Goal: Task Accomplishment & Management: Manage account settings

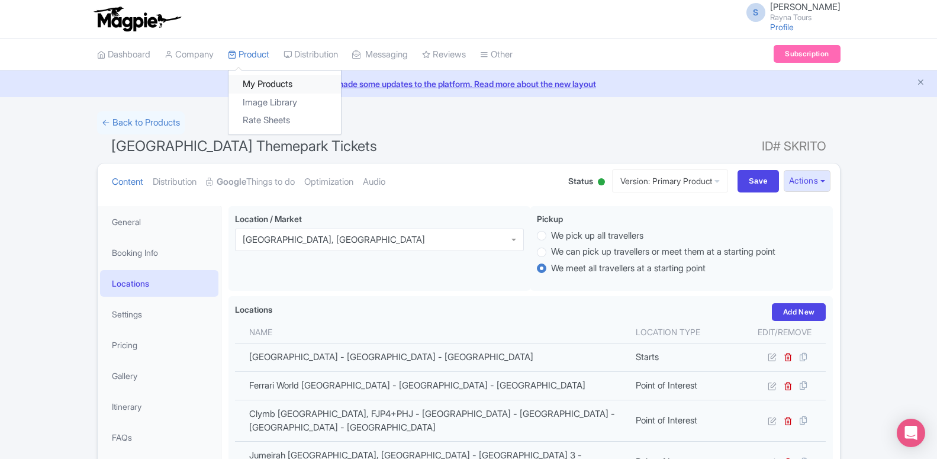
click at [273, 86] on link "My Products" at bounding box center [284, 84] width 112 height 18
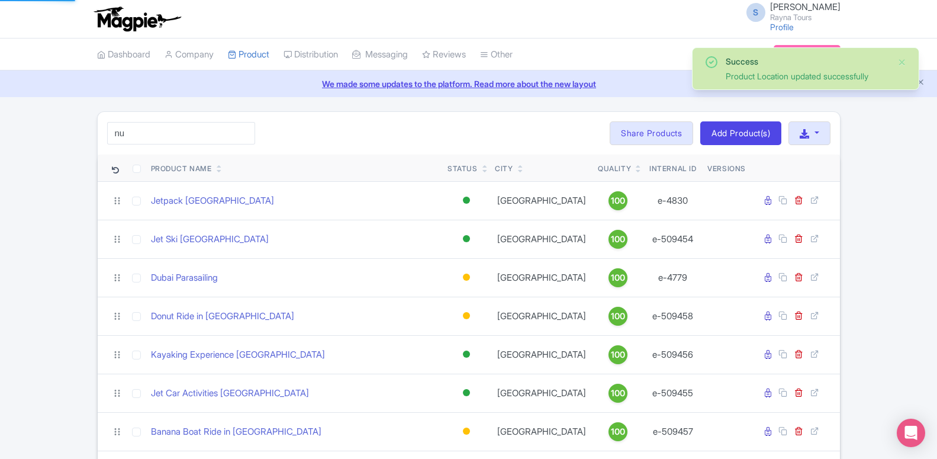
type input "n"
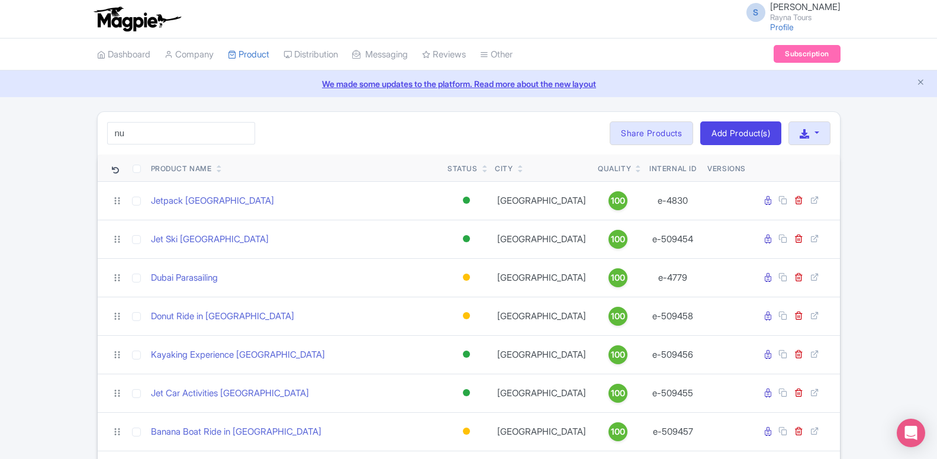
type input "n"
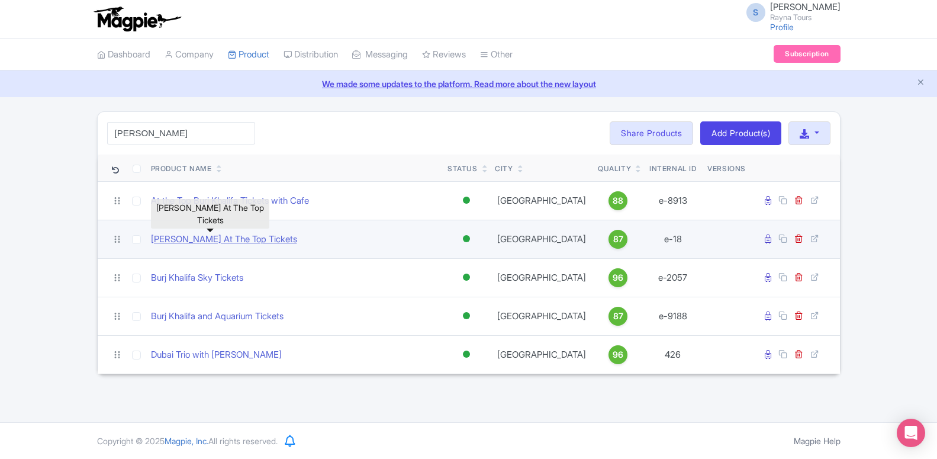
type input "[PERSON_NAME]"
click at [222, 236] on link "[PERSON_NAME] At The Top Tickets" at bounding box center [224, 240] width 146 height 14
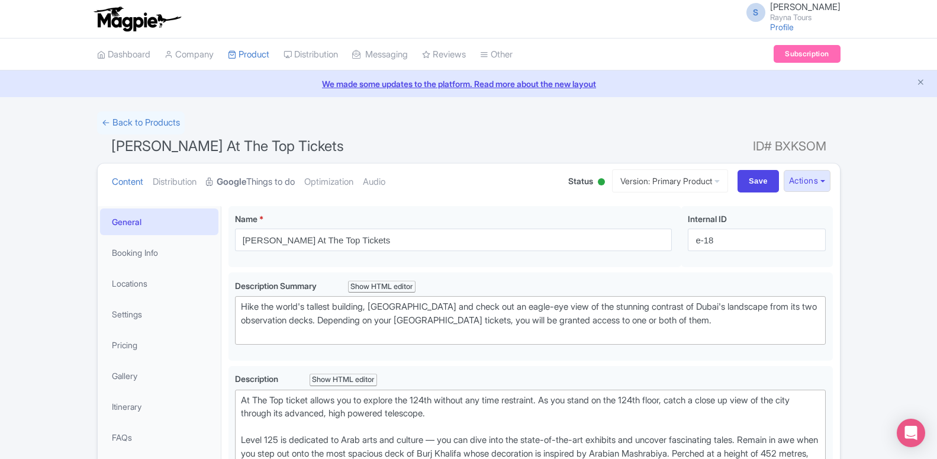
click at [245, 177] on strong "Google" at bounding box center [232, 182] width 30 height 14
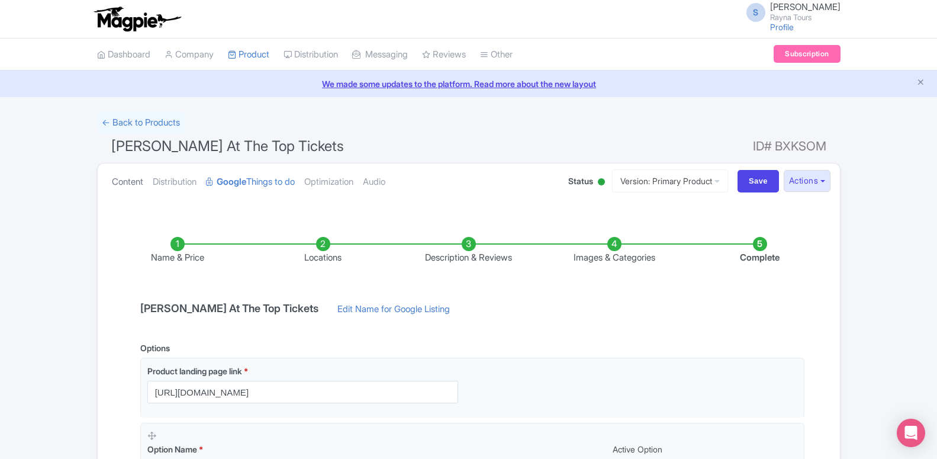
click at [124, 192] on link "Content" at bounding box center [127, 181] width 31 height 37
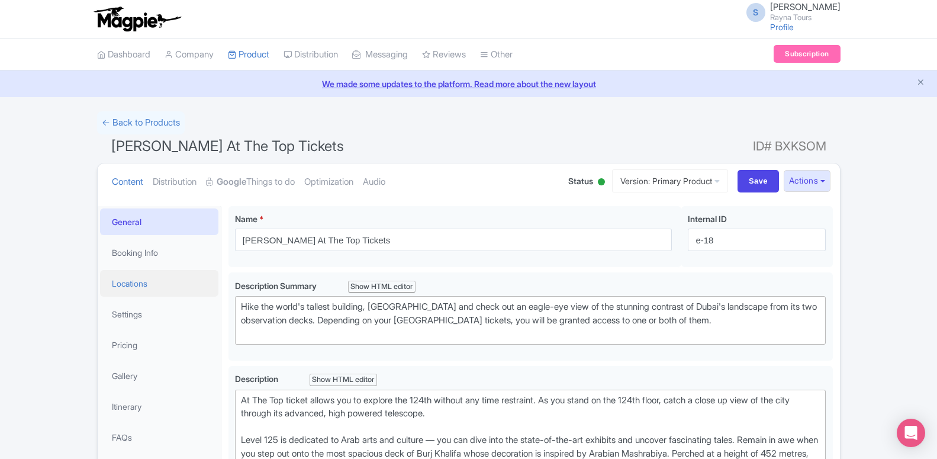
click at [118, 283] on link "Locations" at bounding box center [159, 283] width 118 height 27
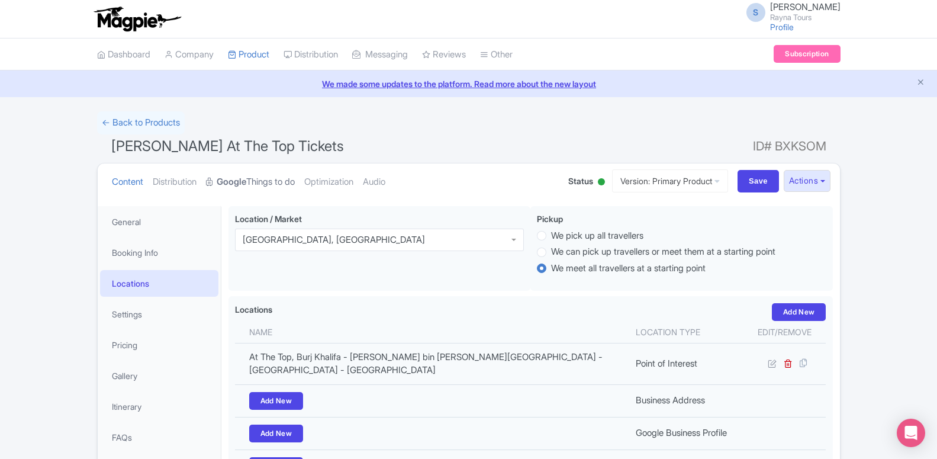
click at [262, 180] on link "Google Things to do" at bounding box center [250, 181] width 89 height 37
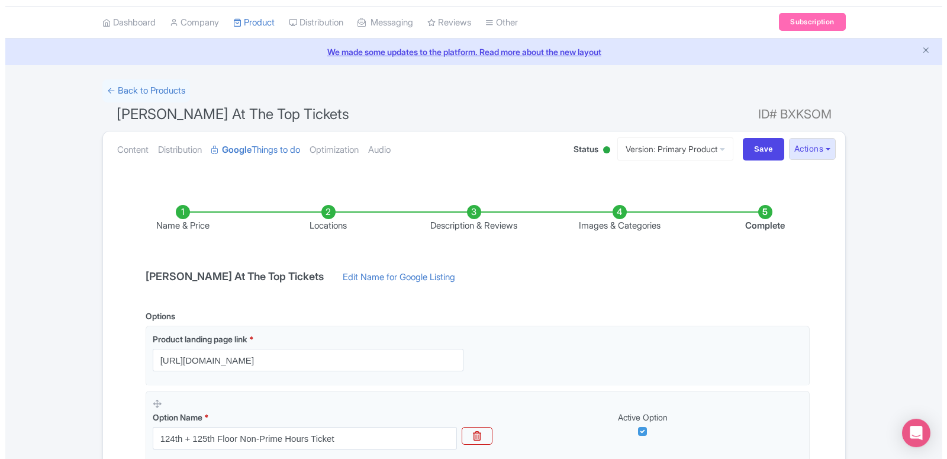
scroll to position [60, 0]
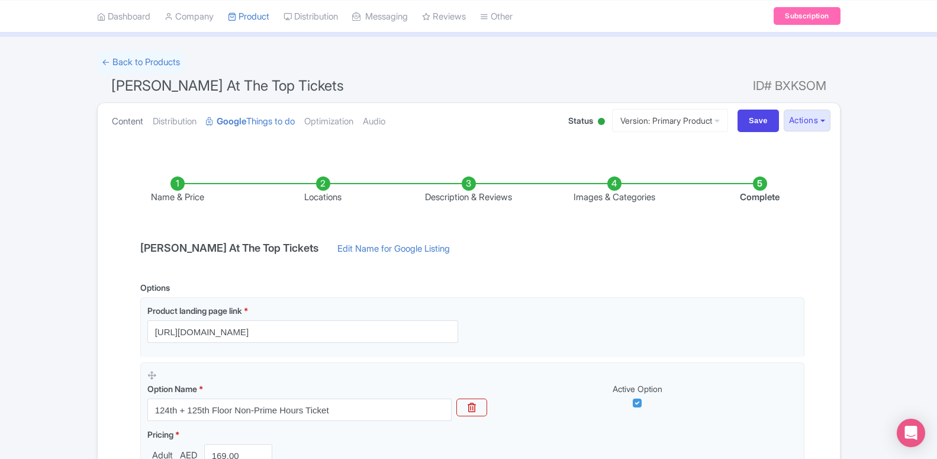
click at [118, 121] on link "Content" at bounding box center [127, 121] width 31 height 37
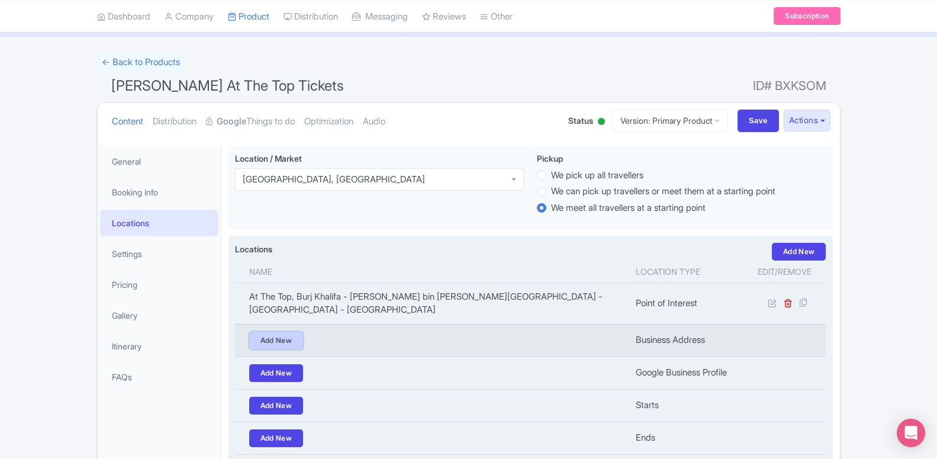
click at [281, 340] on link "Add New" at bounding box center [276, 340] width 54 height 18
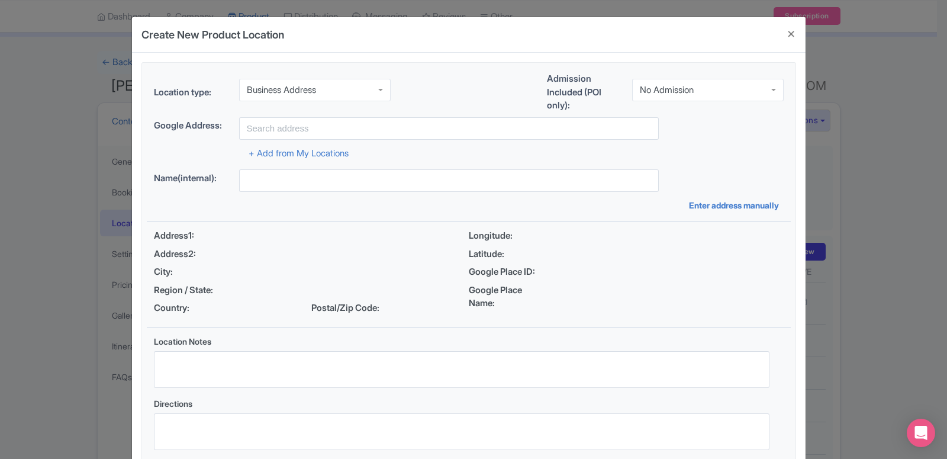
click at [359, 89] on div "Business Address" at bounding box center [315, 90] width 152 height 22
click at [339, 104] on div "Location type: Redemption Redemption Business Address Google Business Profile S…" at bounding box center [272, 95] width 237 height 32
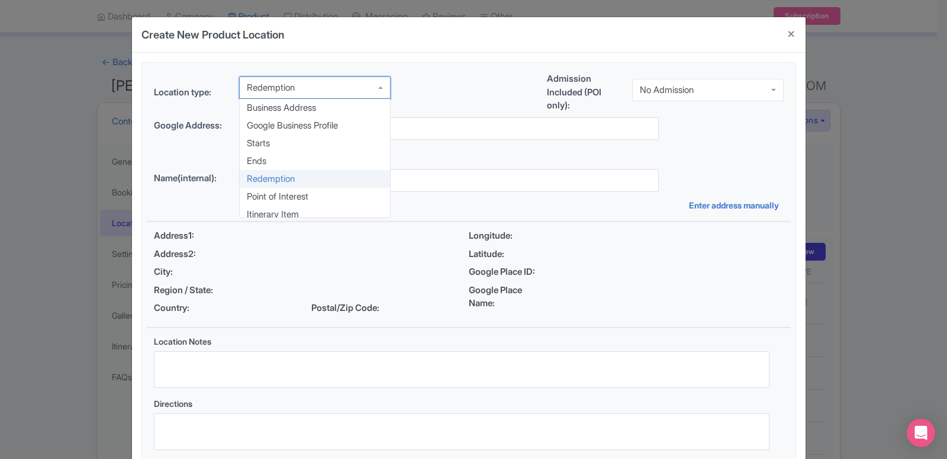
click at [342, 91] on div "Redemption" at bounding box center [315, 87] width 152 height 22
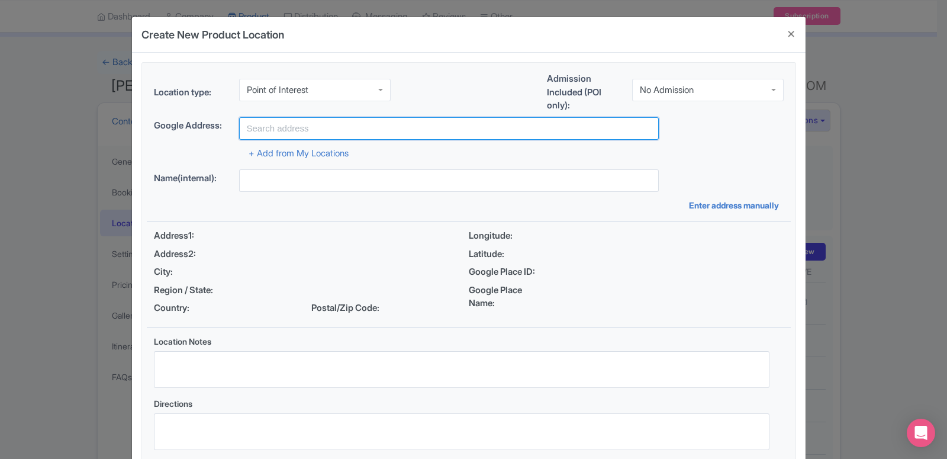
click at [376, 130] on input "text" at bounding box center [449, 128] width 420 height 22
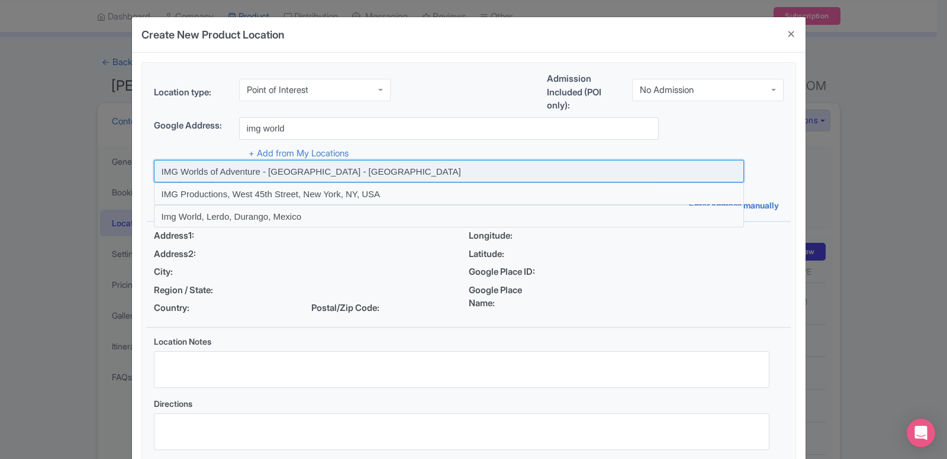
click at [340, 172] on input at bounding box center [449, 171] width 590 height 22
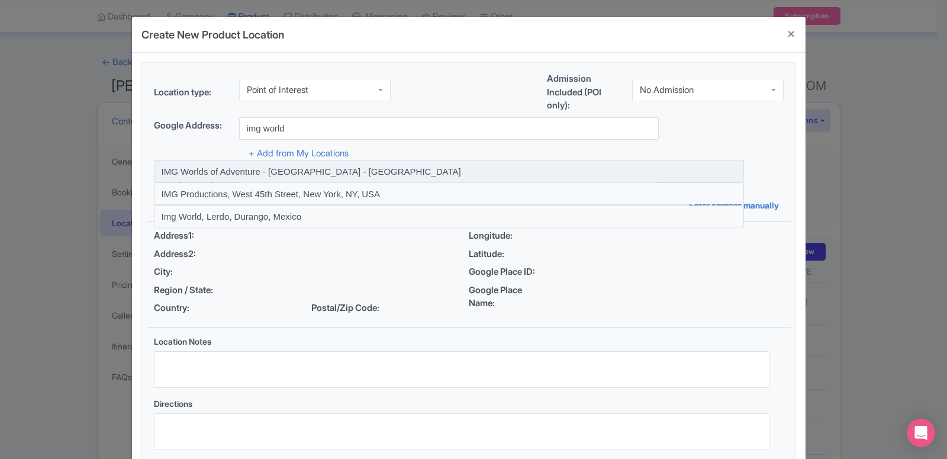
type input "IMG Worlds of Adventure - Dubai - United Arab Emirates"
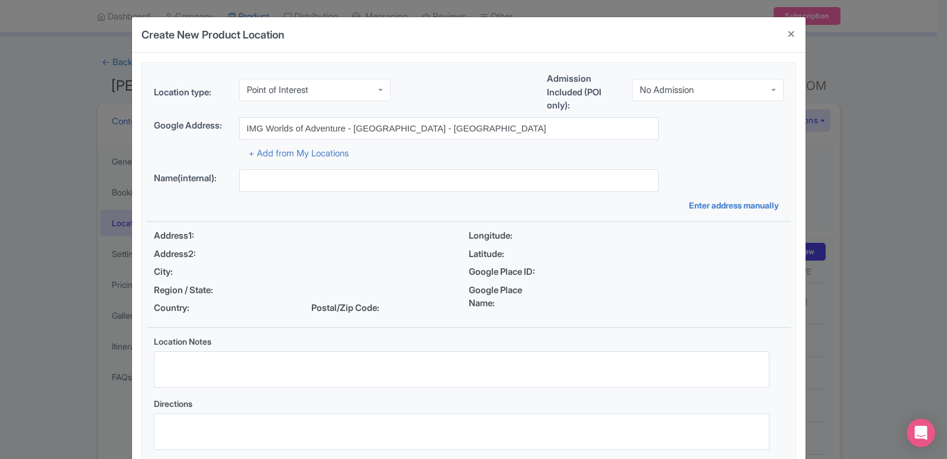
type input "IMG Worlds of Adventure - Dubai - United Arab Emirates"
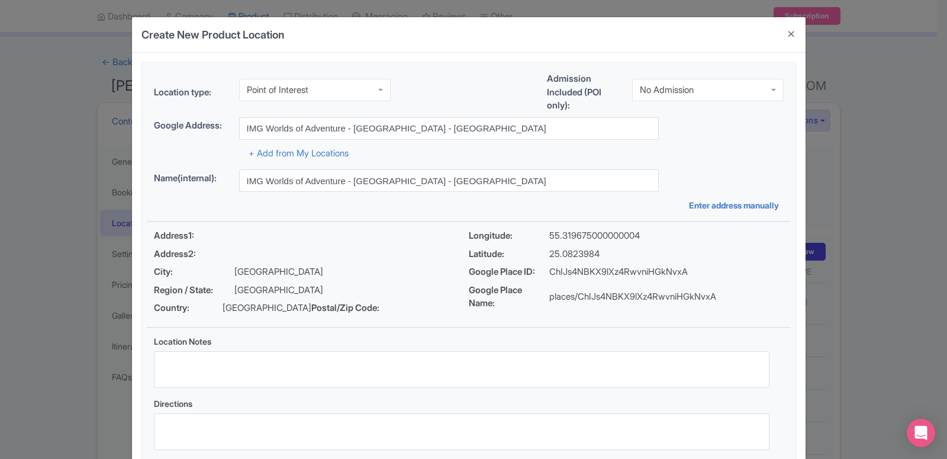
scroll to position [91, 0]
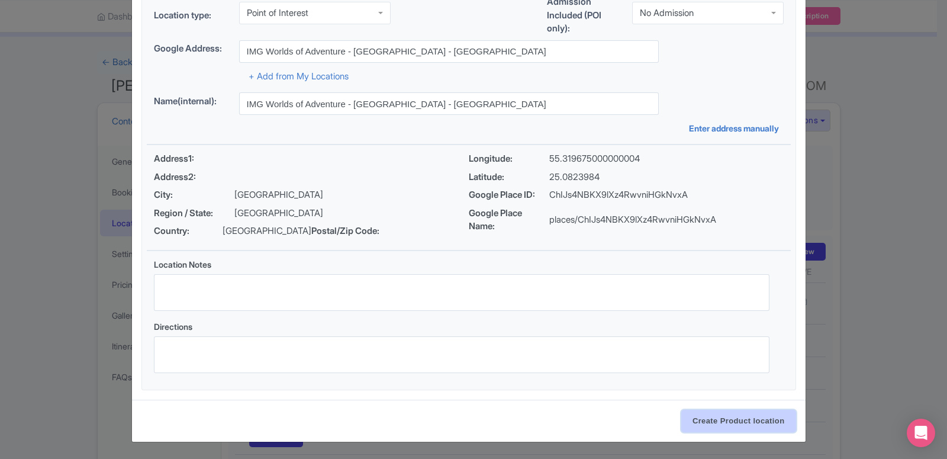
click at [689, 417] on input "Create Product location" at bounding box center [738, 421] width 115 height 22
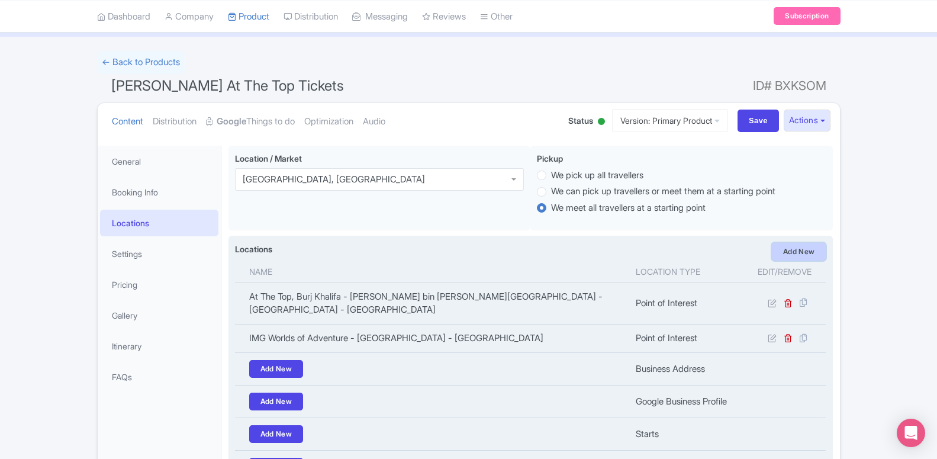
click at [793, 256] on link "Add New" at bounding box center [799, 252] width 54 height 18
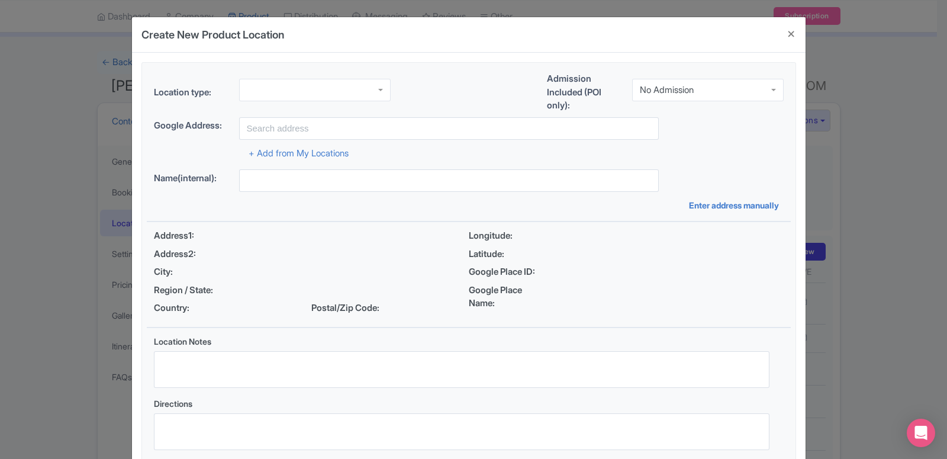
click at [256, 92] on div at bounding box center [315, 90] width 152 height 22
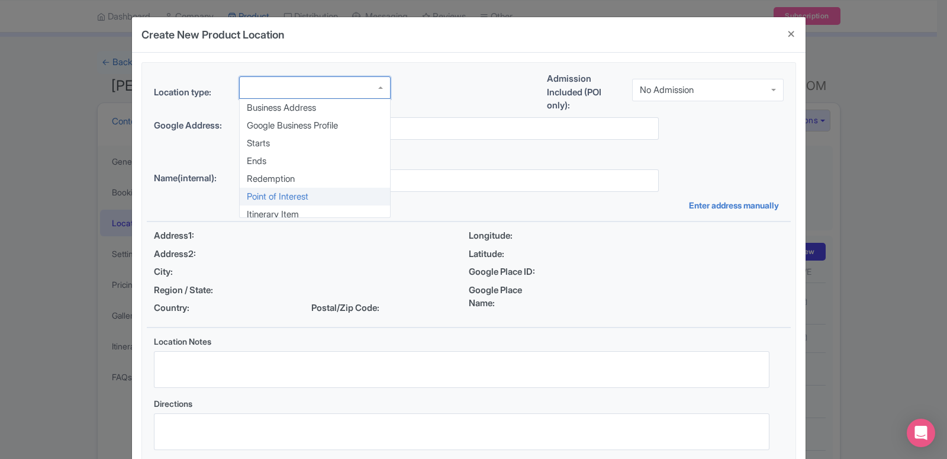
click at [268, 202] on div "Location type: Business Address Google Business Profile Starts Ends Redemption …" at bounding box center [469, 265] width 644 height 404
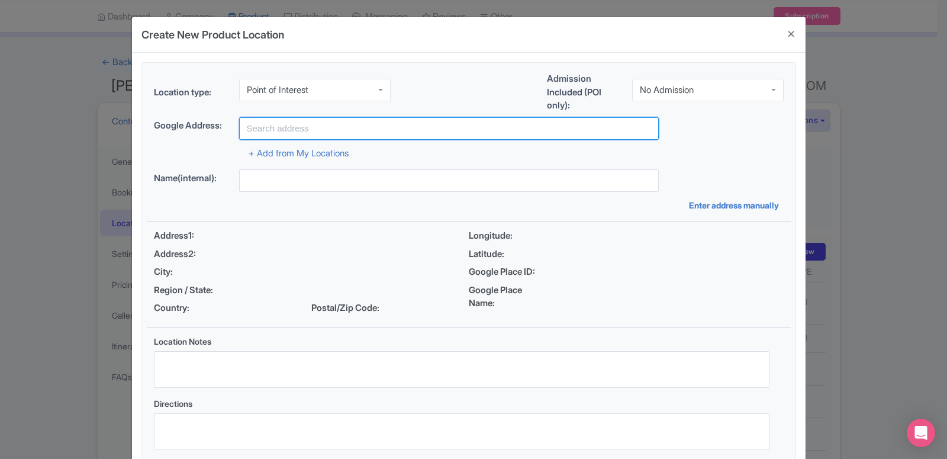
click at [289, 122] on input "text" at bounding box center [449, 128] width 420 height 22
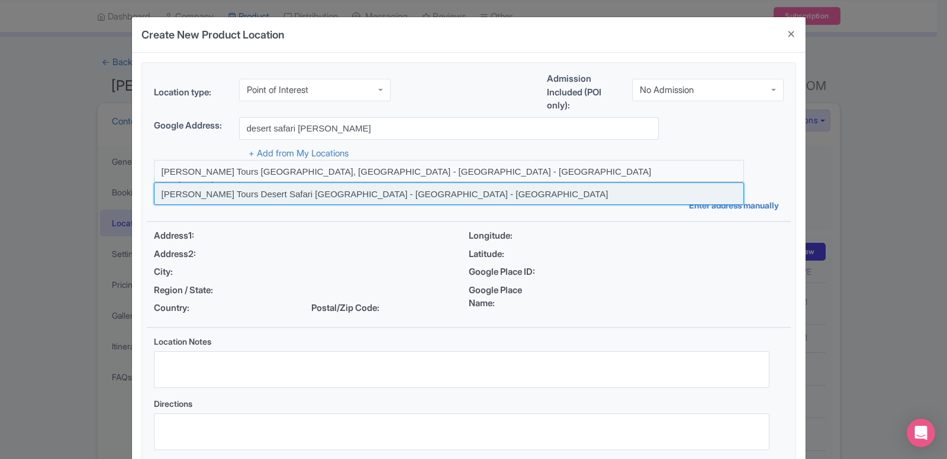
click at [227, 197] on input at bounding box center [449, 193] width 590 height 22
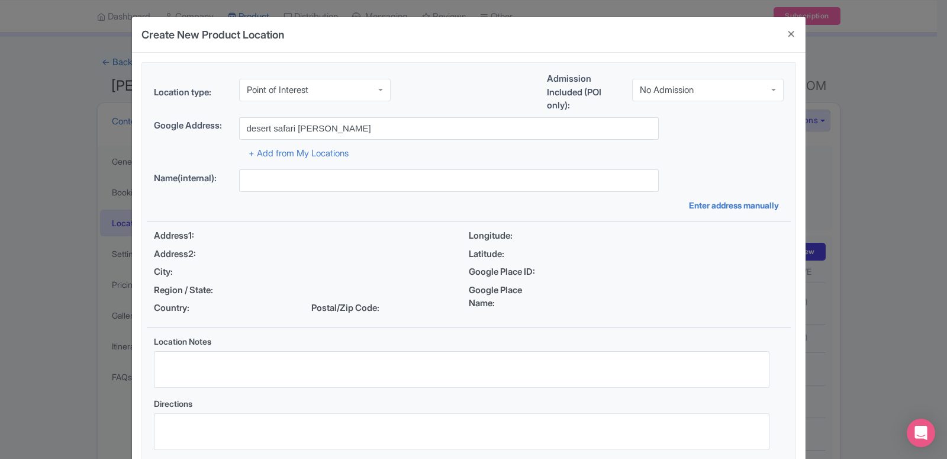
type input "Rayna Tours Desert Safari Dubai Camp - Dubai - United Arab Emirates"
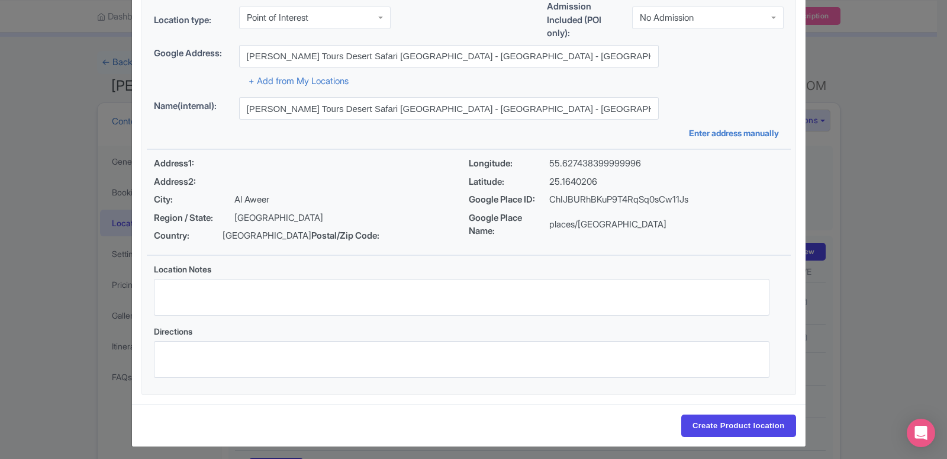
scroll to position [91, 0]
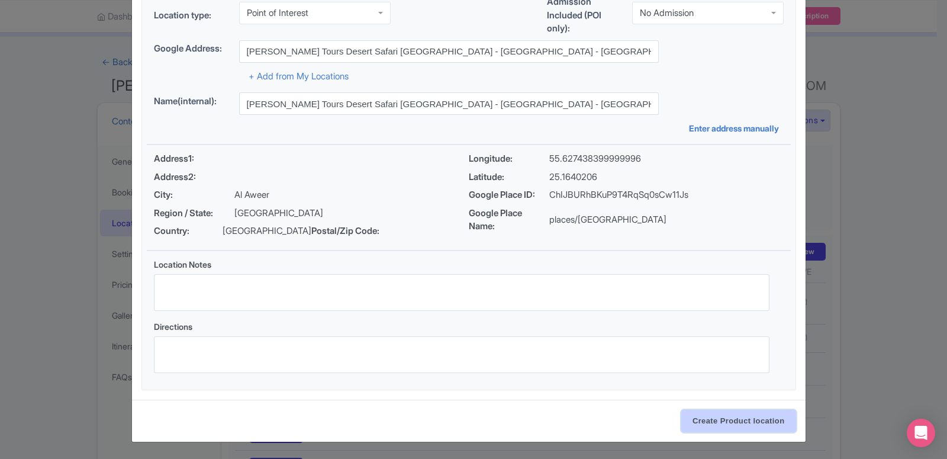
click at [700, 416] on input "Create Product location" at bounding box center [738, 421] width 115 height 22
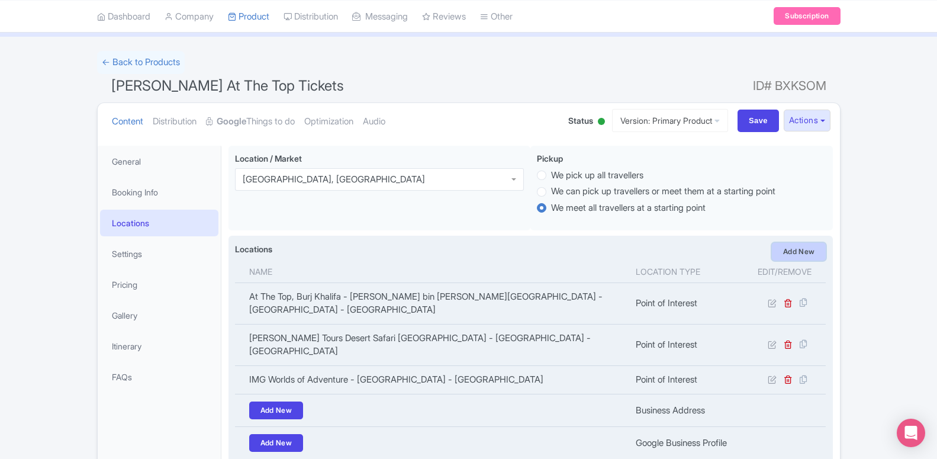
click at [816, 260] on link "Add New" at bounding box center [799, 252] width 54 height 18
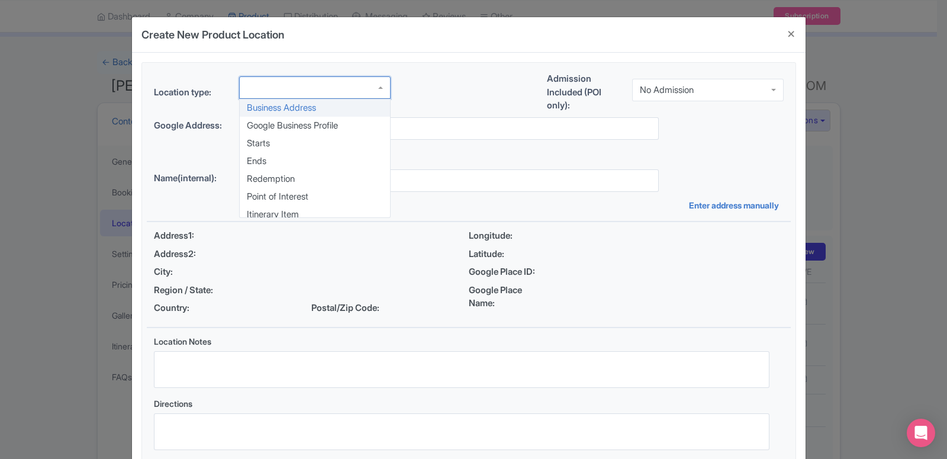
click at [288, 89] on div at bounding box center [315, 87] width 152 height 22
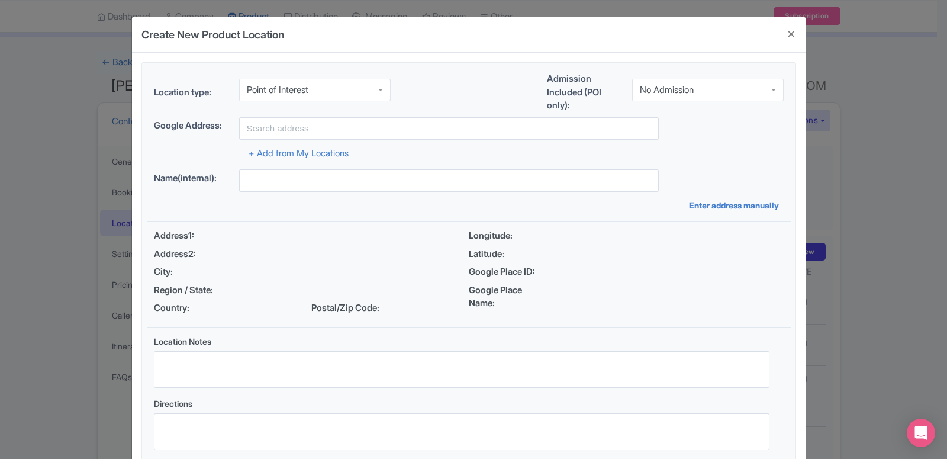
click at [282, 192] on div "Location type: Point of Interest Point of Interest Business Address Google Busi…" at bounding box center [469, 265] width 644 height 404
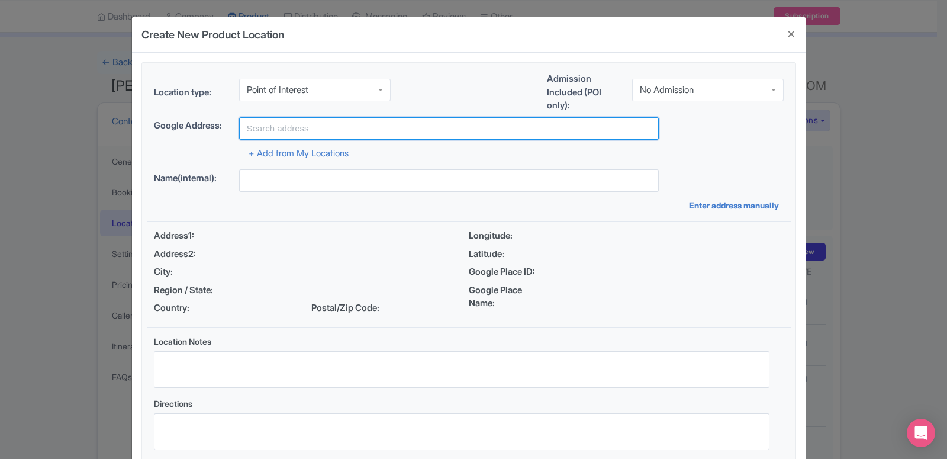
click at [284, 130] on input "text" at bounding box center [449, 128] width 420 height 22
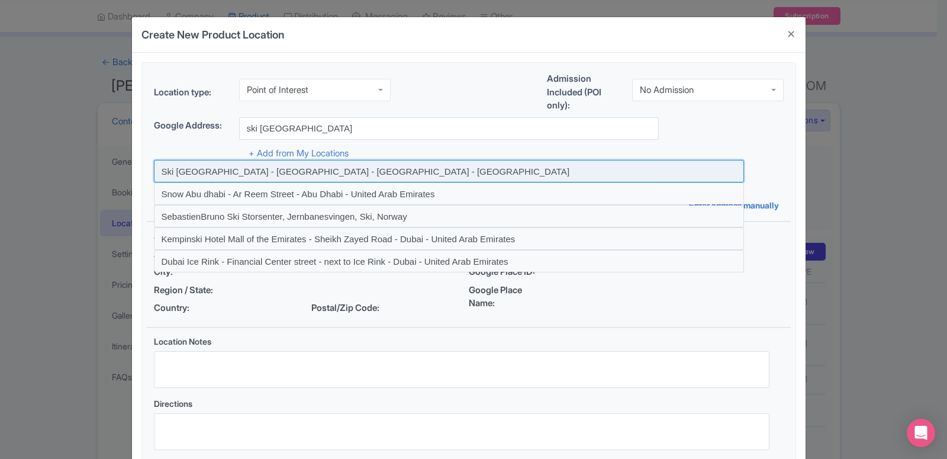
click at [275, 172] on input at bounding box center [449, 171] width 590 height 22
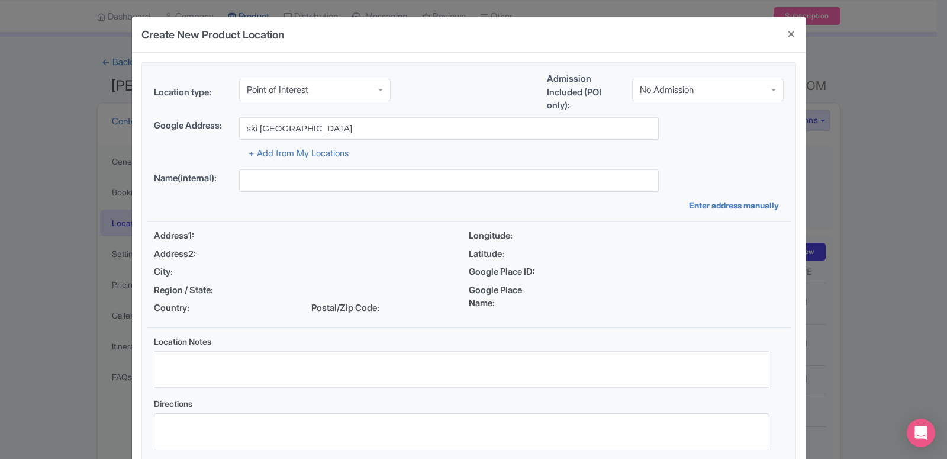
type input "Ski Dubai - Sheikh Zayed Road - Dubai - United Arab Emirates"
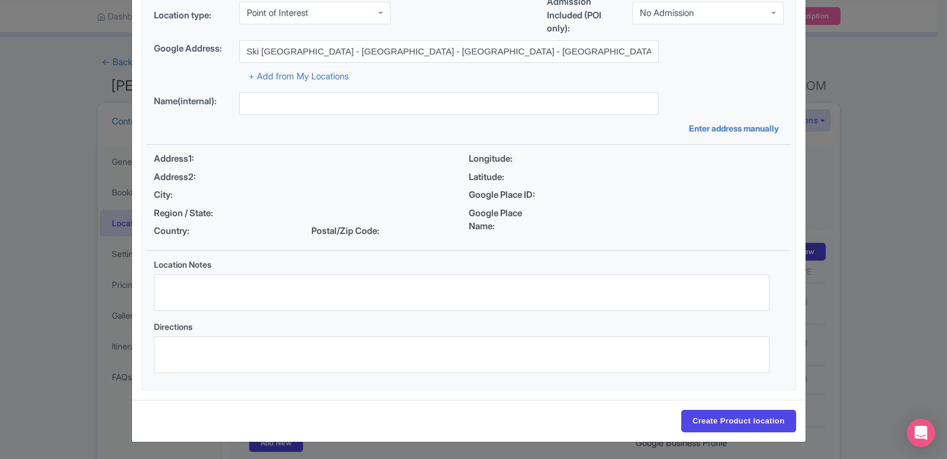
type input "Ski Dubai - Sheikh Zayed Road - Dubai - United Arab Emirates"
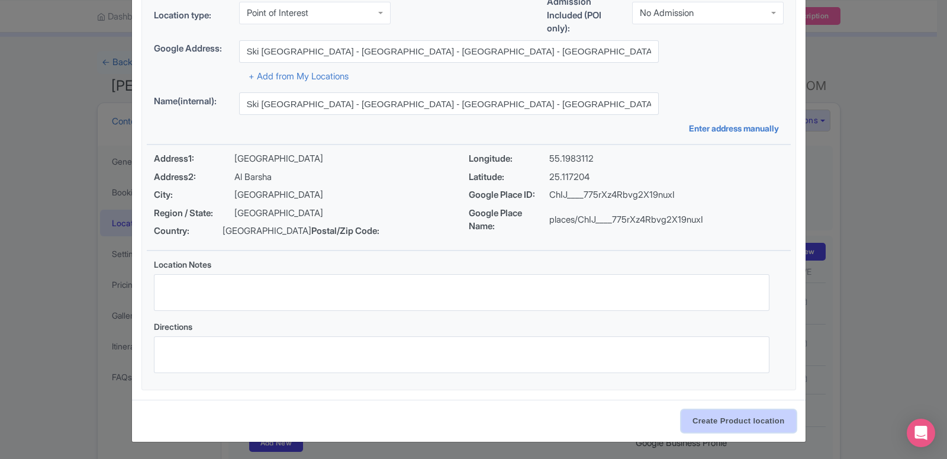
click at [710, 425] on input "Create Product location" at bounding box center [738, 421] width 115 height 22
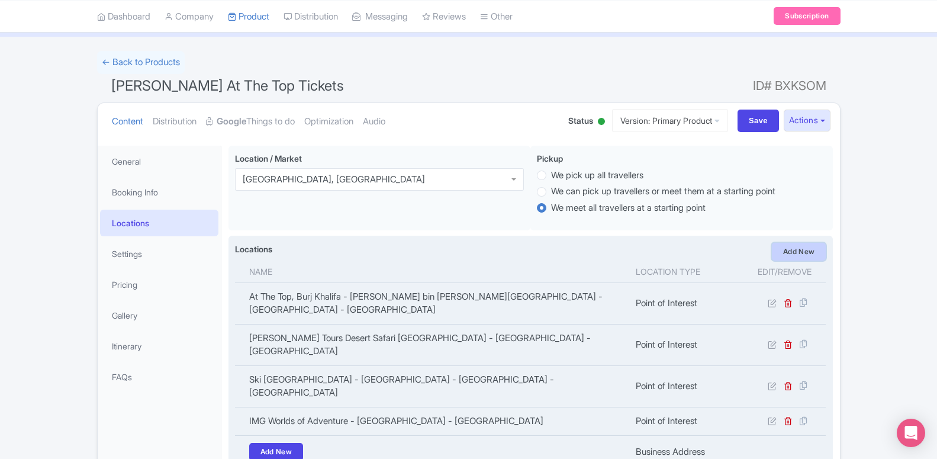
click at [797, 260] on link "Add New" at bounding box center [799, 252] width 54 height 18
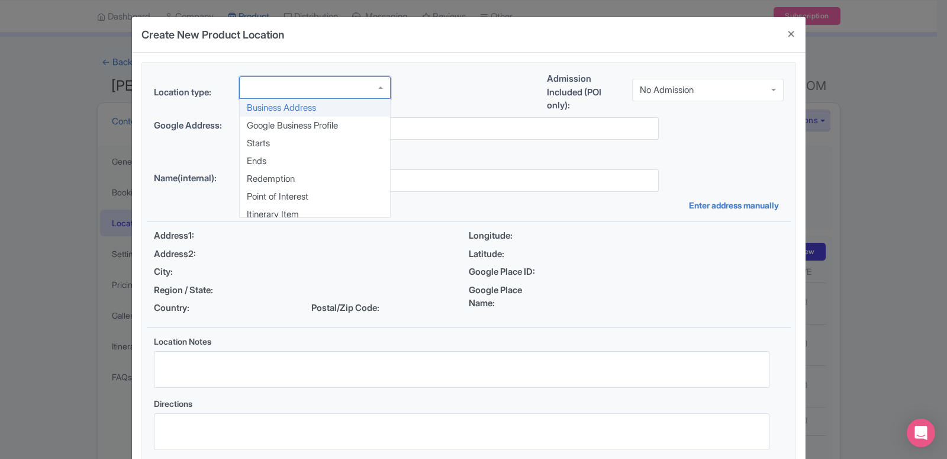
click at [282, 91] on div at bounding box center [315, 87] width 152 height 22
click at [301, 195] on div "Location type: Business Address Google Business Profile Starts Ends Redemption …" at bounding box center [469, 265] width 644 height 404
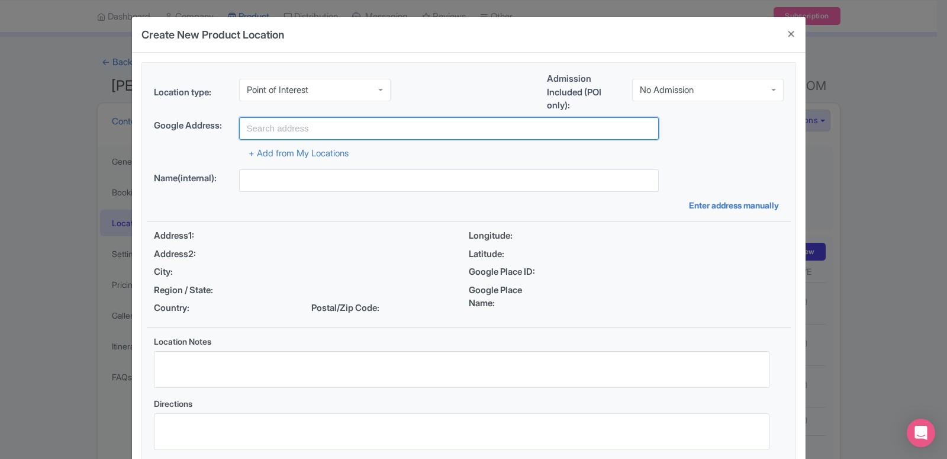
click at [292, 133] on input "text" at bounding box center [449, 128] width 420 height 22
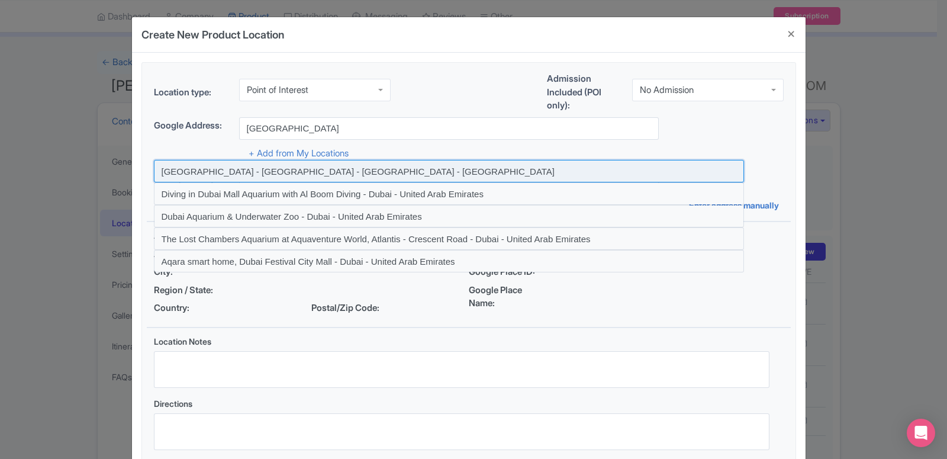
click at [298, 174] on input at bounding box center [449, 171] width 590 height 22
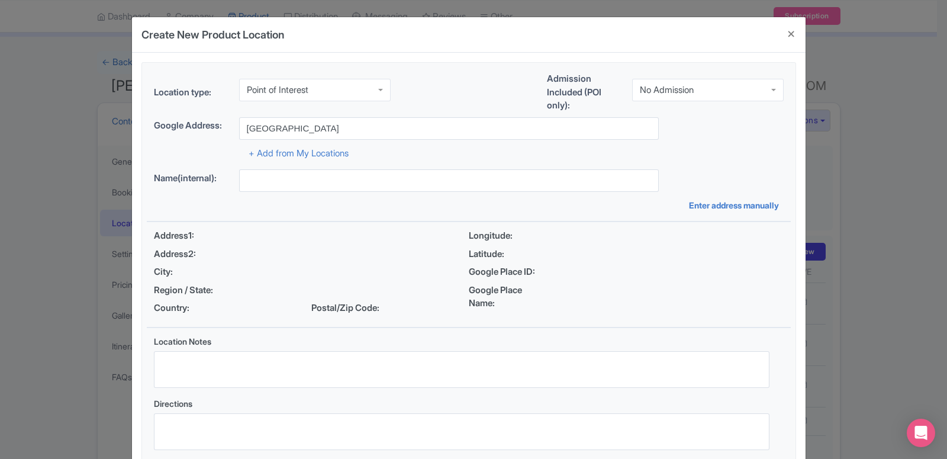
type input "Dubai mall aquarium - Dubai Mall service road - Dubai - United Arab Emirates"
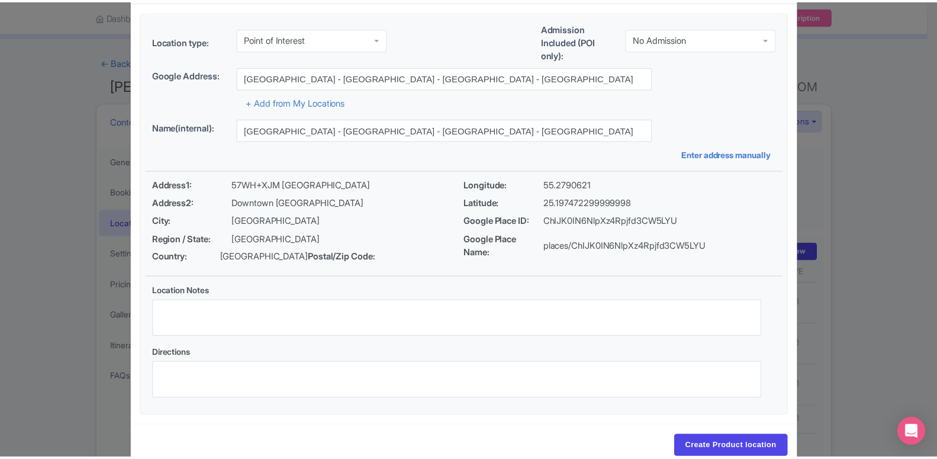
scroll to position [91, 0]
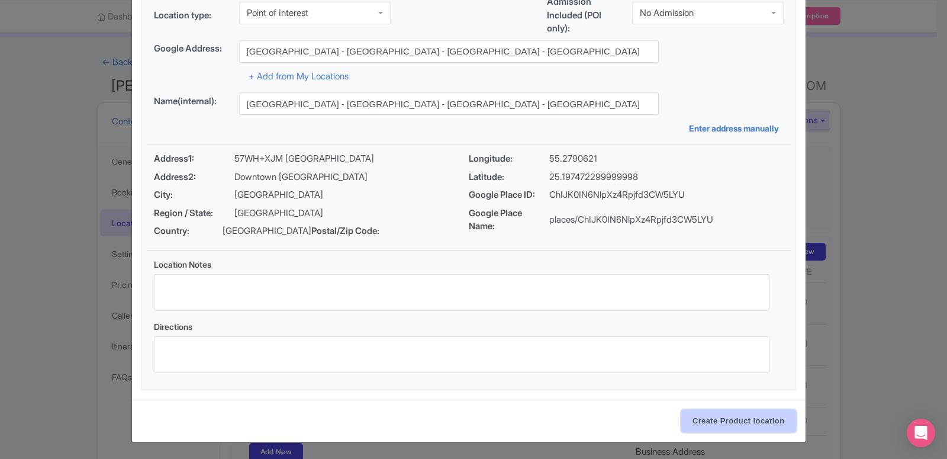
click at [754, 419] on input "Create Product location" at bounding box center [738, 421] width 115 height 22
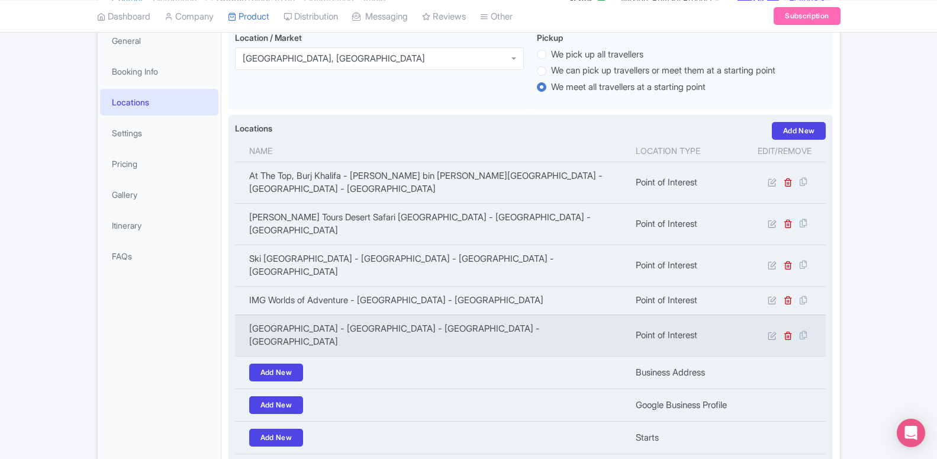
scroll to position [60, 0]
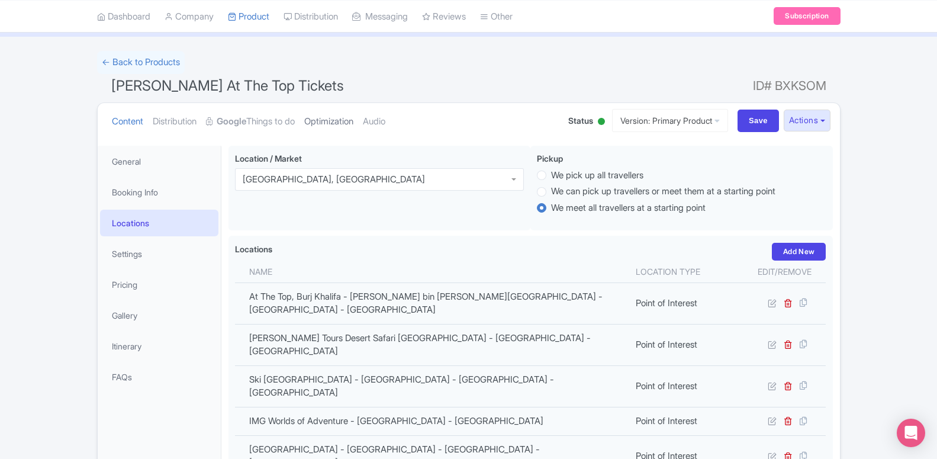
click at [331, 117] on link "Optimization" at bounding box center [328, 121] width 49 height 37
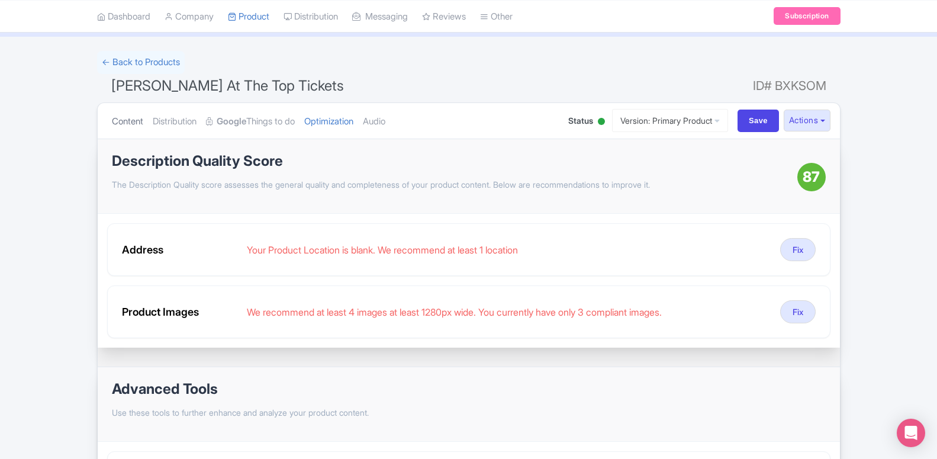
click at [132, 125] on link "Content" at bounding box center [127, 121] width 31 height 37
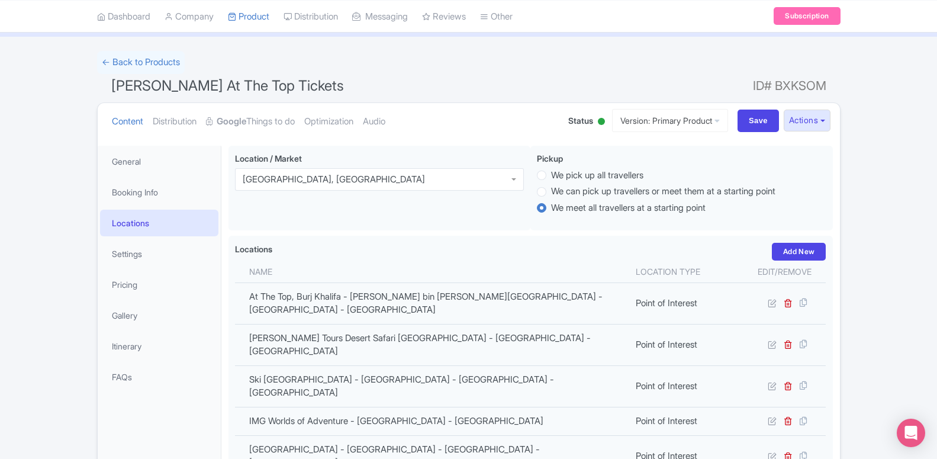
click at [155, 226] on link "Locations" at bounding box center [159, 223] width 118 height 27
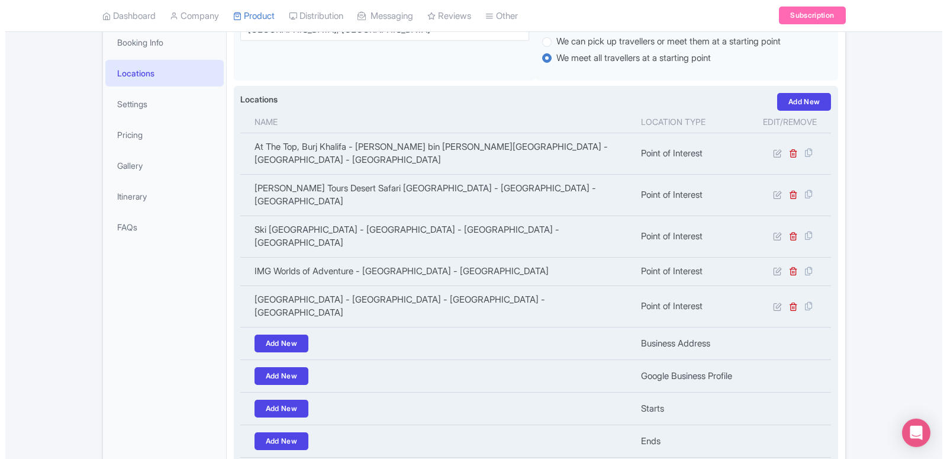
scroll to position [242, 0]
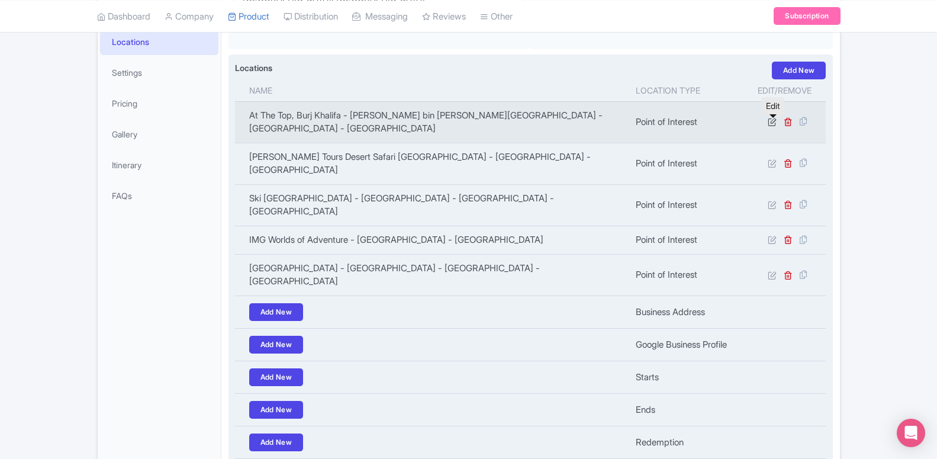
click at [777, 122] on link at bounding box center [773, 121] width 11 height 11
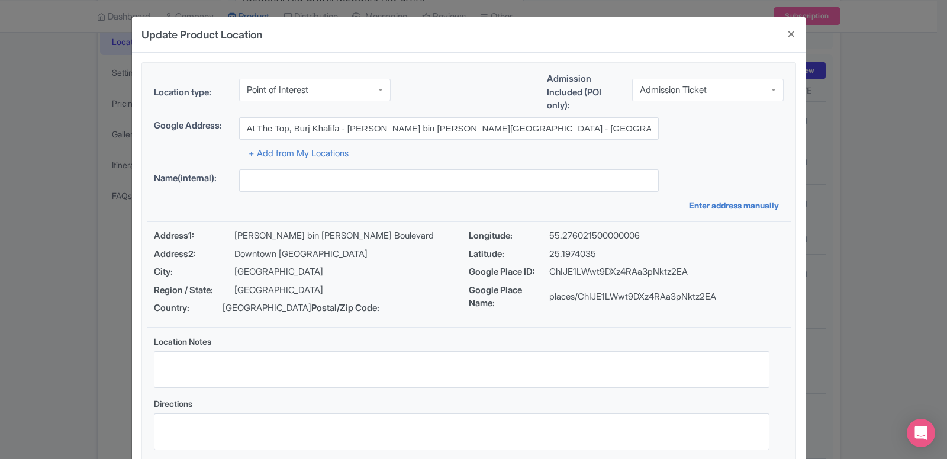
click at [302, 95] on div "Point of Interest" at bounding box center [315, 90] width 152 height 22
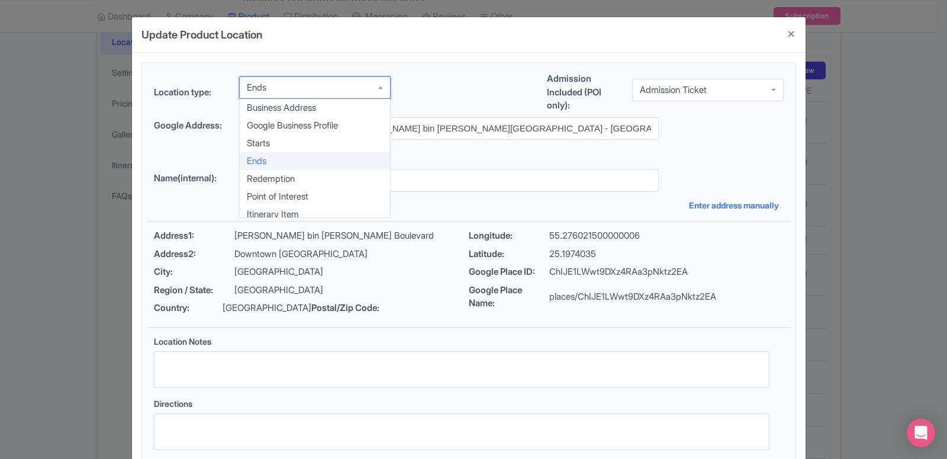
click at [292, 82] on div "Ends" at bounding box center [315, 87] width 152 height 22
click at [276, 147] on div "Location type: Ends Ends Business Address Google Business Profile Starts Ends R…" at bounding box center [469, 265] width 644 height 404
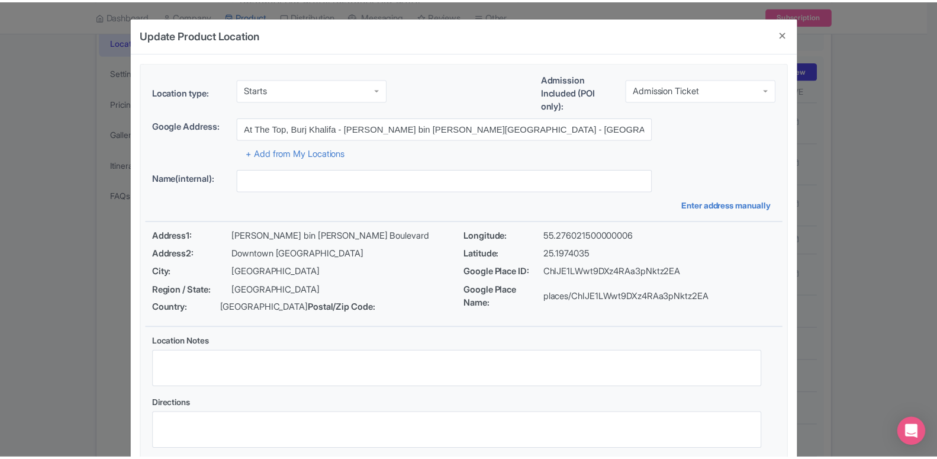
scroll to position [91, 0]
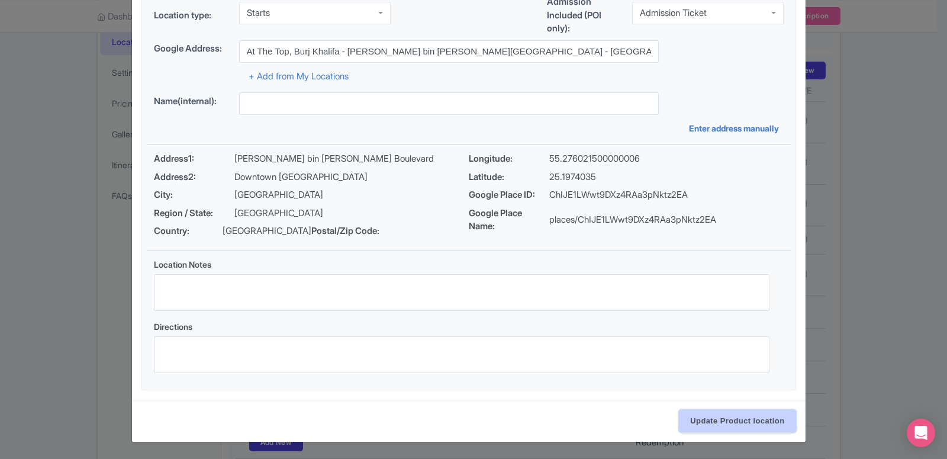
click at [697, 416] on input "Update Product location" at bounding box center [737, 421] width 117 height 22
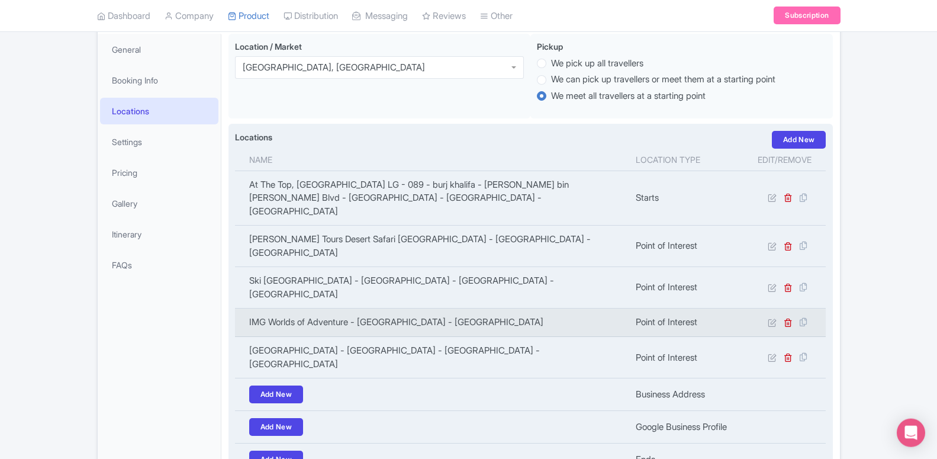
scroll to position [60, 0]
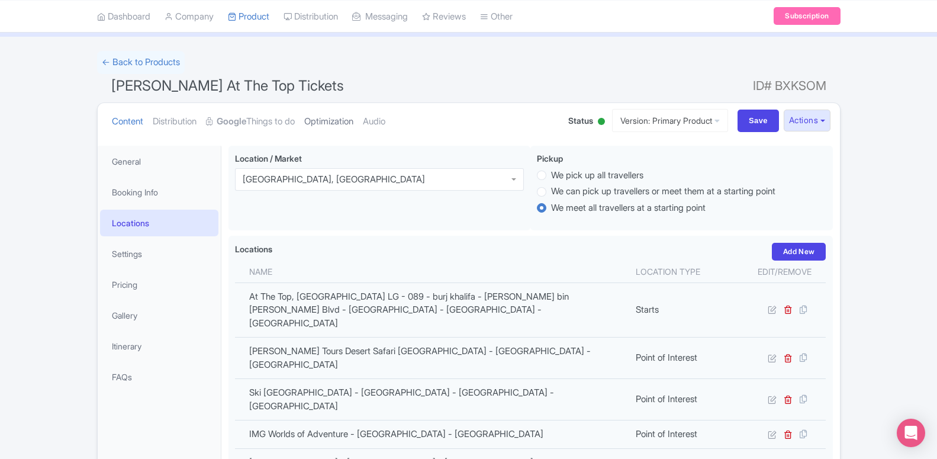
click at [337, 128] on link "Optimization" at bounding box center [328, 121] width 49 height 37
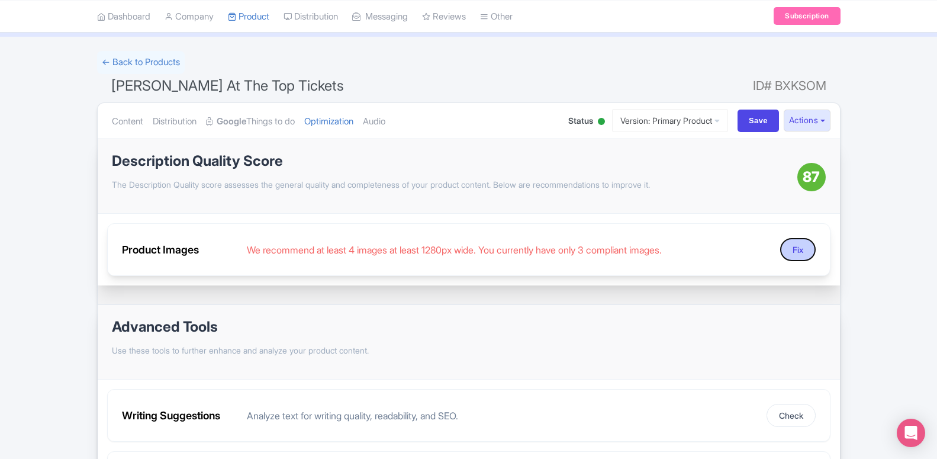
click at [790, 249] on button "Fix" at bounding box center [798, 249] width 36 height 23
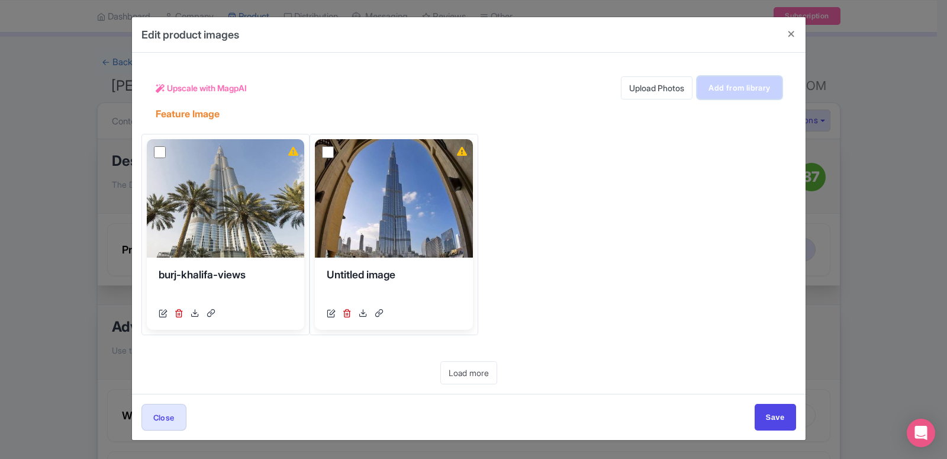
click at [722, 95] on link "Add from library" at bounding box center [739, 87] width 84 height 22
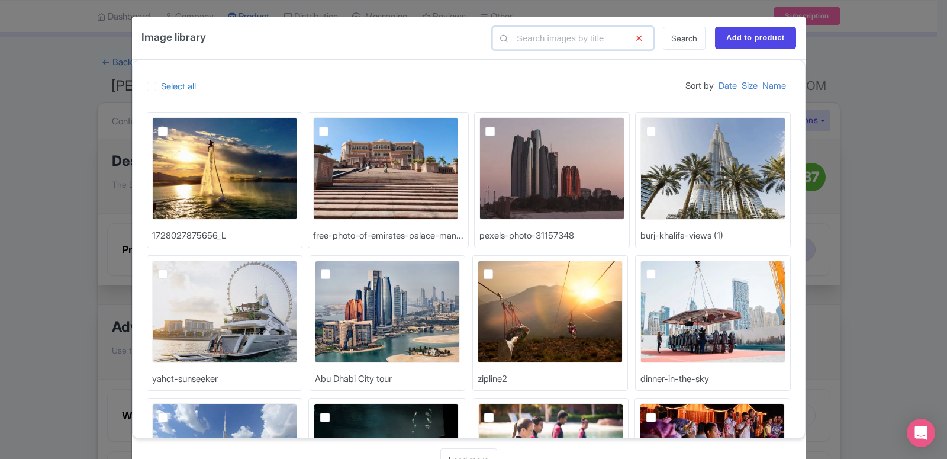
click at [530, 31] on input "text" at bounding box center [572, 38] width 161 height 23
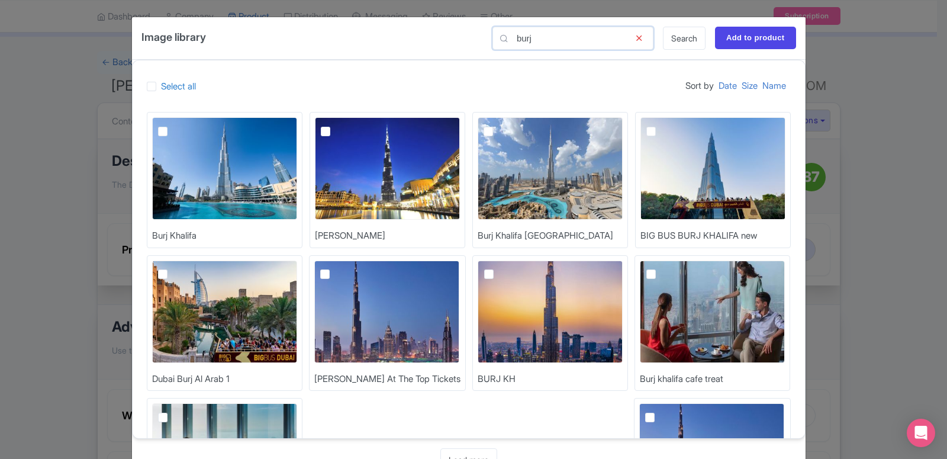
type input "burj"
click at [661, 268] on label at bounding box center [661, 268] width 0 height 0
click at [661, 268] on input "checkbox" at bounding box center [665, 264] width 8 height 8
checkbox input "true"
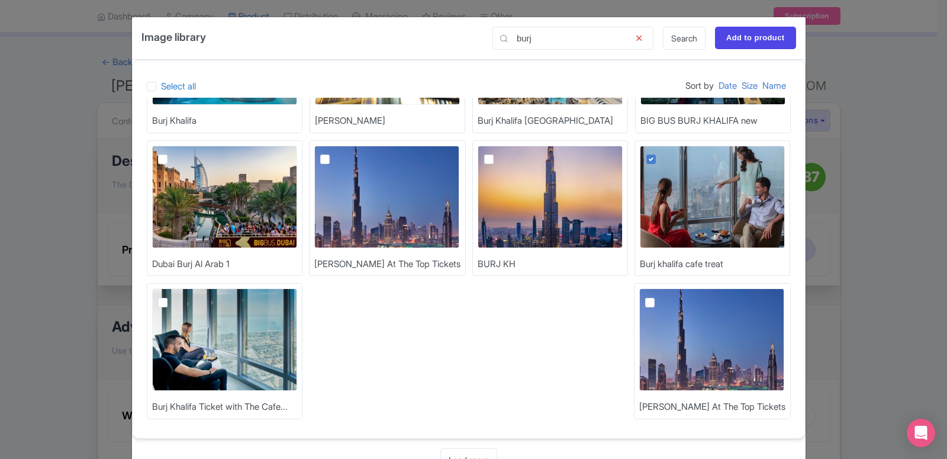
click at [172, 295] on label at bounding box center [172, 295] width 0 height 0
click at [172, 296] on input "checkbox" at bounding box center [176, 292] width 8 height 8
checkbox input "true"
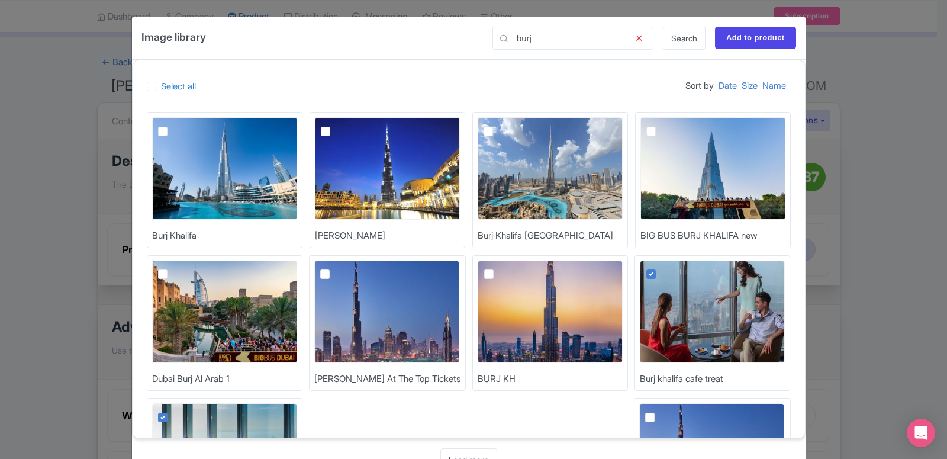
click at [153, 133] on img at bounding box center [224, 168] width 145 height 102
click at [172, 125] on input "checkbox" at bounding box center [176, 121] width 8 height 8
checkbox input "true"
click at [335, 124] on label at bounding box center [335, 124] width 0 height 0
click at [335, 125] on input "checkbox" at bounding box center [339, 121] width 8 height 8
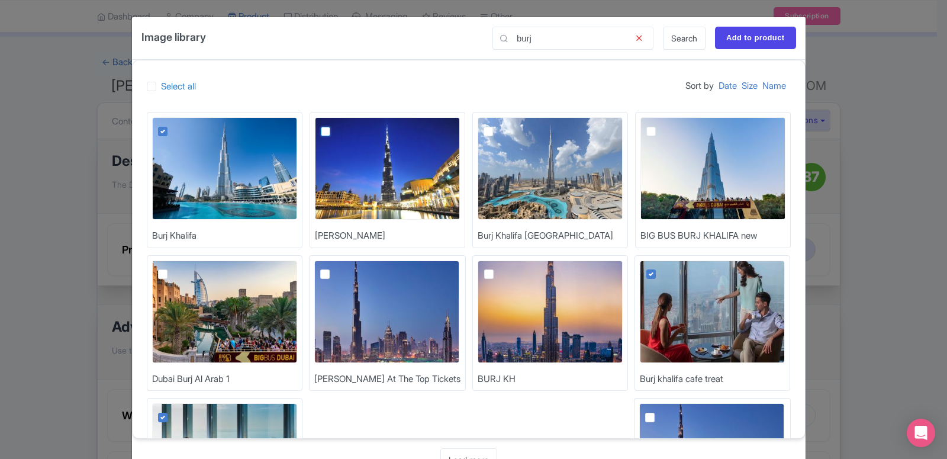
checkbox input "true"
click at [741, 45] on input "Add to product" at bounding box center [755, 38] width 81 height 22
type input "Adding..."
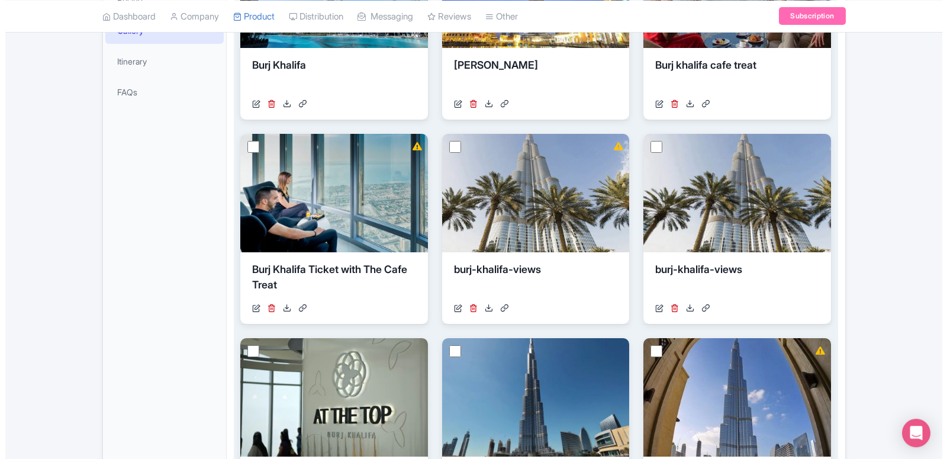
scroll to position [361, 0]
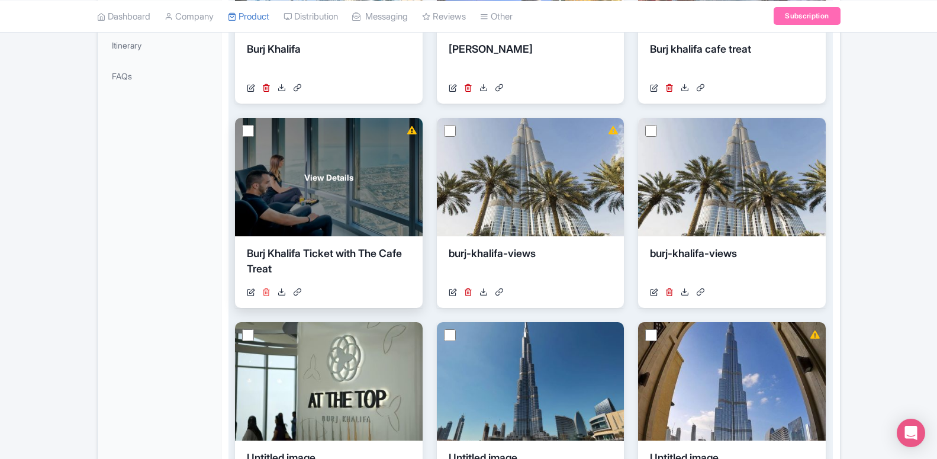
click at [269, 293] on icon at bounding box center [266, 292] width 8 height 8
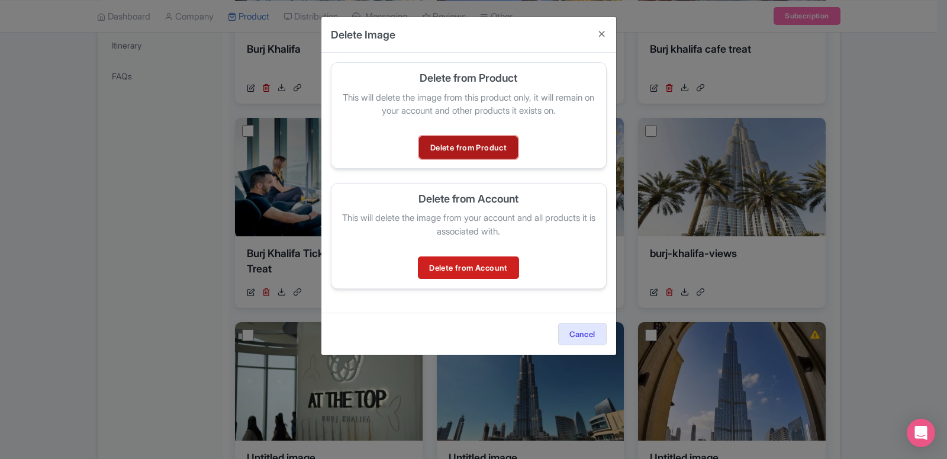
click at [480, 144] on link "Delete from Product" at bounding box center [468, 147] width 99 height 22
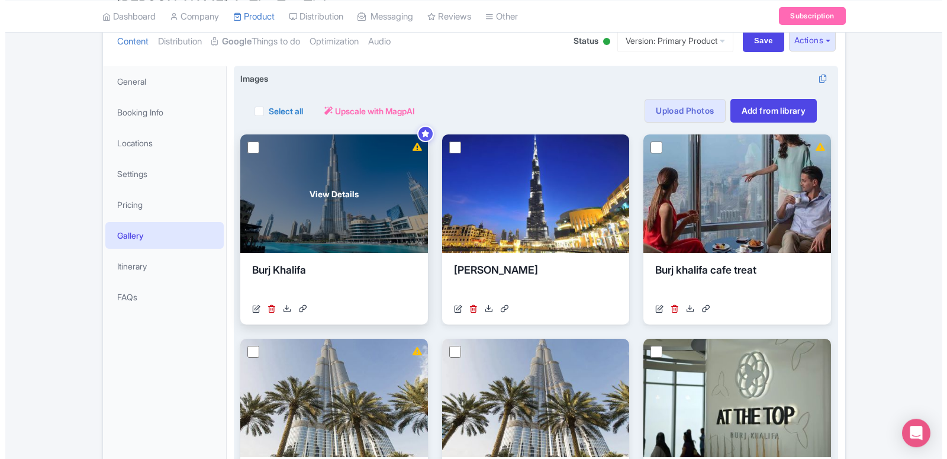
scroll to position [180, 0]
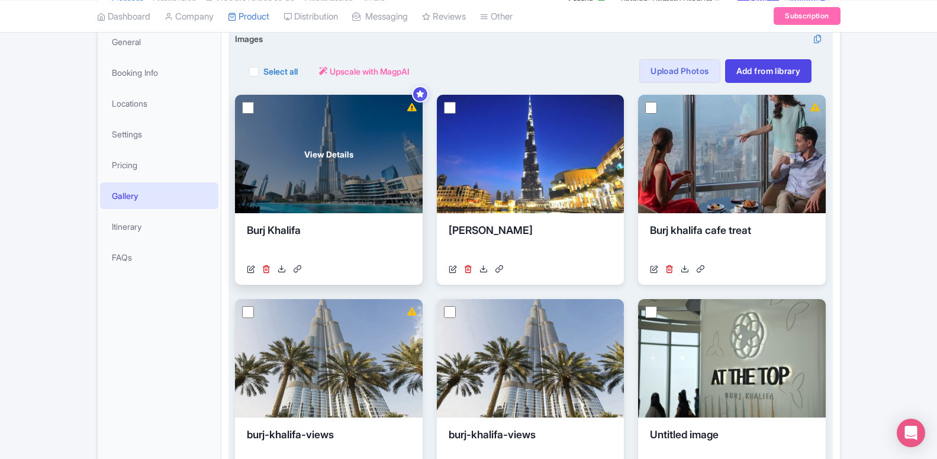
click at [262, 269] on div "https://res.cloudinary.com/hfyvkoyi1/image/upload/v1754650204/DUBAI_UNITED_ARAB…" at bounding box center [329, 269] width 164 height 12
click at [267, 269] on icon at bounding box center [266, 269] width 8 height 8
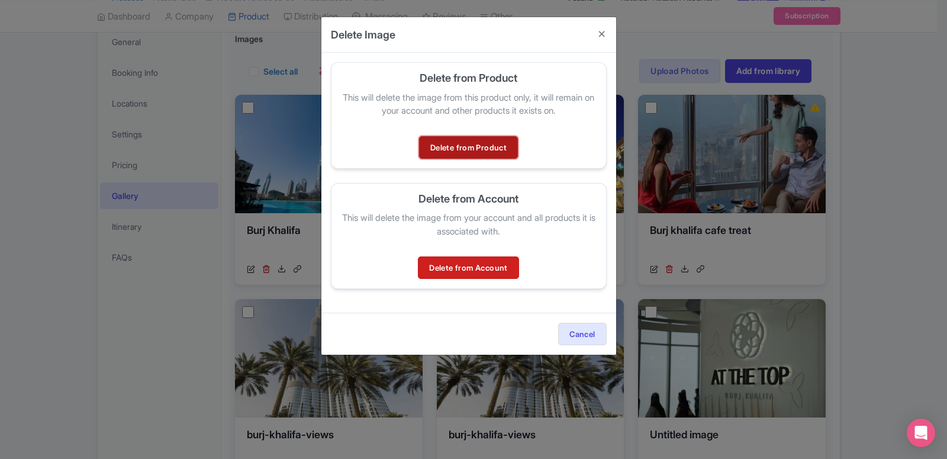
click at [432, 147] on link "Delete from Product" at bounding box center [468, 147] width 99 height 22
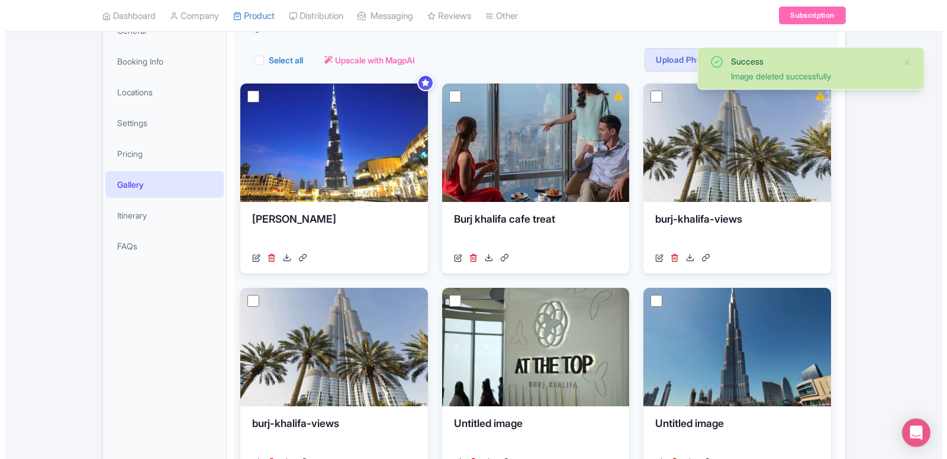
scroll to position [240, 0]
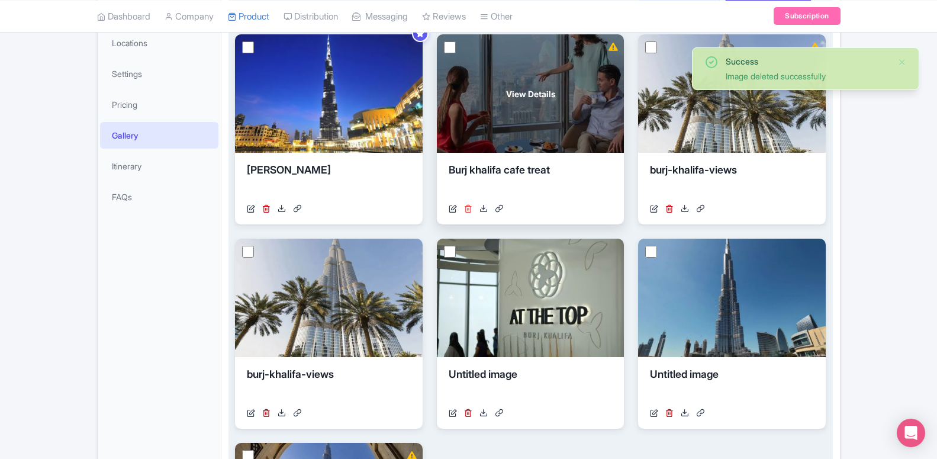
click at [464, 211] on icon at bounding box center [468, 208] width 8 height 8
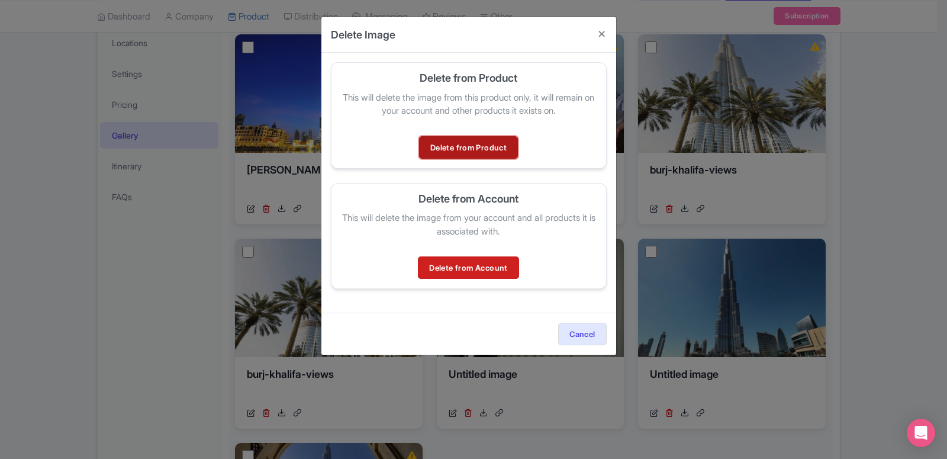
click at [461, 143] on link "Delete from Product" at bounding box center [468, 147] width 99 height 22
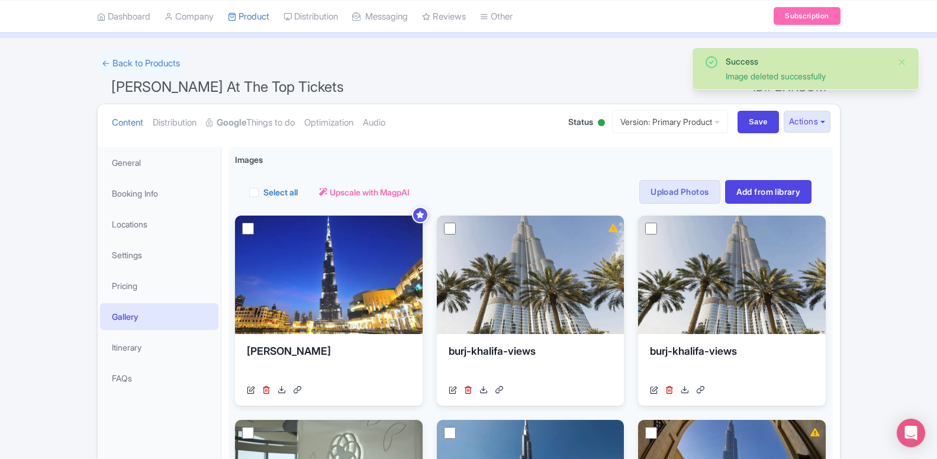
scroll to position [59, 0]
click at [325, 116] on link "Optimization" at bounding box center [328, 122] width 49 height 37
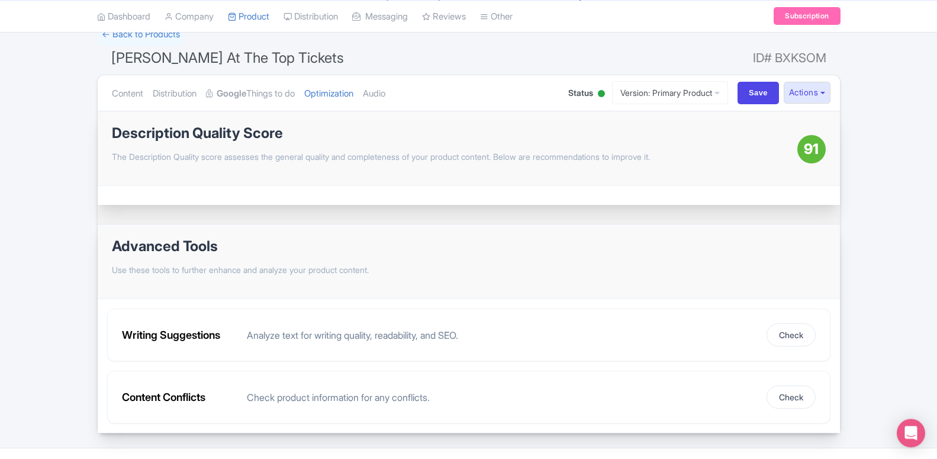
scroll to position [114, 0]
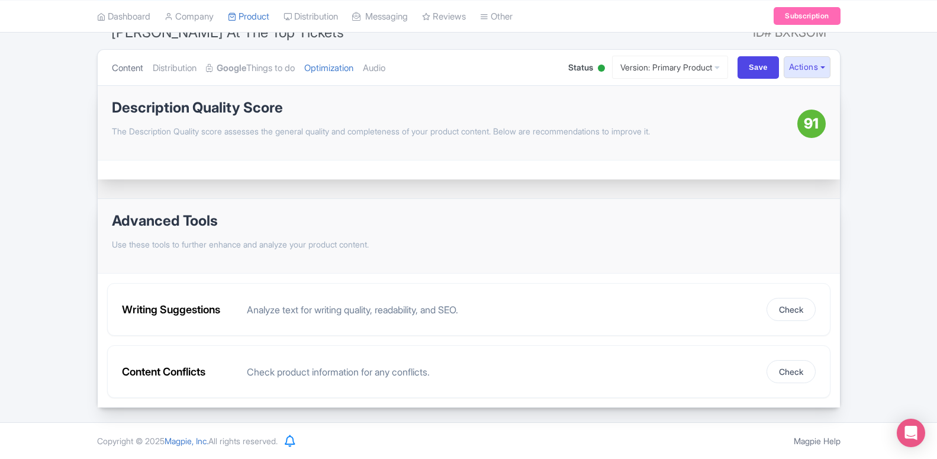
click at [134, 72] on link "Content" at bounding box center [127, 68] width 31 height 37
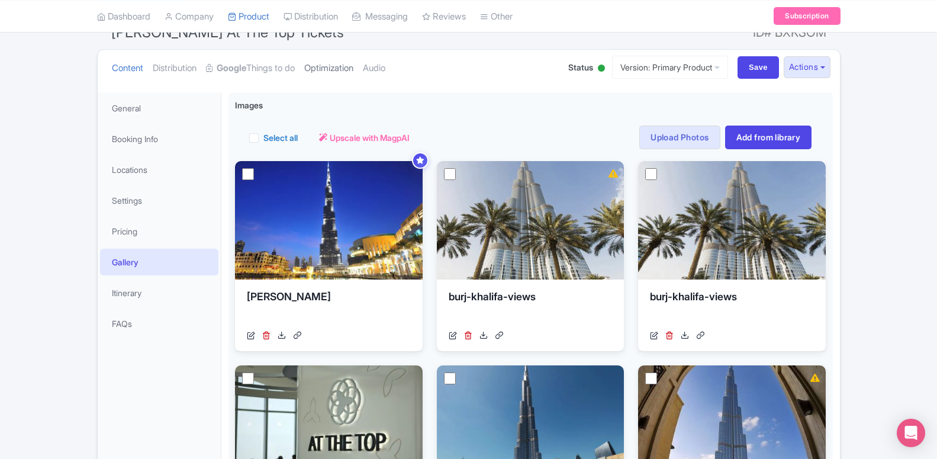
click at [320, 66] on link "Optimization" at bounding box center [328, 68] width 49 height 37
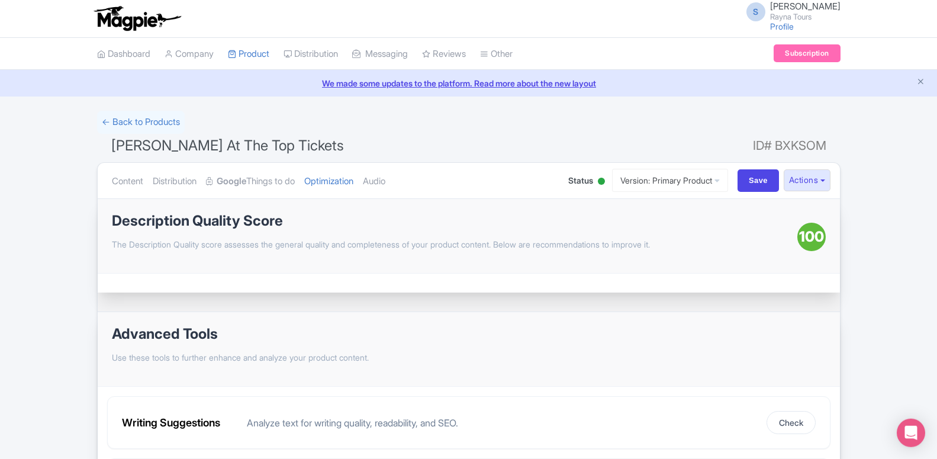
scroll to position [0, 0]
click at [266, 88] on link "My Products" at bounding box center [284, 84] width 112 height 18
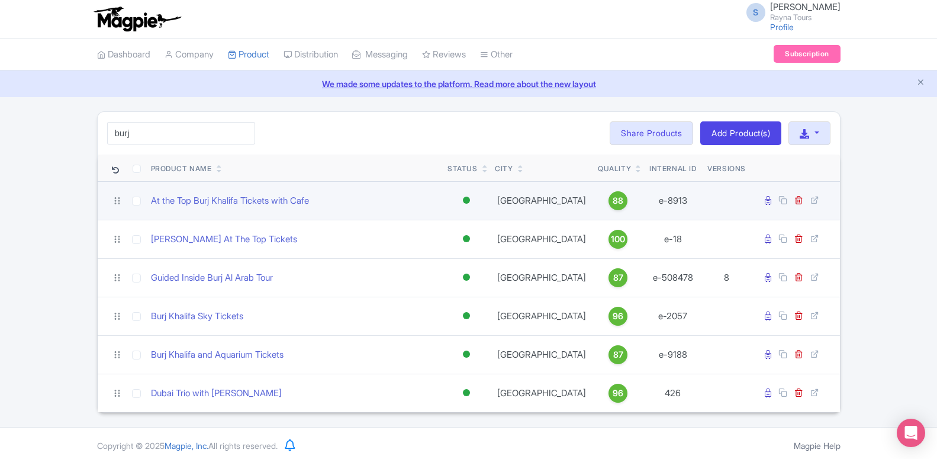
type input "burj"
click at [613, 201] on span "88" at bounding box center [618, 200] width 11 height 13
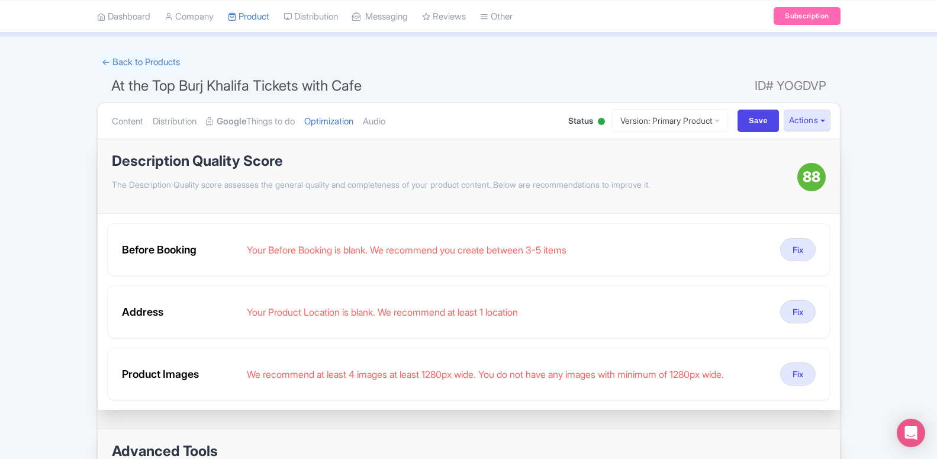
scroll to position [181, 0]
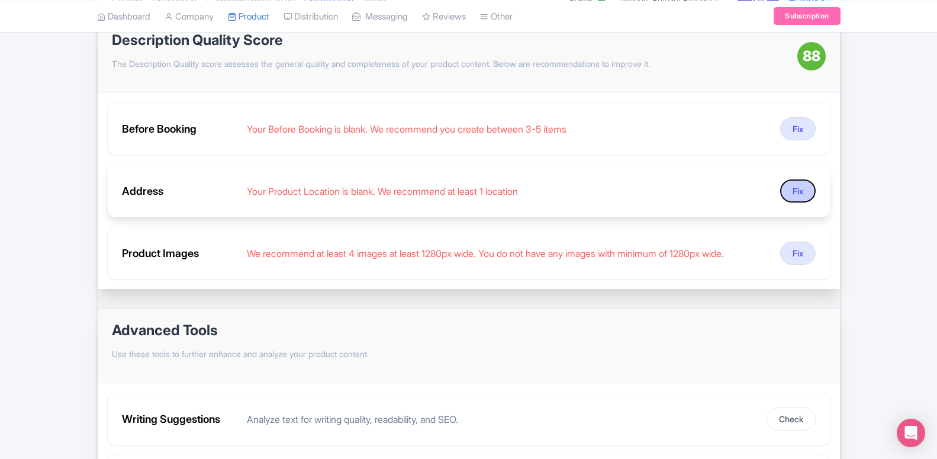
click at [797, 197] on button "Fix" at bounding box center [798, 190] width 36 height 23
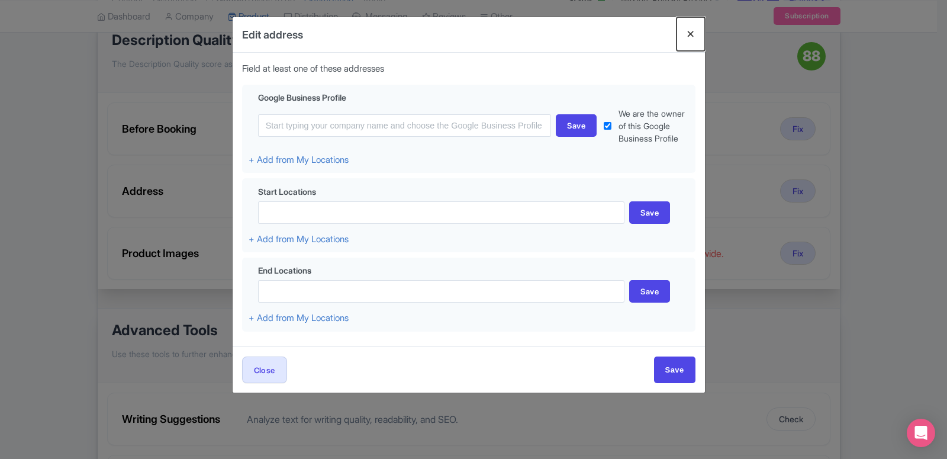
click at [688, 36] on button "Close" at bounding box center [691, 34] width 28 height 34
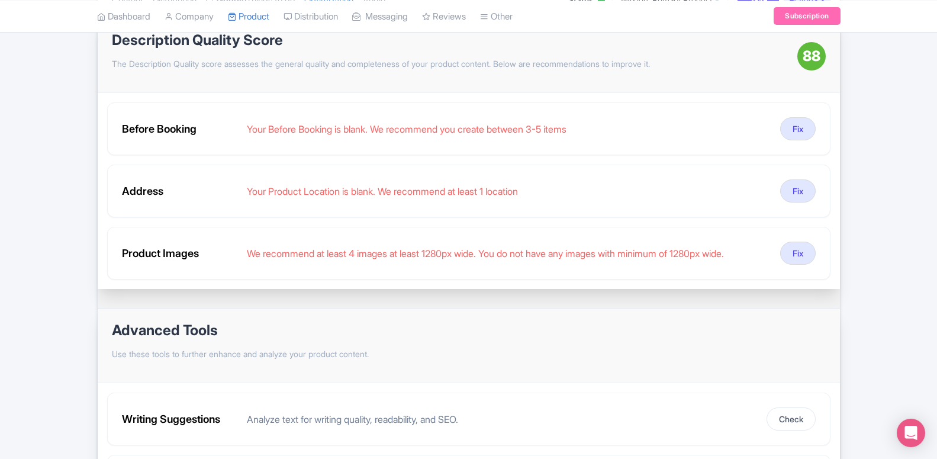
scroll to position [60, 0]
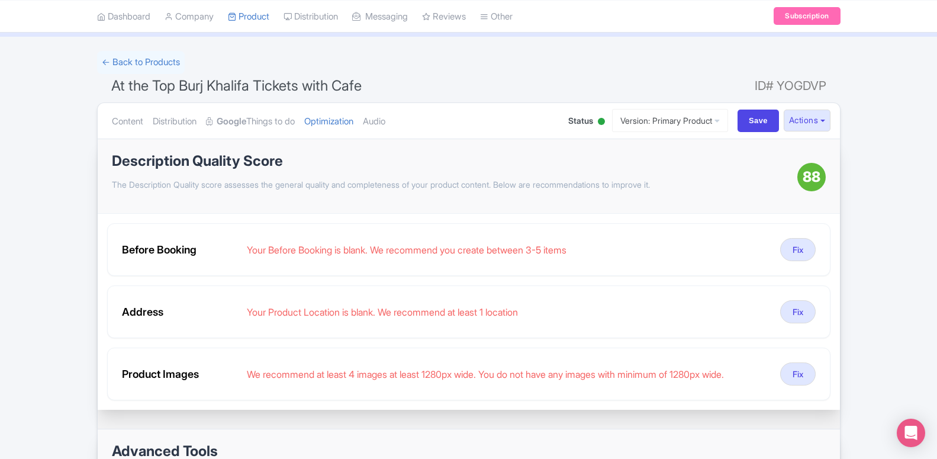
click at [143, 126] on ul "Content Distribution Google Things to do Optimization Audio" at bounding box center [328, 121] width 443 height 36
click at [137, 120] on link "Content" at bounding box center [127, 121] width 31 height 37
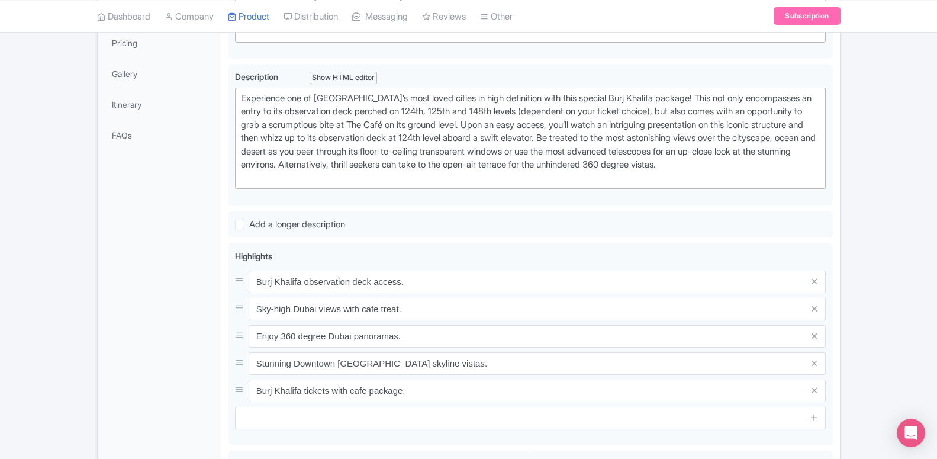
scroll to position [121, 0]
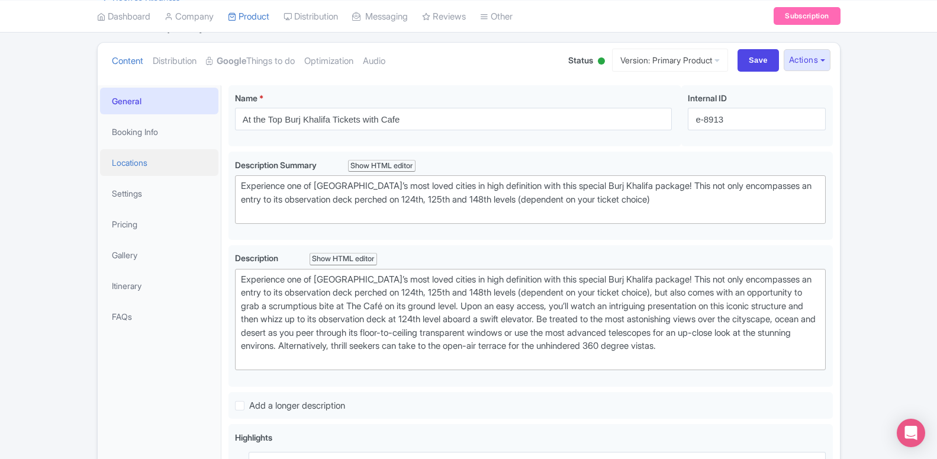
click at [139, 169] on link "Locations" at bounding box center [159, 162] width 118 height 27
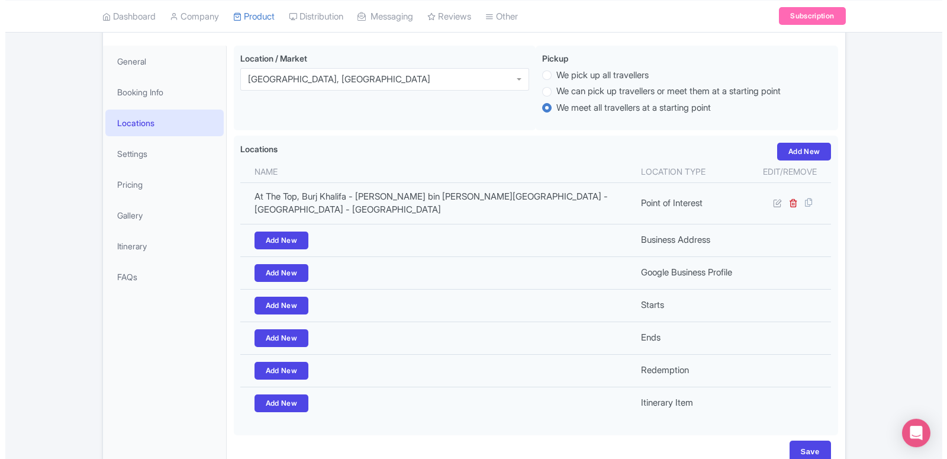
scroll to position [181, 0]
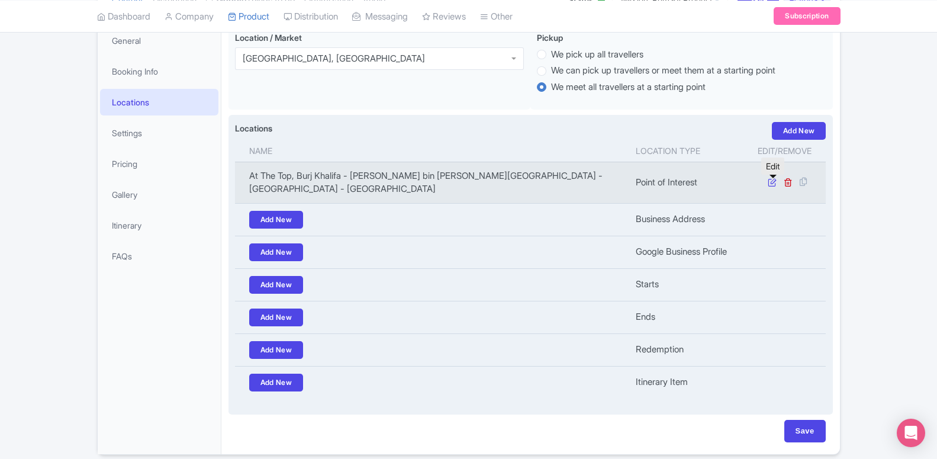
click at [774, 183] on icon at bounding box center [772, 182] width 9 height 9
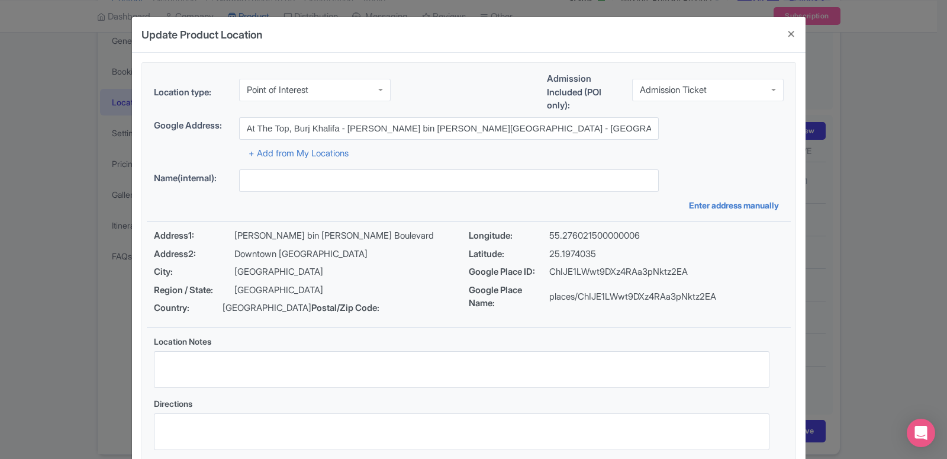
click at [278, 92] on div "Point of Interest" at bounding box center [278, 90] width 62 height 11
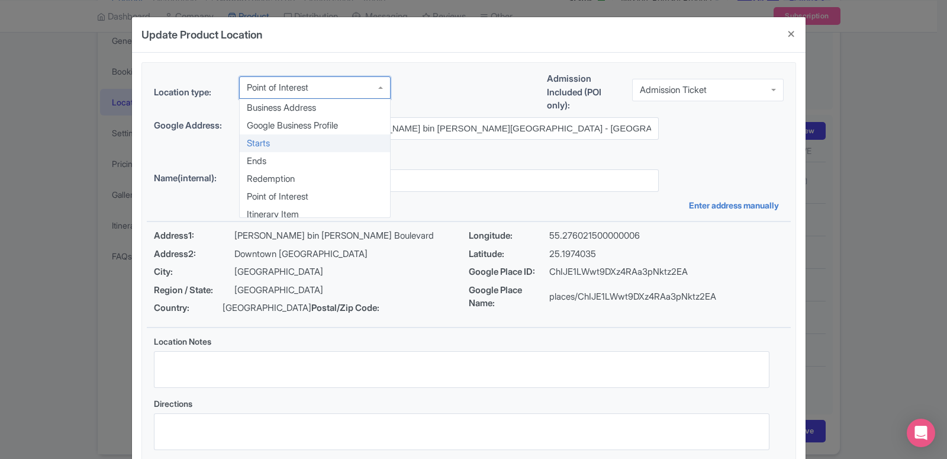
click at [279, 141] on div "Location type: Point of Interest Point of Interest Business Address Google Busi…" at bounding box center [469, 265] width 644 height 404
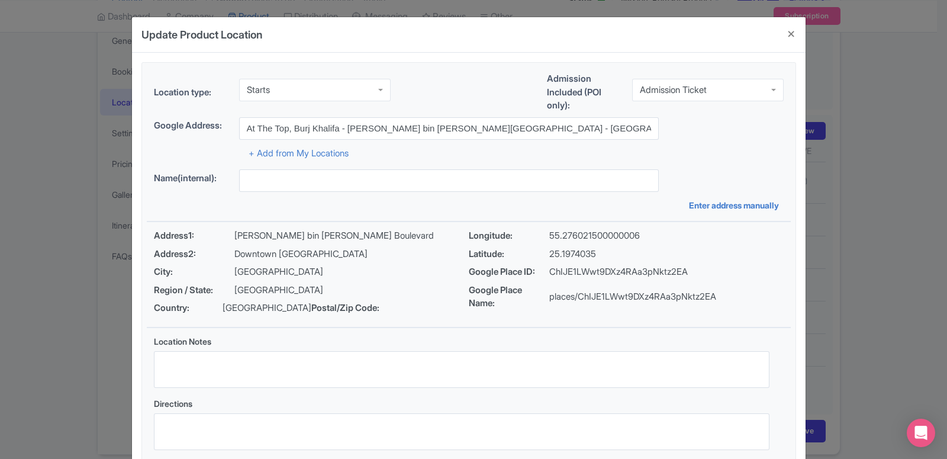
scroll to position [91, 0]
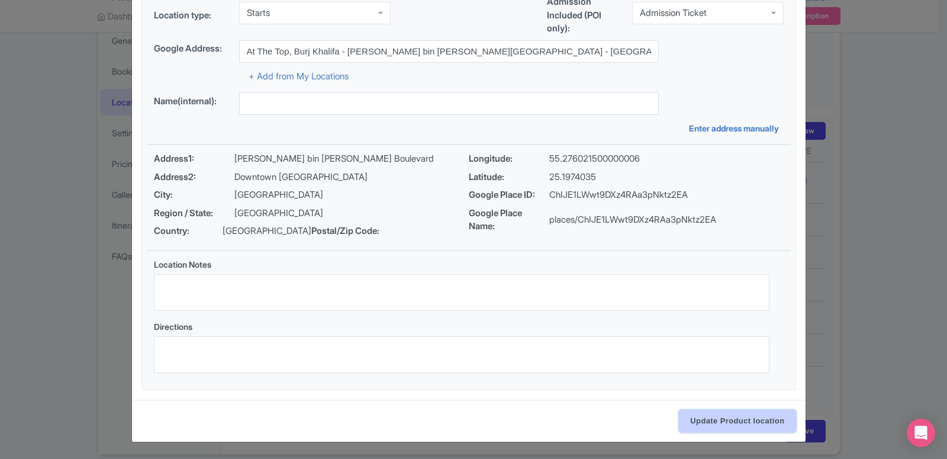
click at [723, 418] on input "Update Product location" at bounding box center [737, 421] width 117 height 22
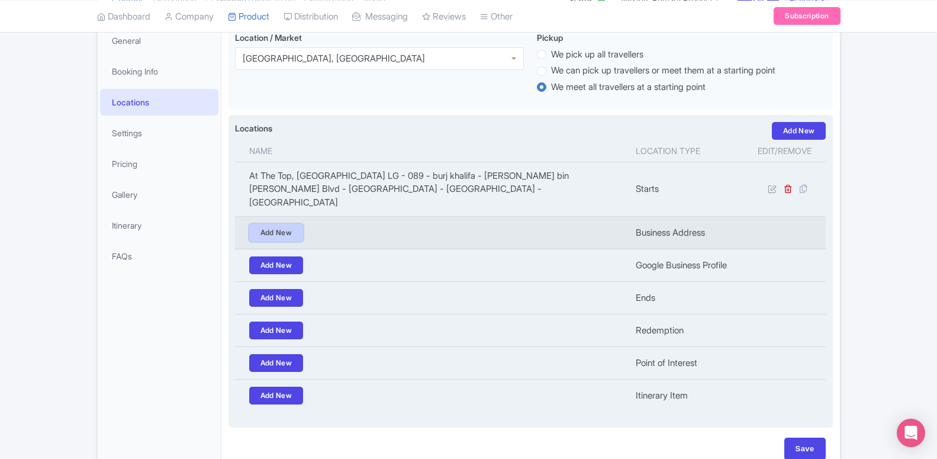
click at [271, 224] on link "Add New" at bounding box center [276, 233] width 54 height 18
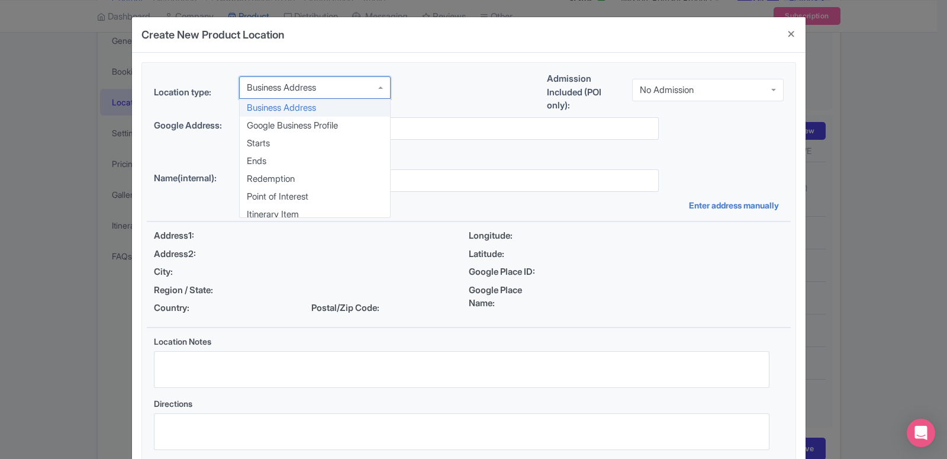
click at [264, 99] on div "Business Address" at bounding box center [315, 87] width 152 height 22
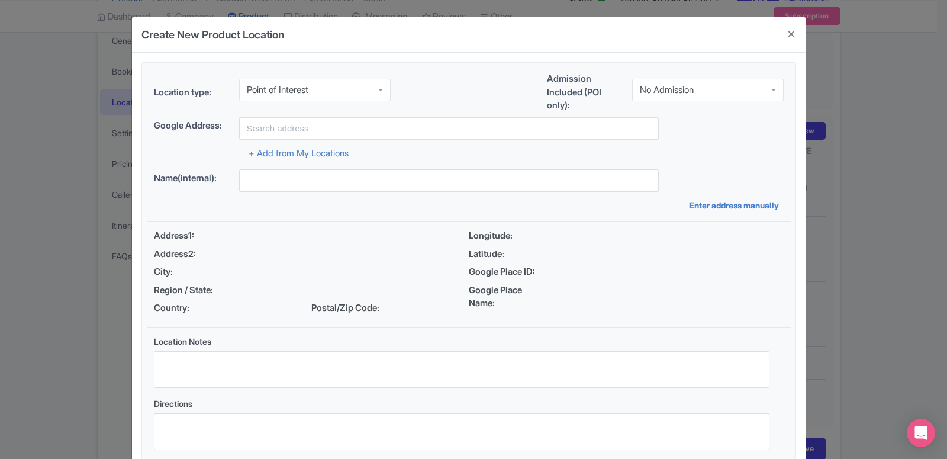
click at [269, 198] on div "Location type: Point of Interest Point of Interest Business Address Google Busi…" at bounding box center [469, 265] width 644 height 404
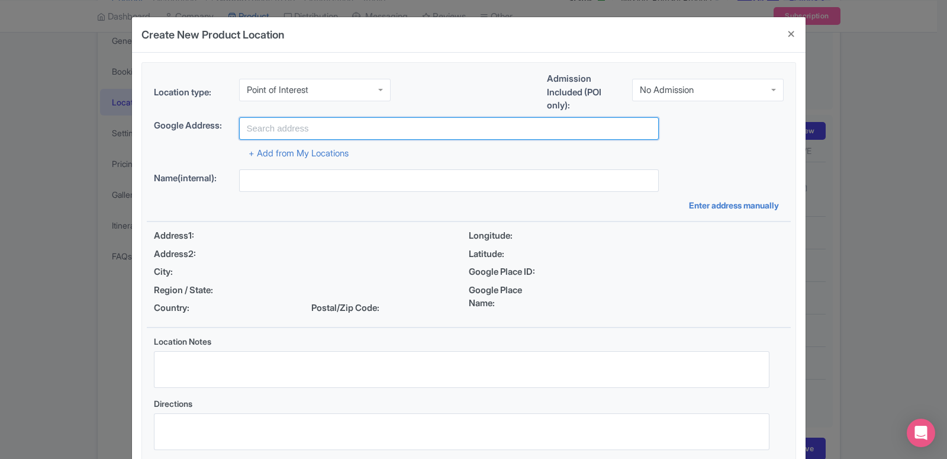
click at [299, 124] on input "text" at bounding box center [449, 128] width 420 height 22
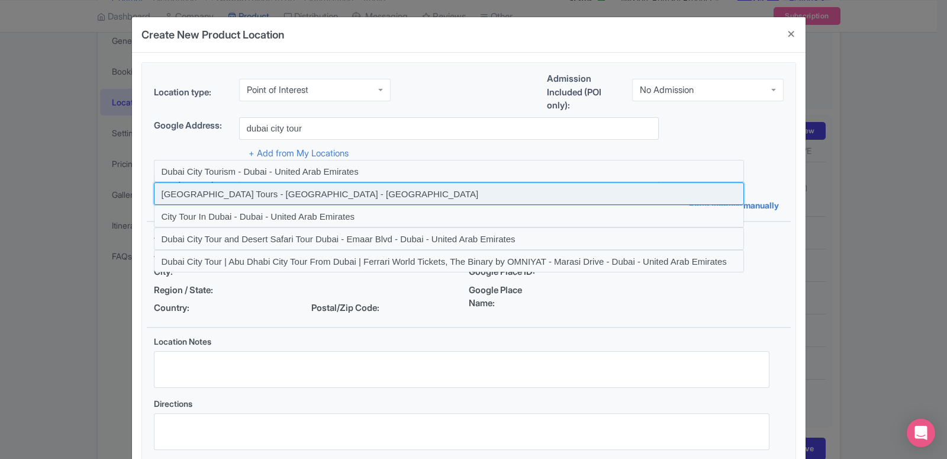
click at [289, 192] on input at bounding box center [449, 193] width 590 height 22
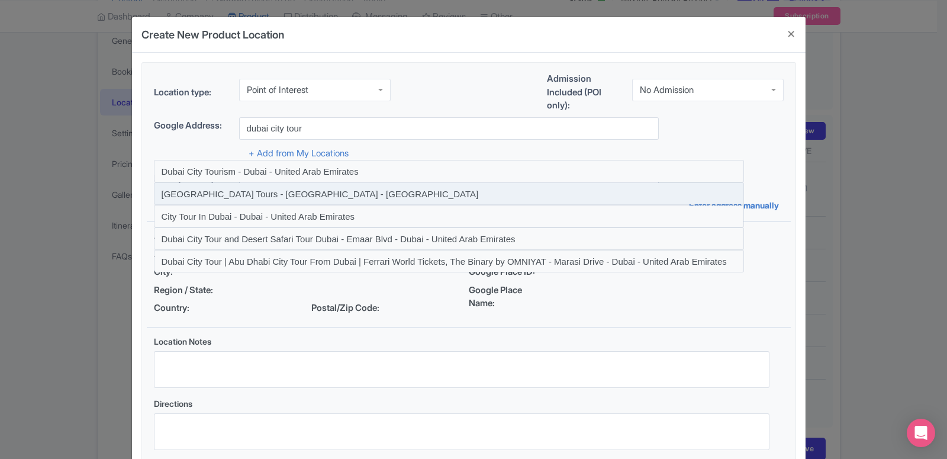
type input "Dubai City Tours - Dubai - United Arab Emirates"
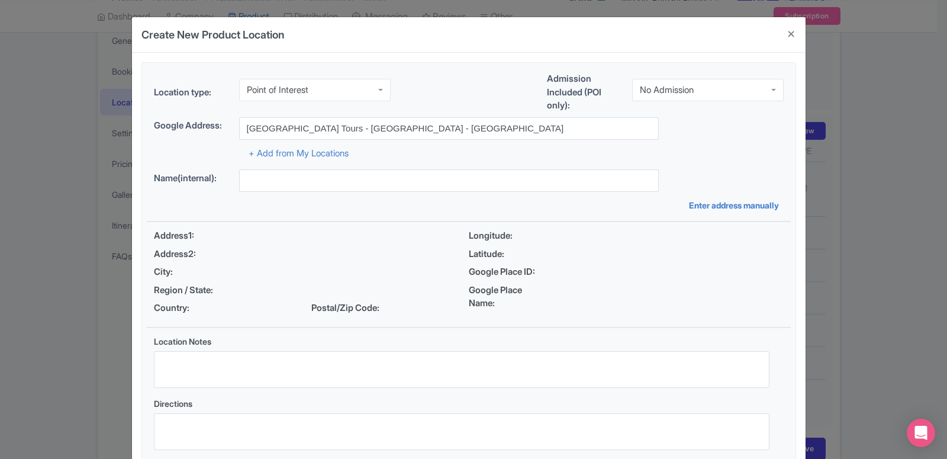
type input "Dubai City Tours - Dubai - United Arab Emirates"
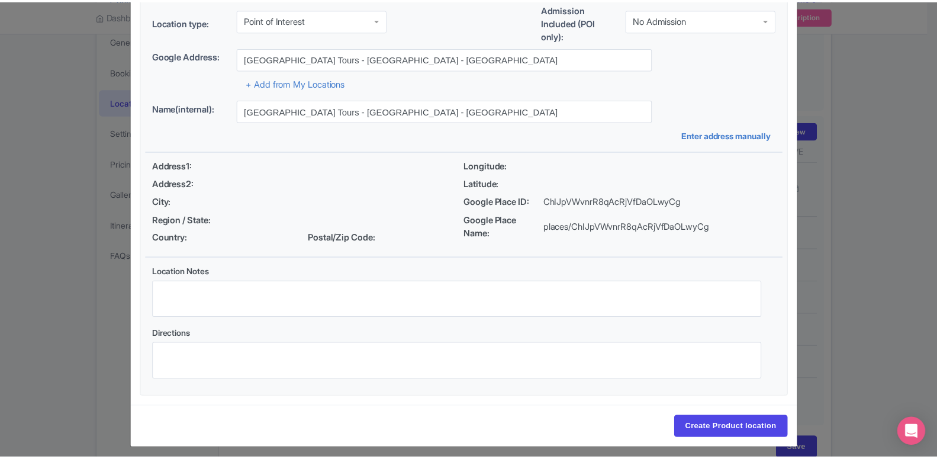
scroll to position [78, 0]
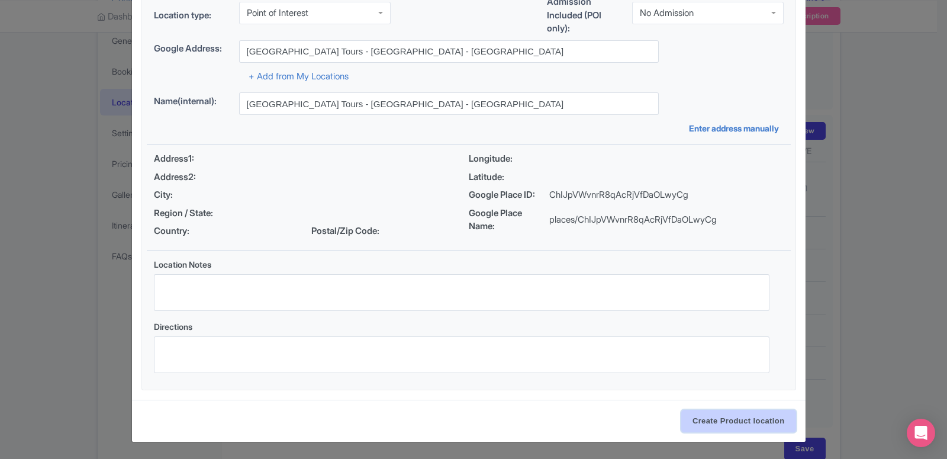
click at [717, 412] on input "Create Product location" at bounding box center [738, 421] width 115 height 22
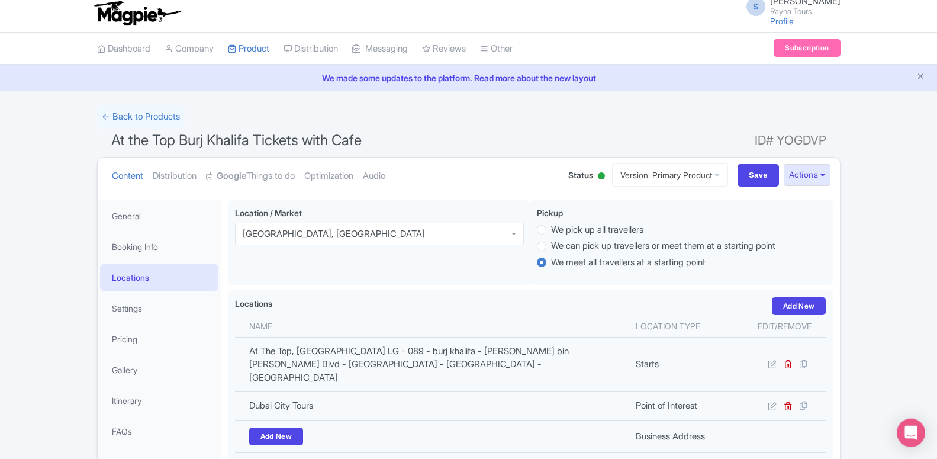
scroll to position [0, 0]
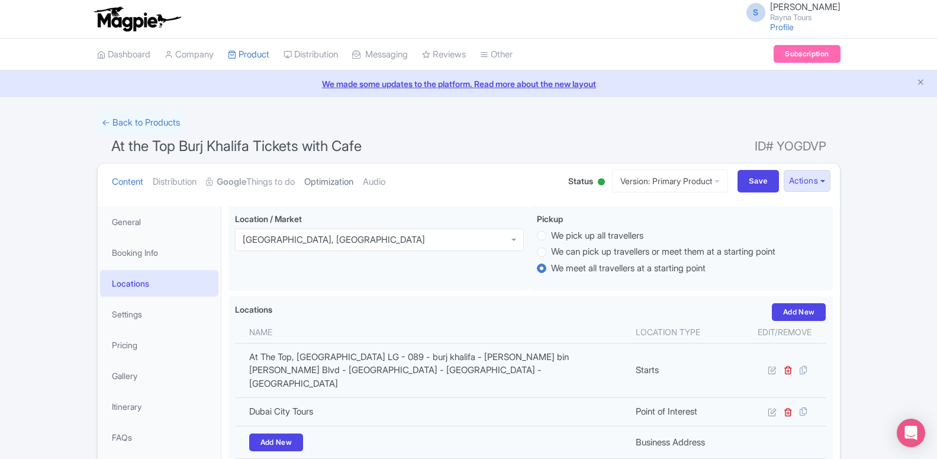
click at [339, 184] on link "Optimization" at bounding box center [328, 181] width 49 height 37
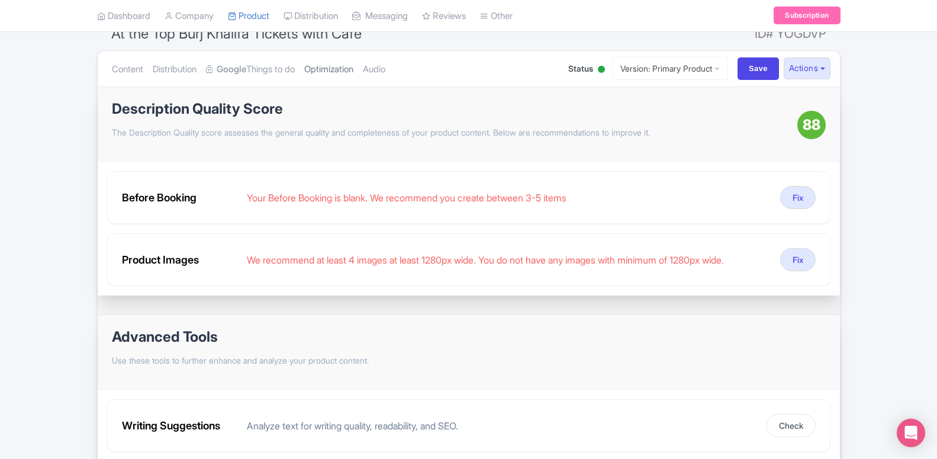
scroll to position [121, 0]
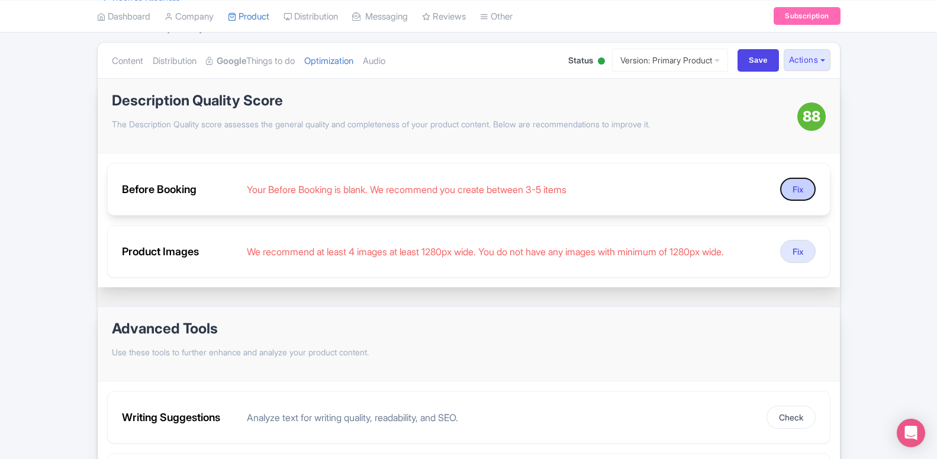
click at [790, 198] on button "Fix" at bounding box center [798, 189] width 36 height 23
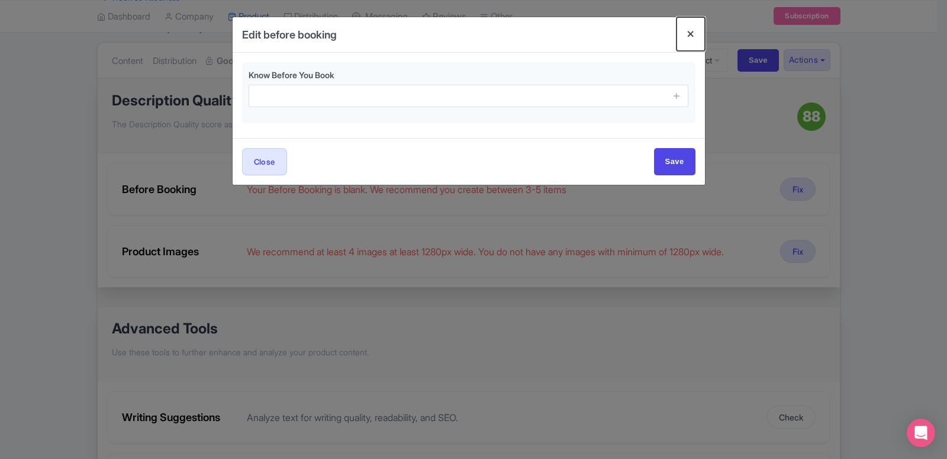
click at [692, 31] on button "Close" at bounding box center [691, 34] width 28 height 34
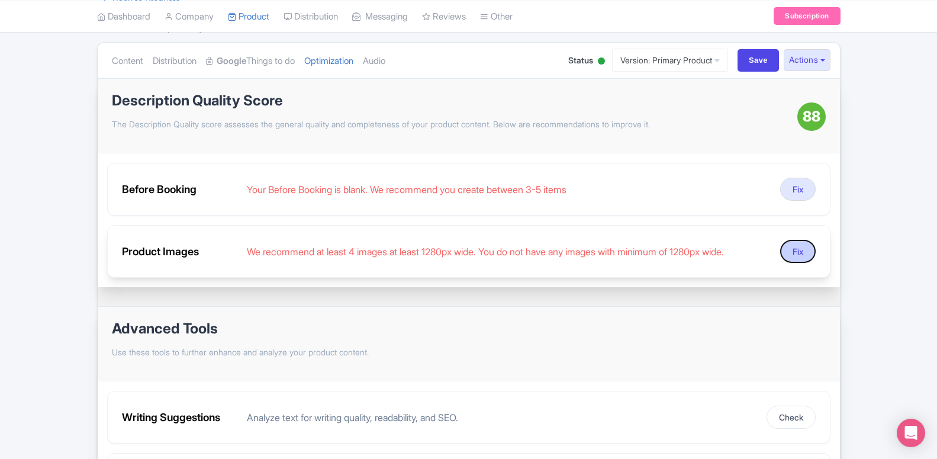
click at [783, 252] on button "Fix" at bounding box center [798, 251] width 36 height 23
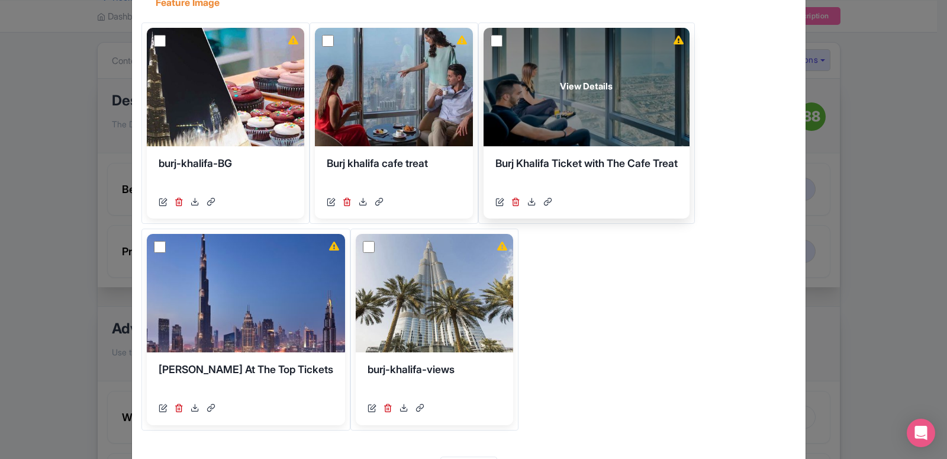
scroll to position [135, 0]
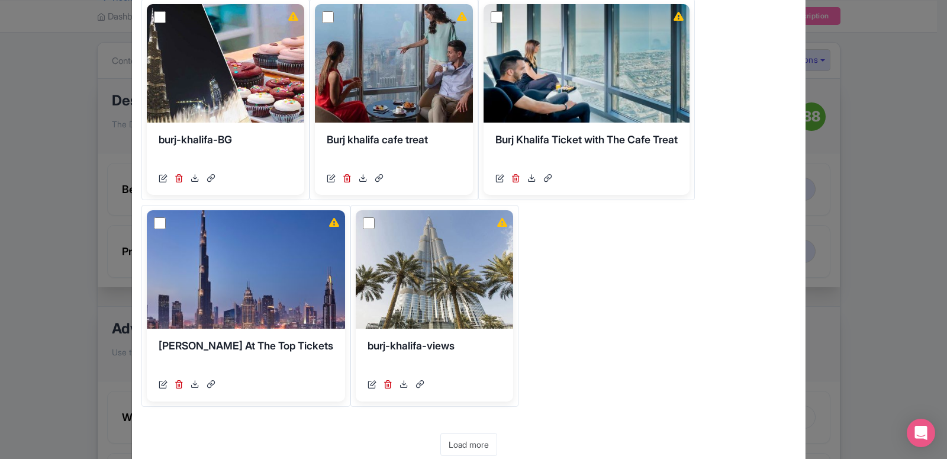
click at [636, 293] on div "View Details burj-khalifa-BG https://res.cloudinary.com/hfyvkoyi1/image/upload/…" at bounding box center [468, 205] width 655 height 441
click at [667, 365] on div "View Details burj-khalifa-BG https://res.cloudinary.com/hfyvkoyi1/image/upload/…" at bounding box center [468, 205] width 655 height 441
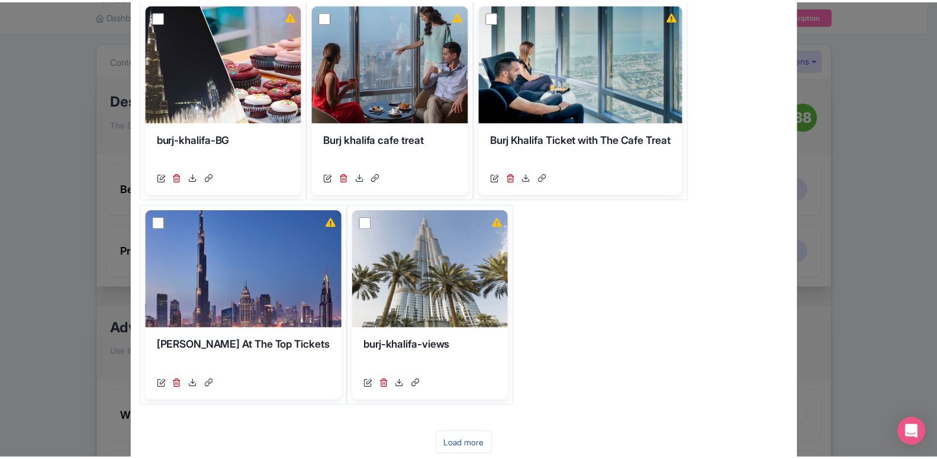
scroll to position [0, 0]
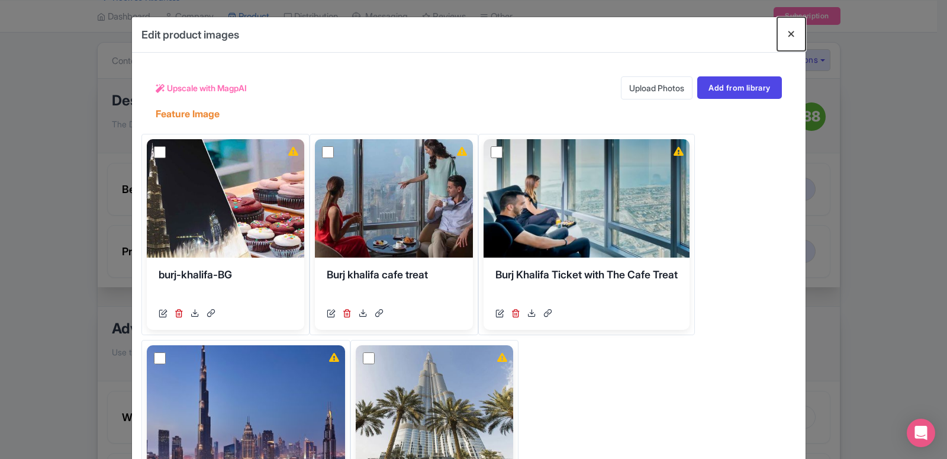
click at [785, 31] on button "Close" at bounding box center [791, 34] width 28 height 34
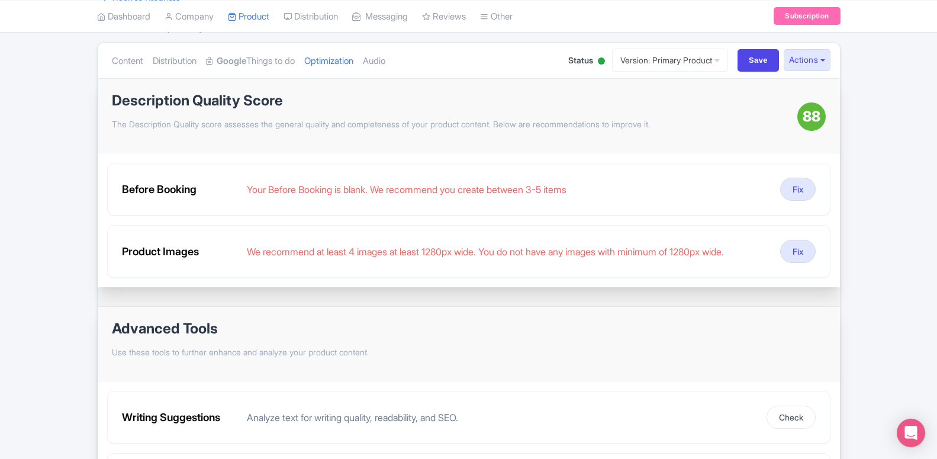
scroll to position [60, 0]
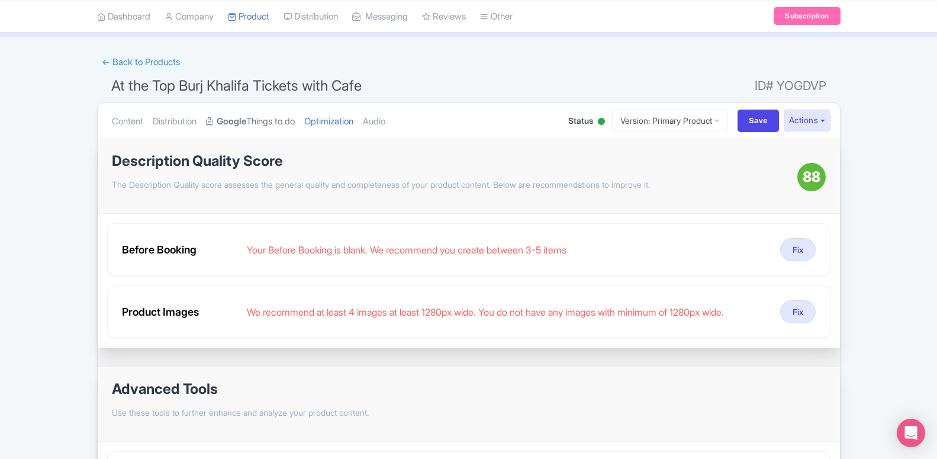
click at [247, 117] on link "Google Things to do" at bounding box center [250, 121] width 89 height 37
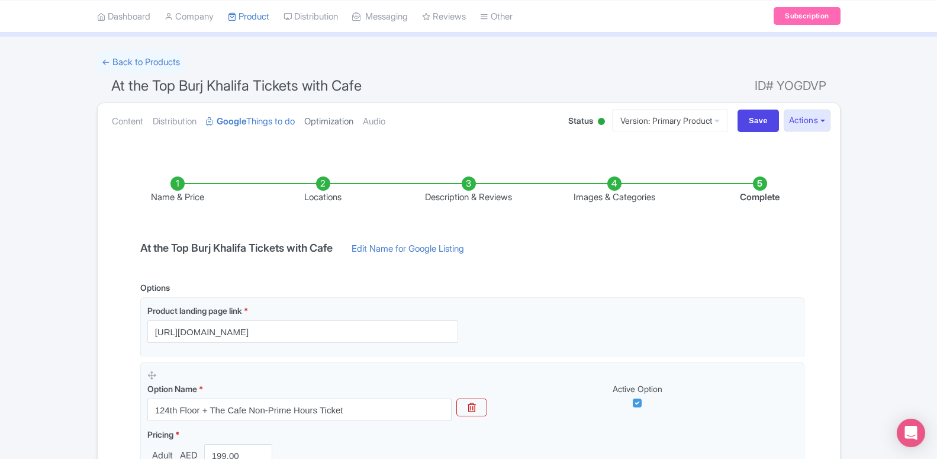
click at [319, 124] on link "Optimization" at bounding box center [328, 121] width 49 height 37
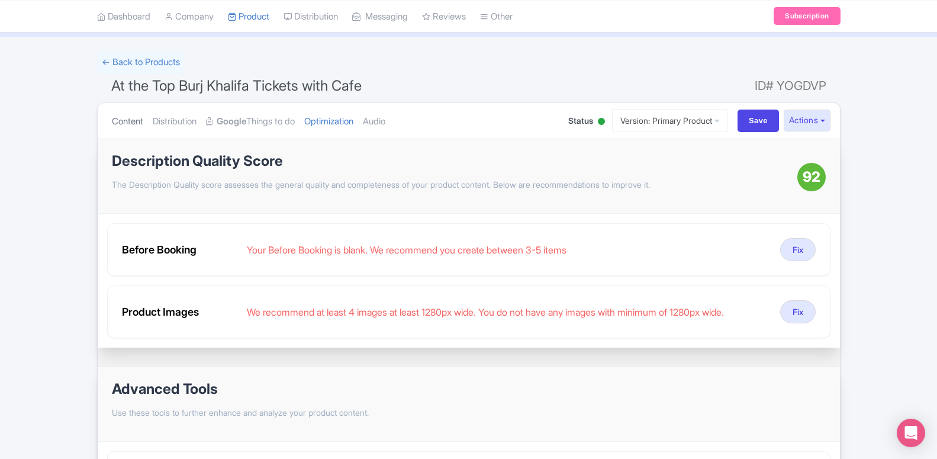
click at [117, 124] on link "Content" at bounding box center [127, 121] width 31 height 37
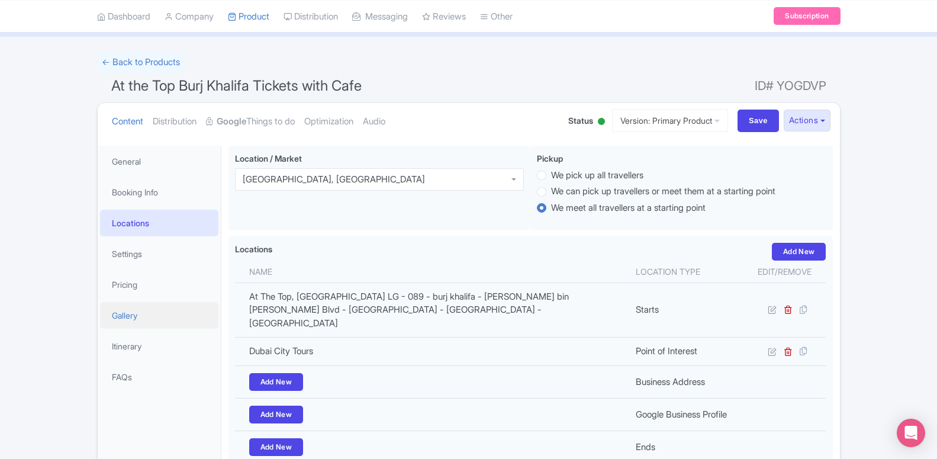
click at [143, 320] on link "Gallery" at bounding box center [159, 315] width 118 height 27
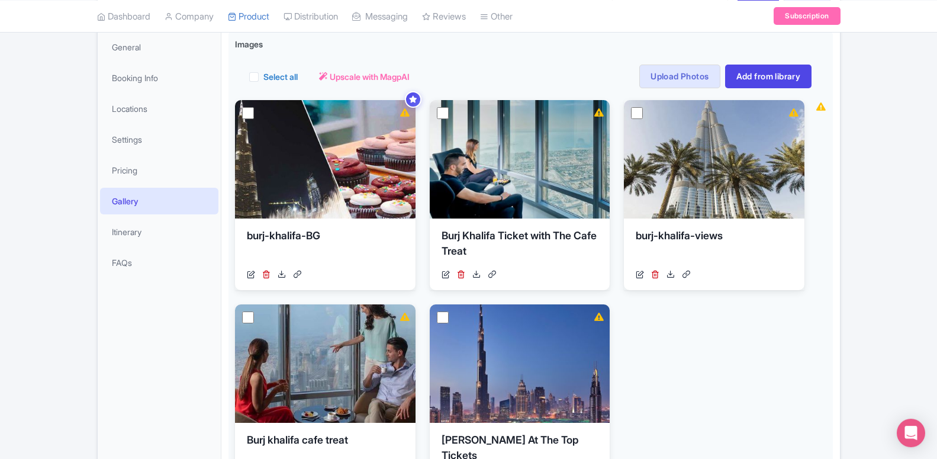
scroll to position [180, 0]
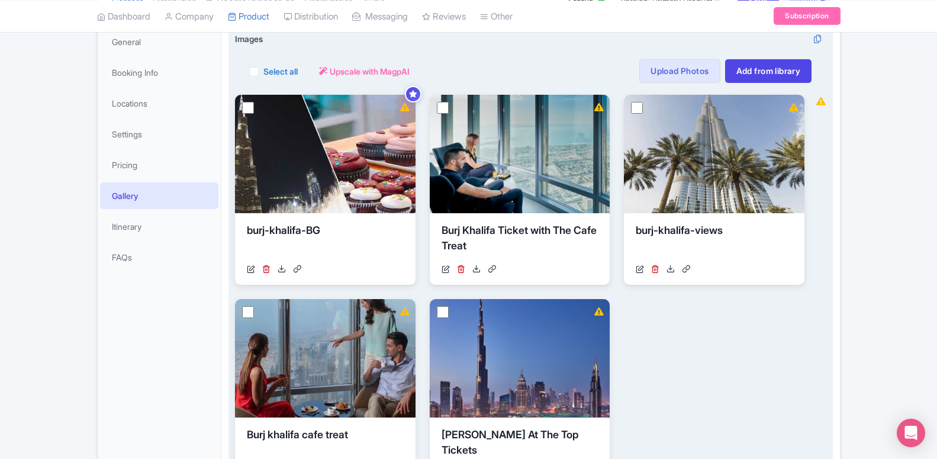
click at [706, 313] on div "View Details burj-khalifa-BG https://res.cloudinary.com/hfyvkoyi1/image/upload/…" at bounding box center [520, 292] width 570 height 394
click at [787, 72] on link "Add from library" at bounding box center [768, 71] width 87 height 24
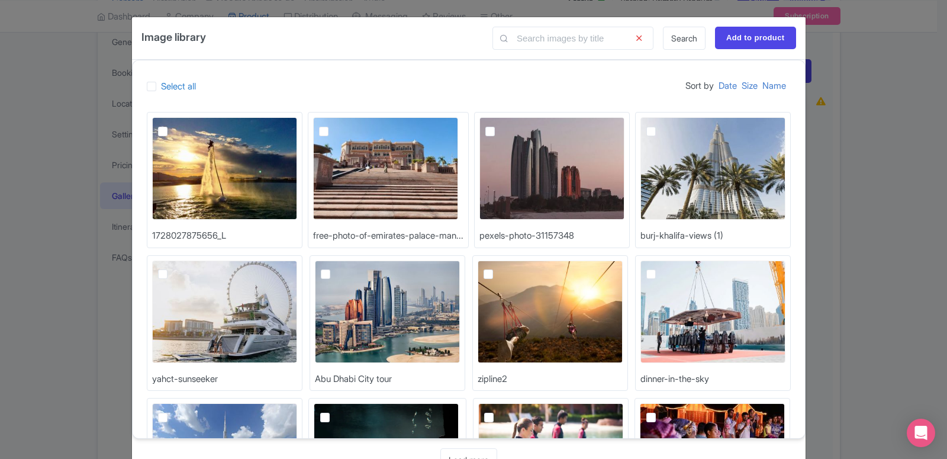
click at [578, 25] on div "Image library Search Add to product" at bounding box center [469, 38] width 674 height 43
click at [578, 34] on input "text" at bounding box center [572, 38] width 161 height 23
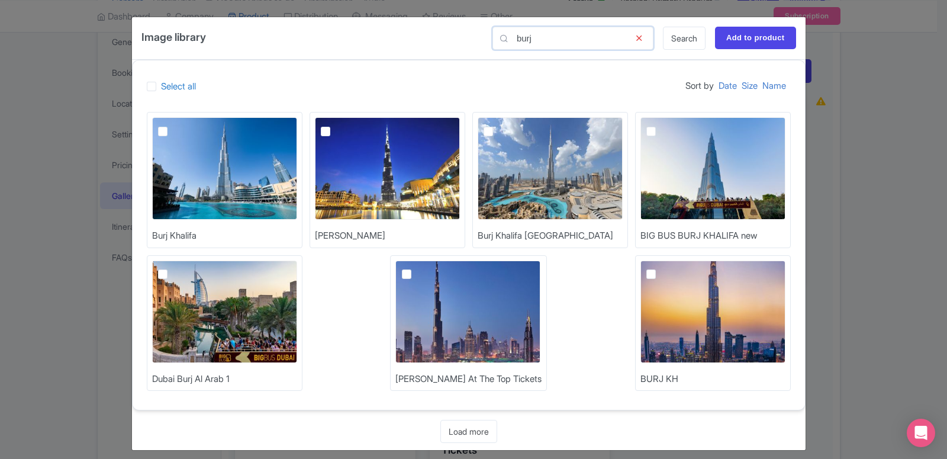
scroll to position [9, 0]
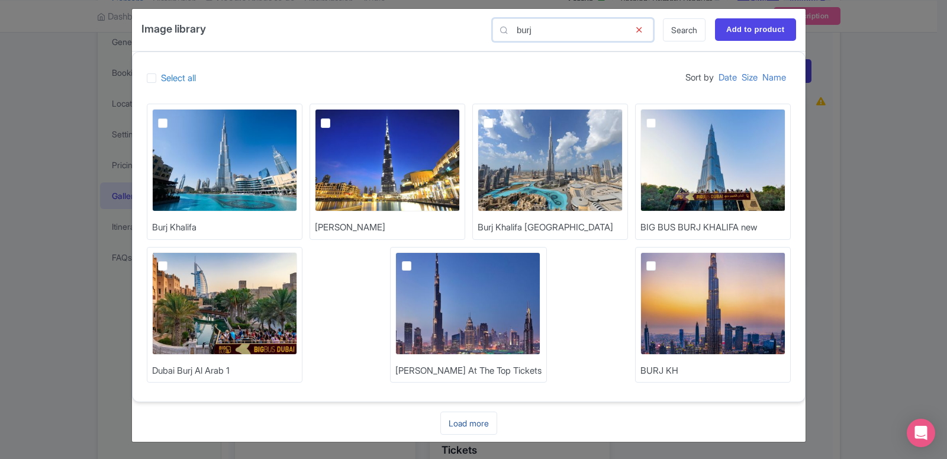
type input "burj"
click at [458, 423] on link "Load more" at bounding box center [468, 422] width 57 height 23
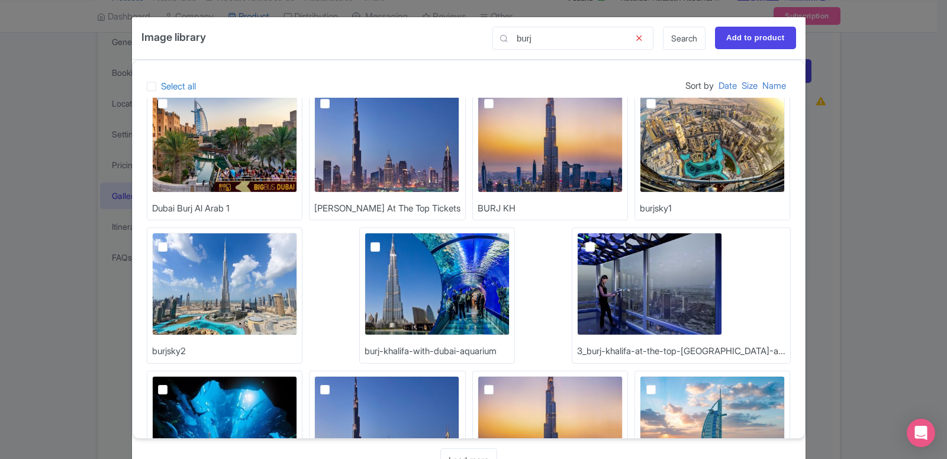
scroll to position [63, 0]
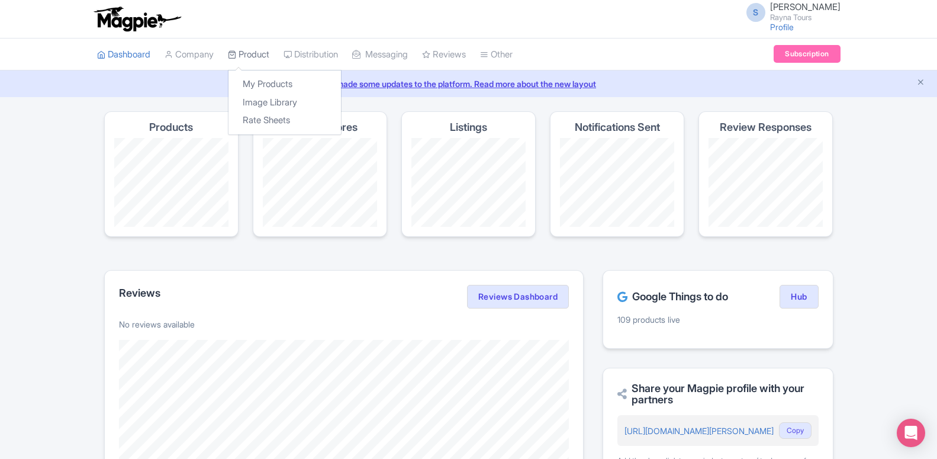
click at [237, 48] on link "Product" at bounding box center [248, 54] width 41 height 33
click at [253, 81] on link "My Products" at bounding box center [284, 84] width 112 height 18
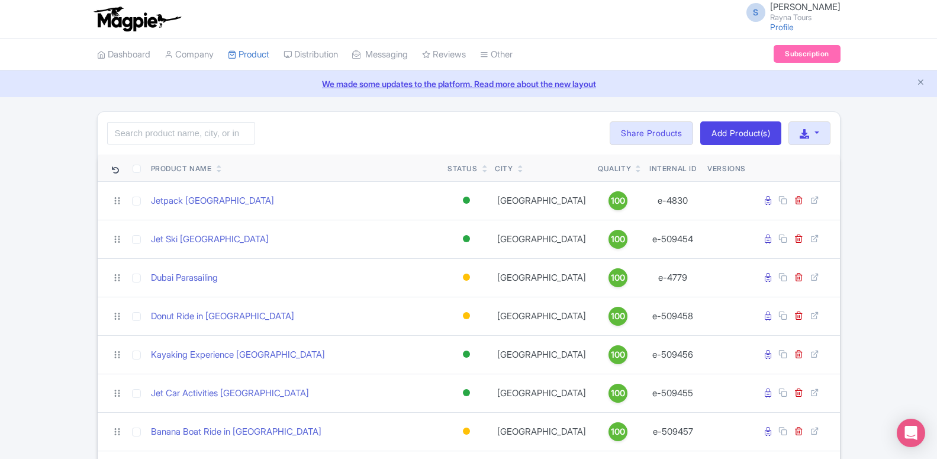
click at [179, 131] on input "search" at bounding box center [181, 133] width 148 height 22
type input "burj"
click button "Search" at bounding box center [0, 0] width 0 height 0
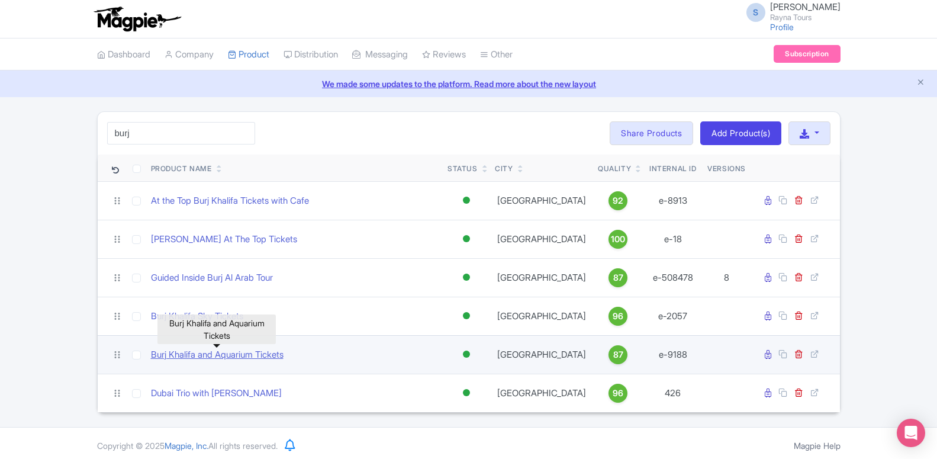
click at [272, 360] on link "Burj Khalifa and Aquarium Tickets" at bounding box center [217, 355] width 133 height 14
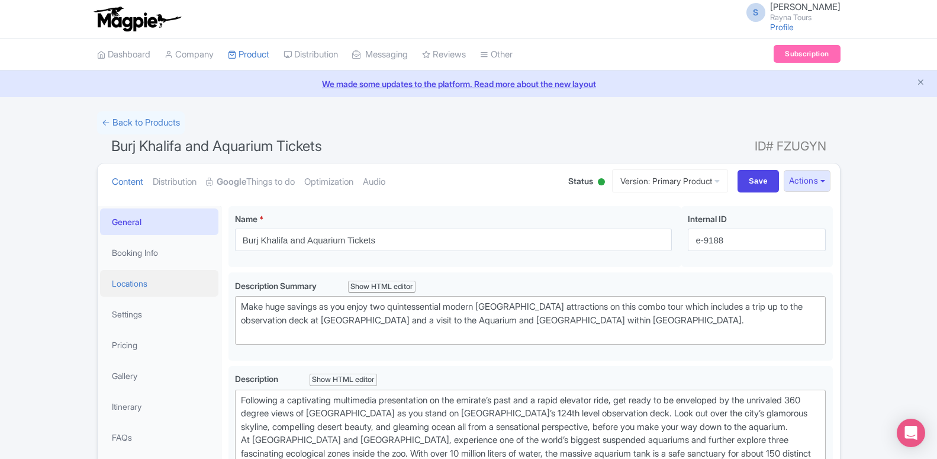
click at [153, 283] on link "Locations" at bounding box center [159, 283] width 118 height 27
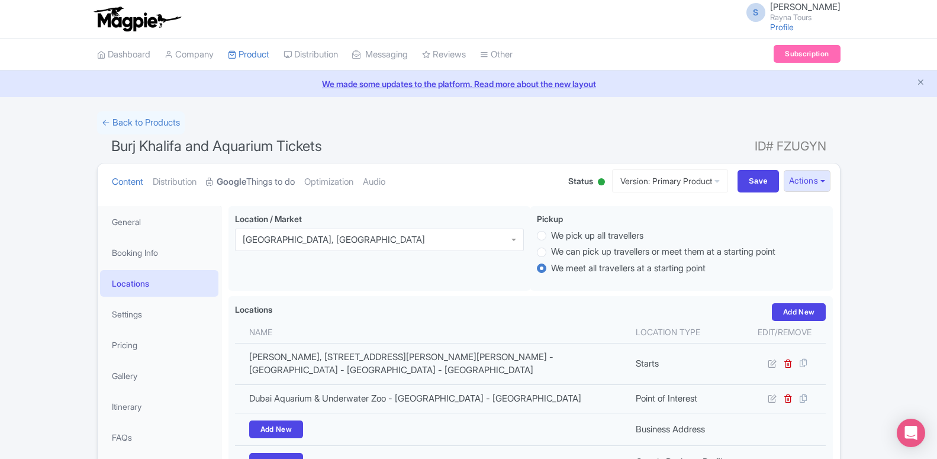
click at [252, 186] on link "Google Things to do" at bounding box center [250, 181] width 89 height 37
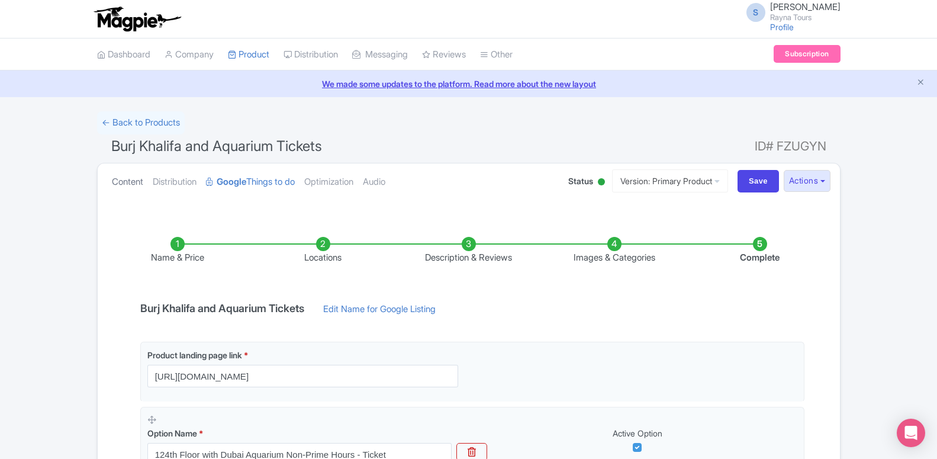
click at [115, 186] on link "Content" at bounding box center [127, 181] width 31 height 37
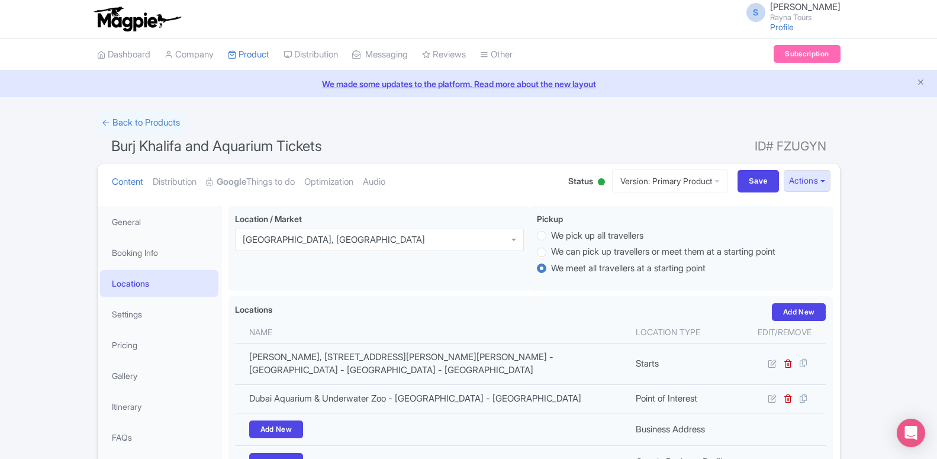
click at [129, 292] on link "Locations" at bounding box center [159, 283] width 118 height 27
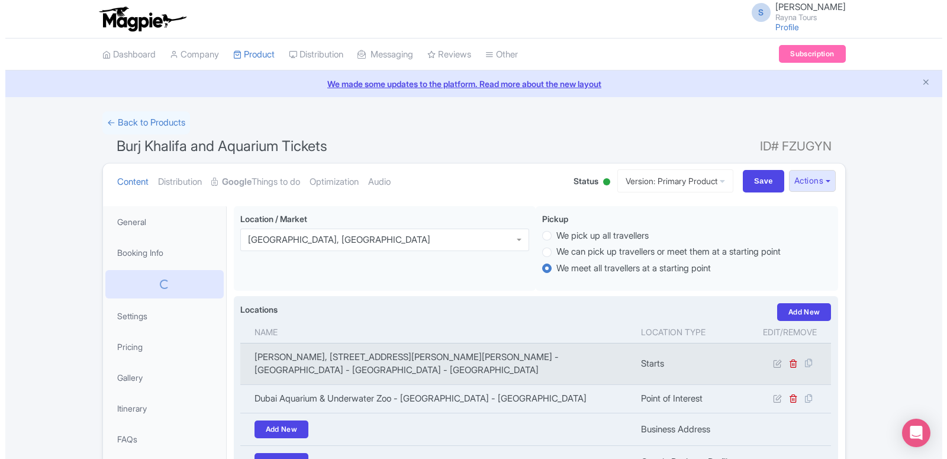
scroll to position [226, 0]
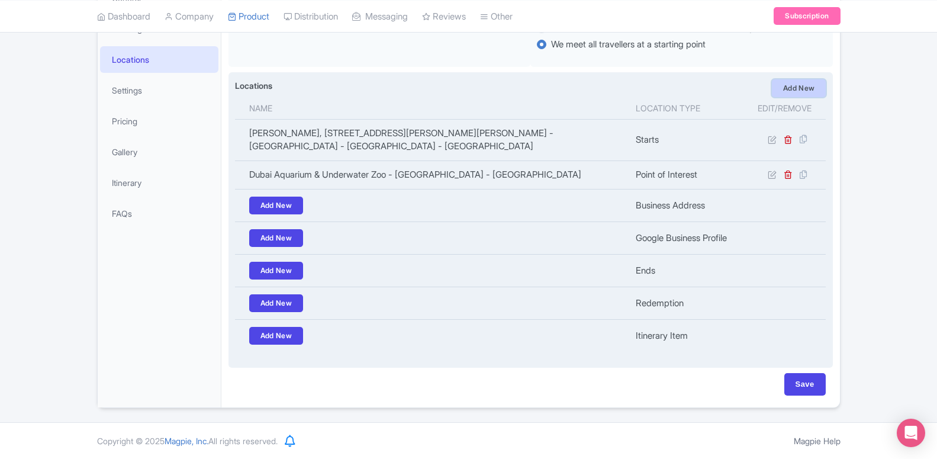
click at [798, 82] on link "Add New" at bounding box center [799, 88] width 54 height 18
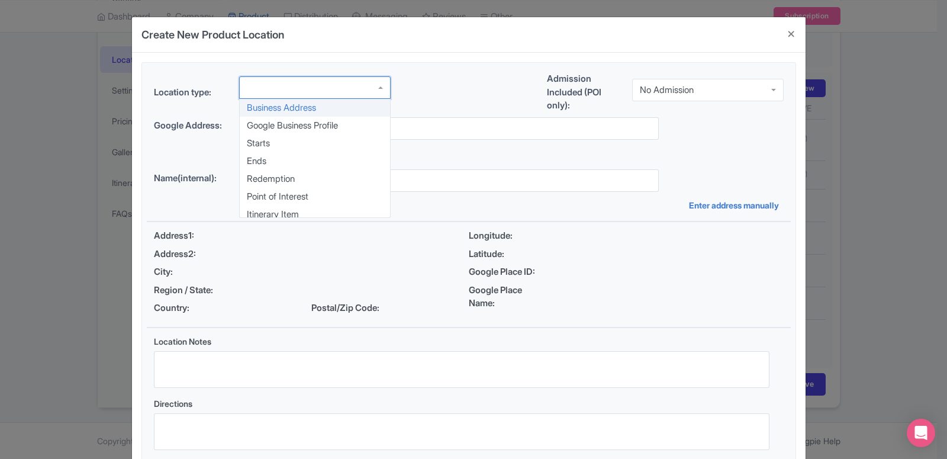
click at [297, 92] on div at bounding box center [315, 87] width 152 height 22
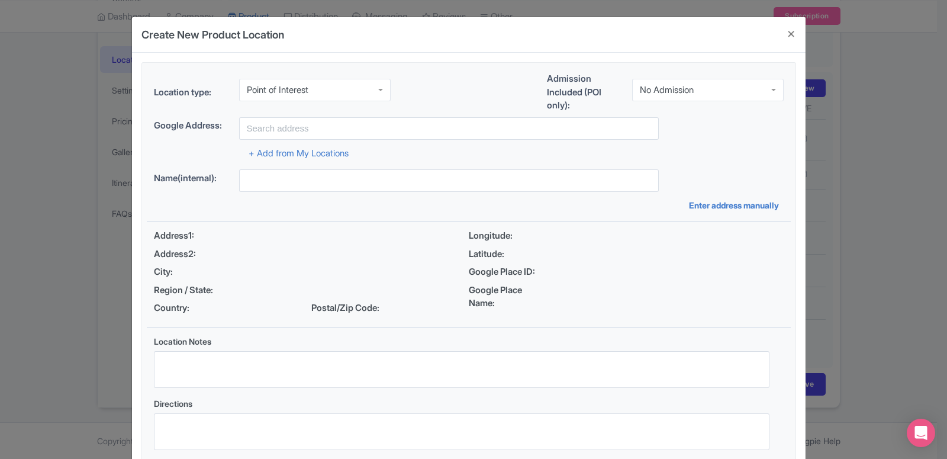
click at [288, 195] on div "Location type: Point of Interest Point of Interest Business Address Google Busi…" at bounding box center [469, 265] width 644 height 404
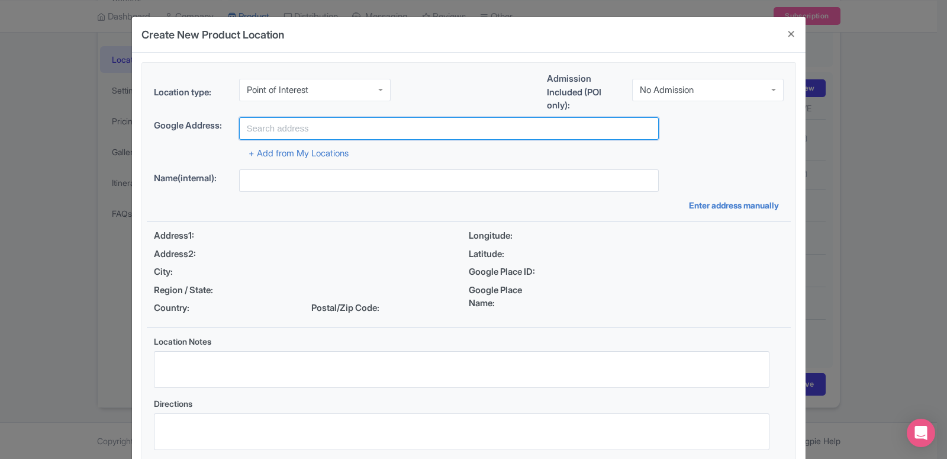
click at [298, 130] on input "text" at bounding box center [449, 128] width 420 height 22
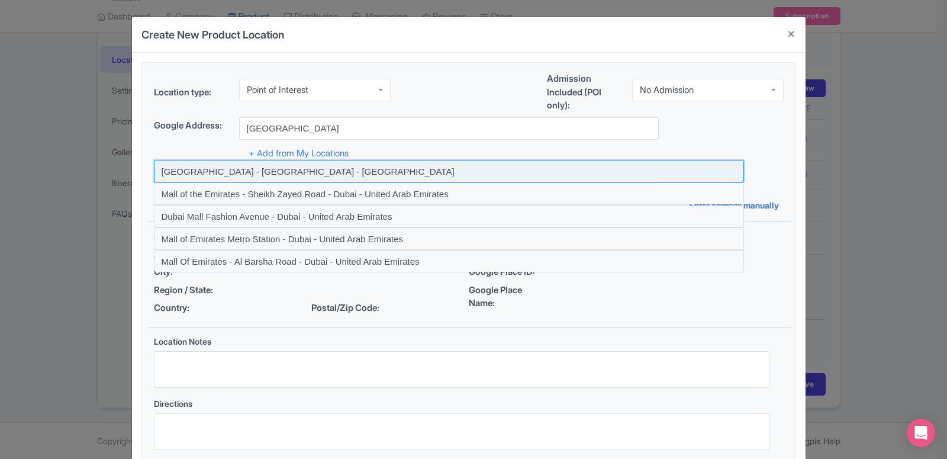
click at [292, 176] on input at bounding box center [449, 171] width 590 height 22
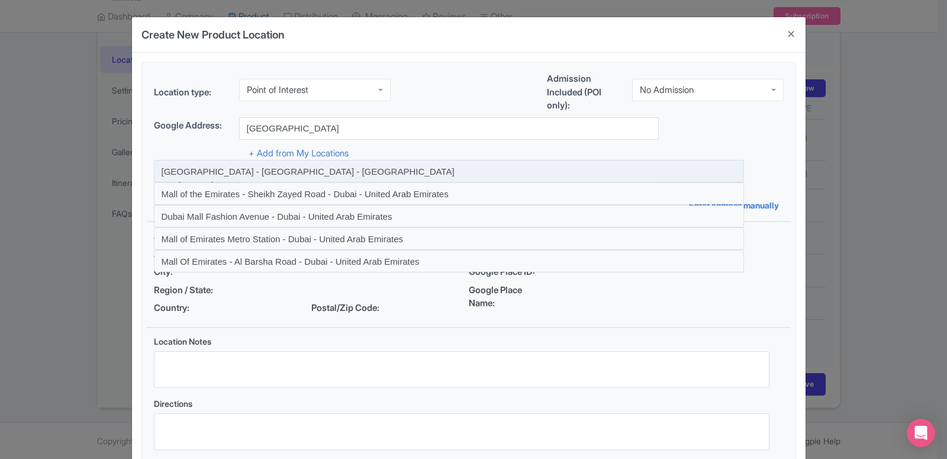
type input "[GEOGRAPHIC_DATA] - [GEOGRAPHIC_DATA] - [GEOGRAPHIC_DATA]"
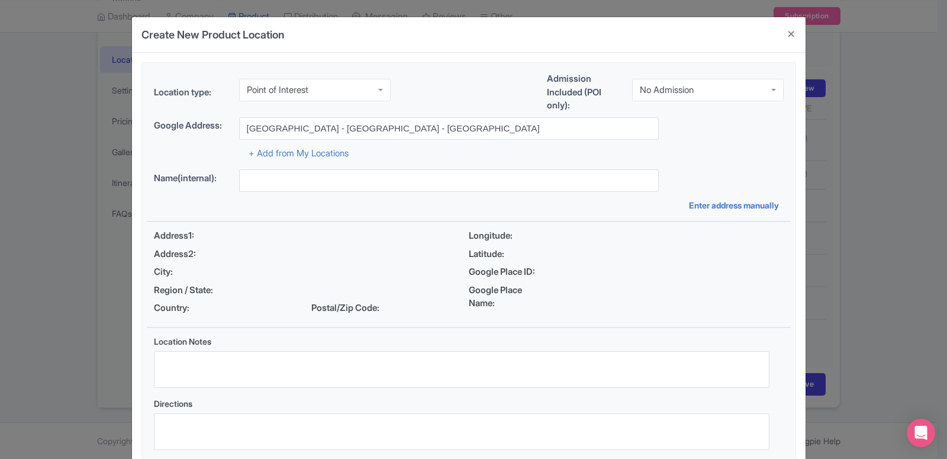
type input "[GEOGRAPHIC_DATA] - [GEOGRAPHIC_DATA] - [GEOGRAPHIC_DATA]"
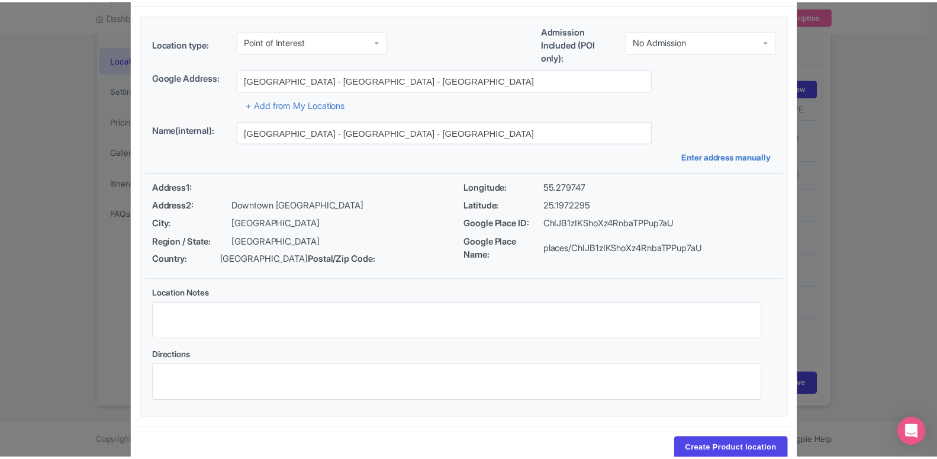
scroll to position [91, 0]
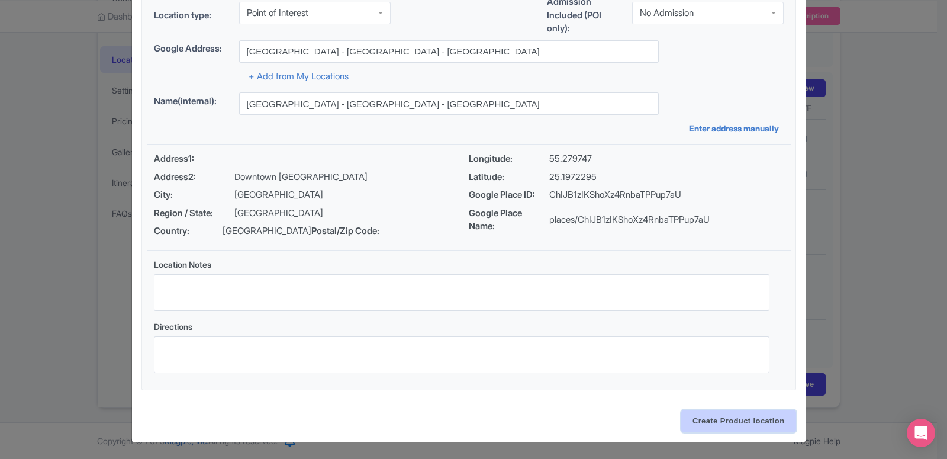
click at [709, 421] on input "Create Product location" at bounding box center [738, 421] width 115 height 22
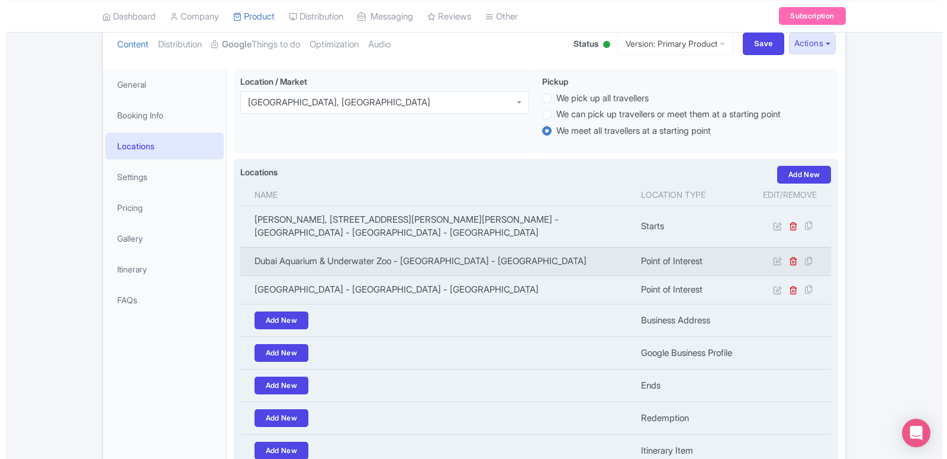
scroll to position [105, 0]
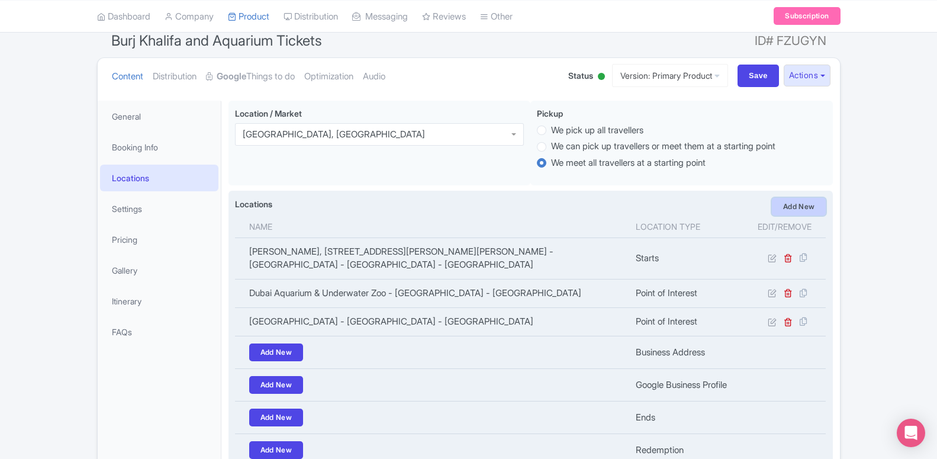
click at [803, 208] on link "Add New" at bounding box center [799, 207] width 54 height 18
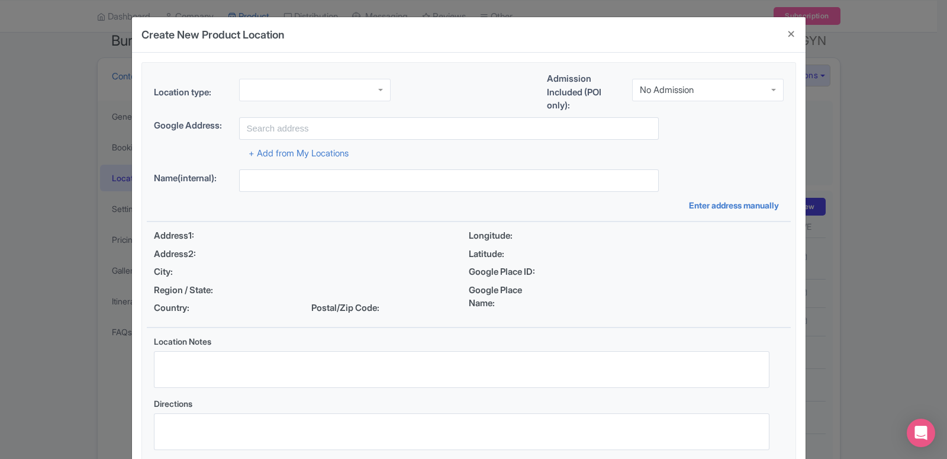
click at [252, 95] on div at bounding box center [315, 90] width 152 height 22
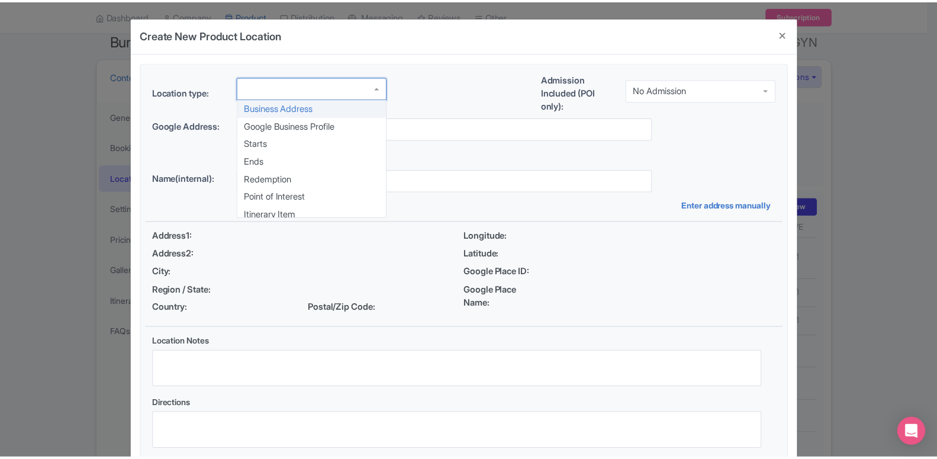
scroll to position [0, 0]
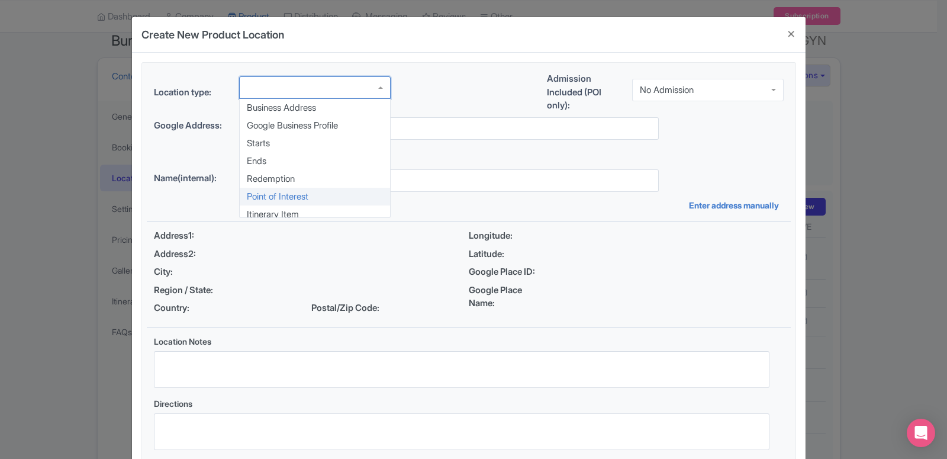
click at [283, 192] on div "Location type: Business Address Google Business Profile Starts Ends Redemption …" at bounding box center [469, 265] width 644 height 404
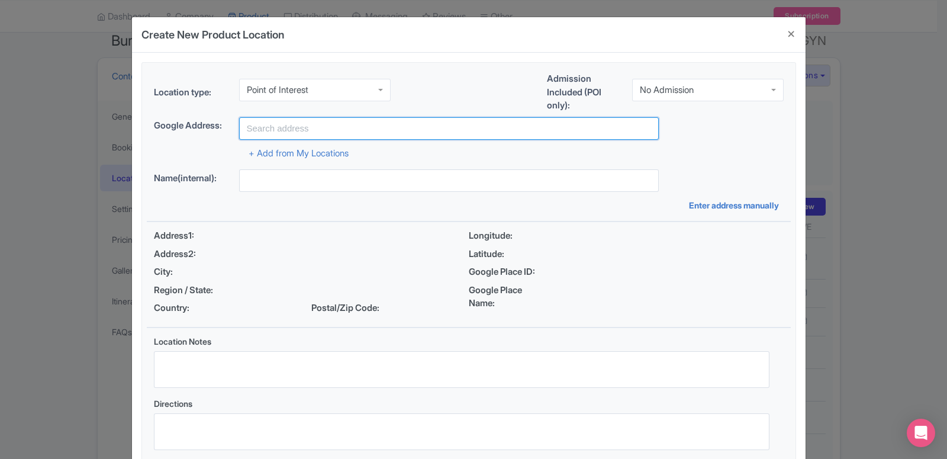
click at [304, 130] on input "text" at bounding box center [449, 128] width 420 height 22
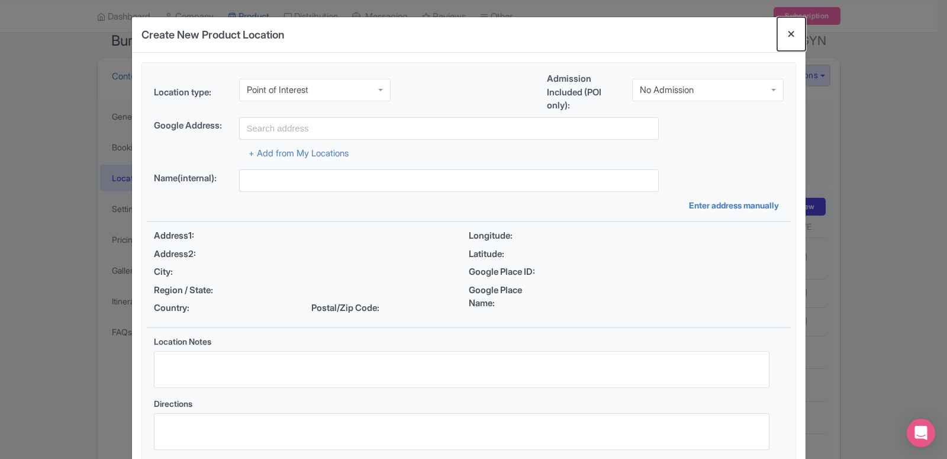
click at [785, 34] on button "Close" at bounding box center [791, 34] width 28 height 34
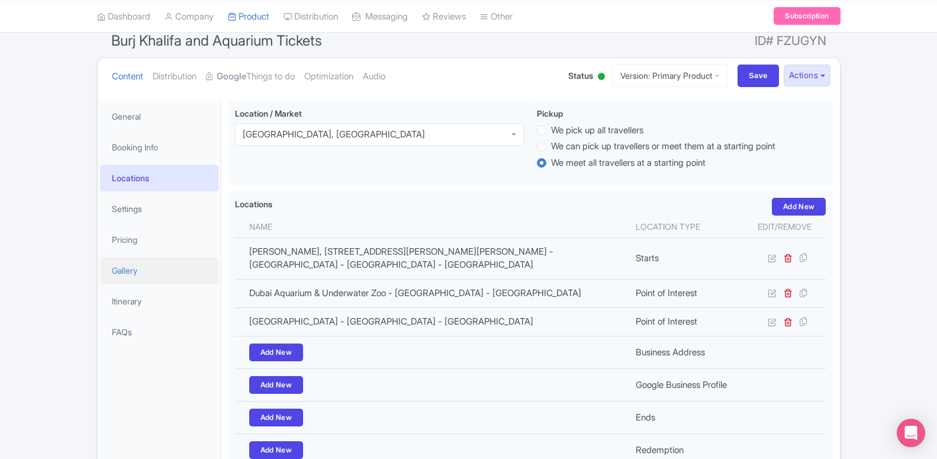
click at [131, 273] on link "Gallery" at bounding box center [159, 270] width 118 height 27
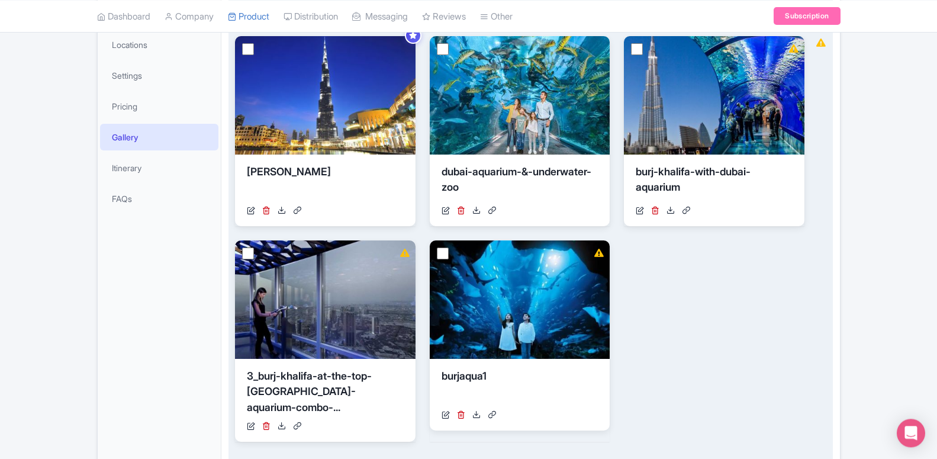
scroll to position [240, 0]
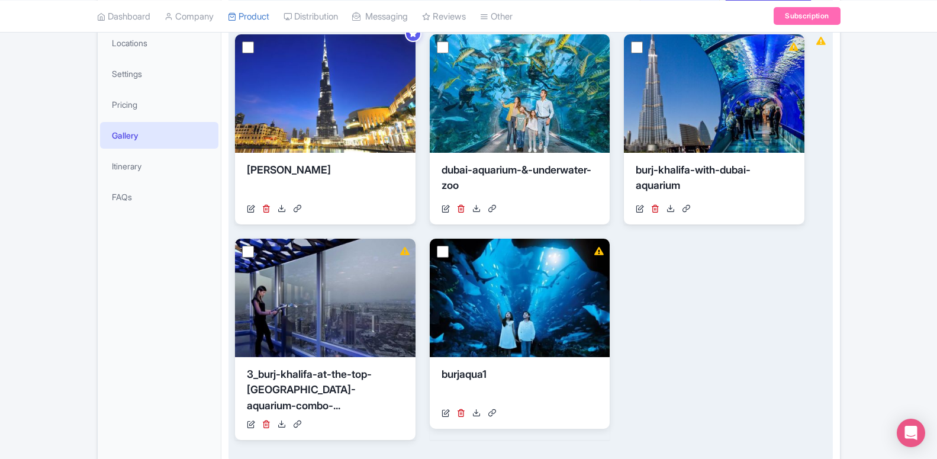
click at [698, 313] on div "View Details [PERSON_NAME] [URL][DOMAIN_NAME] Your images are being upscaled Vi…" at bounding box center [520, 236] width 570 height 405
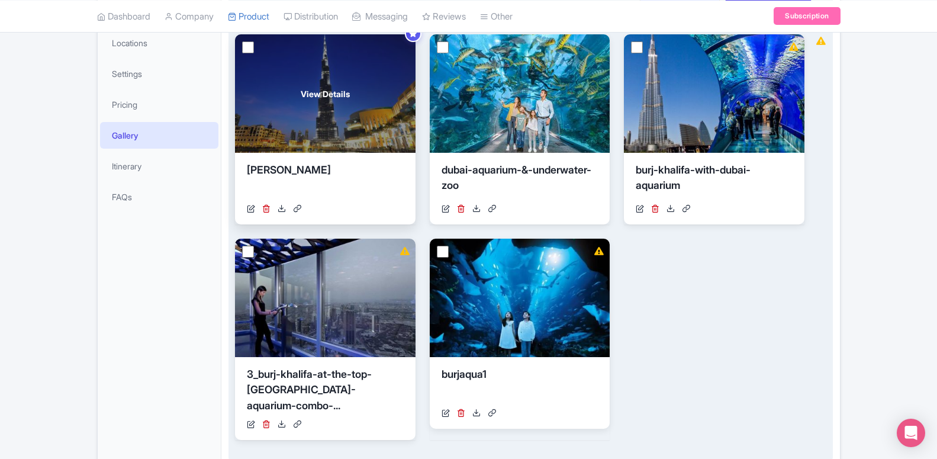
scroll to position [59, 0]
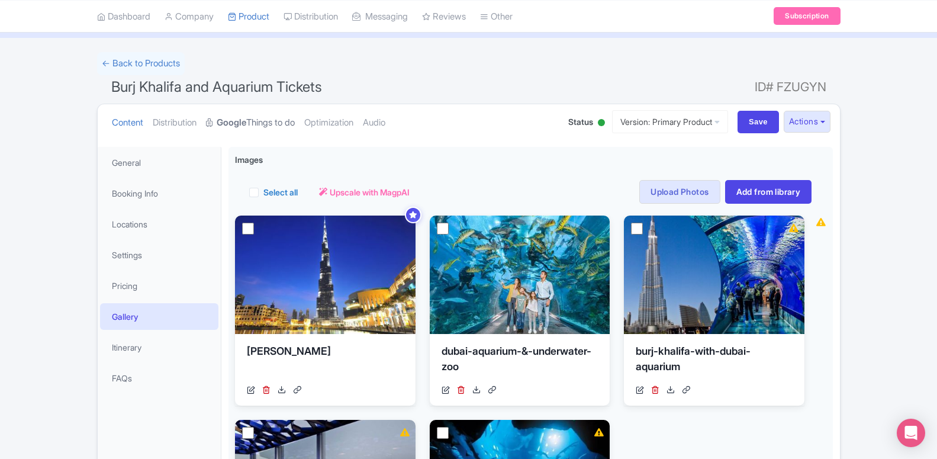
click at [260, 120] on link "Google Things to do" at bounding box center [250, 122] width 89 height 37
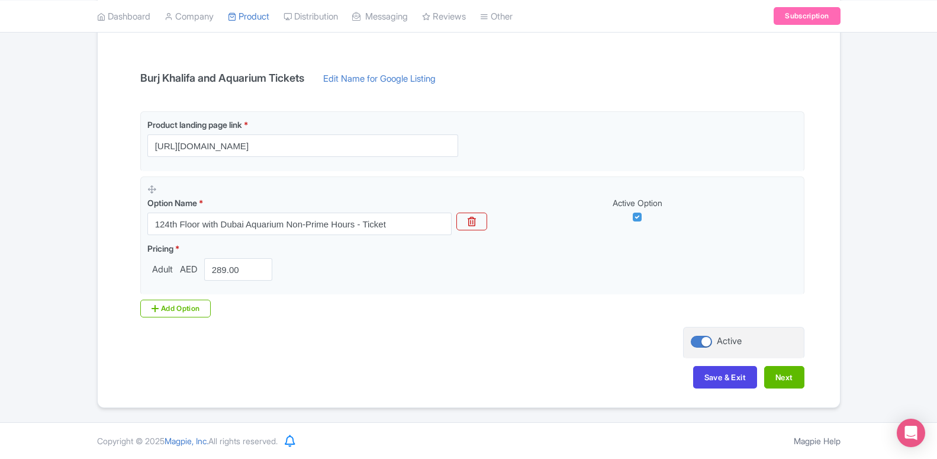
scroll to position [0, 0]
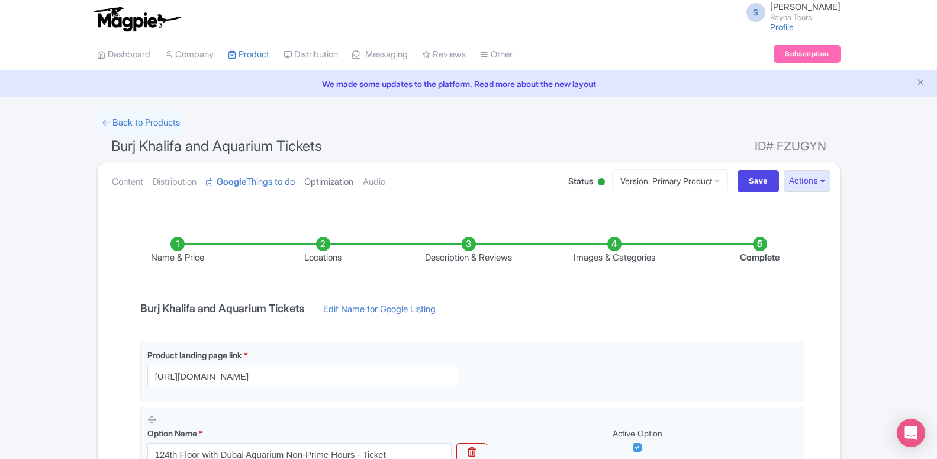
click at [321, 180] on link "Optimization" at bounding box center [328, 181] width 49 height 37
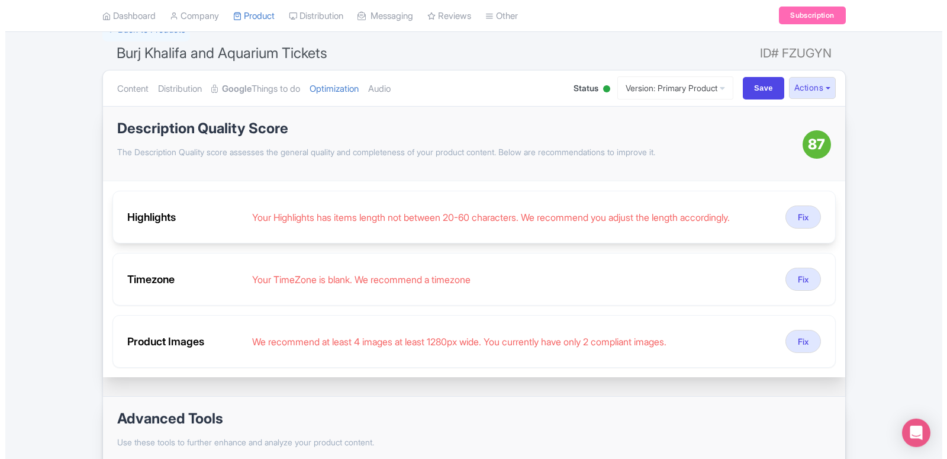
scroll to position [181, 0]
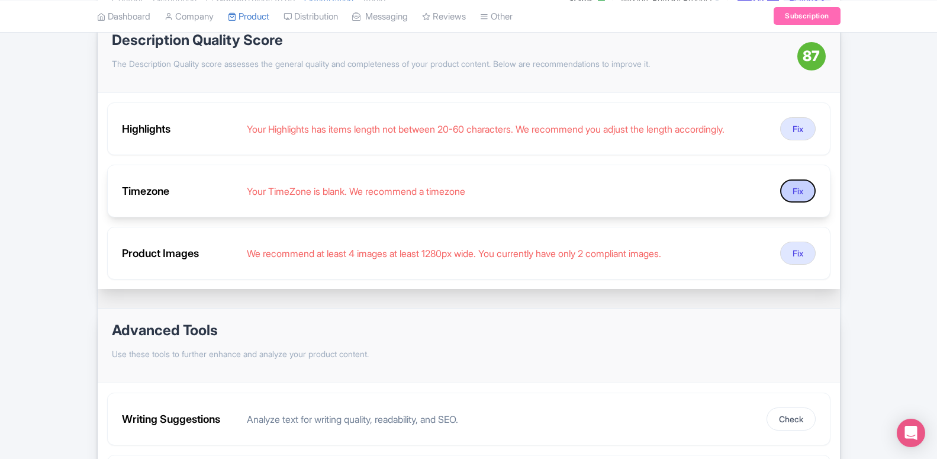
click at [789, 185] on button "Fix" at bounding box center [798, 190] width 36 height 23
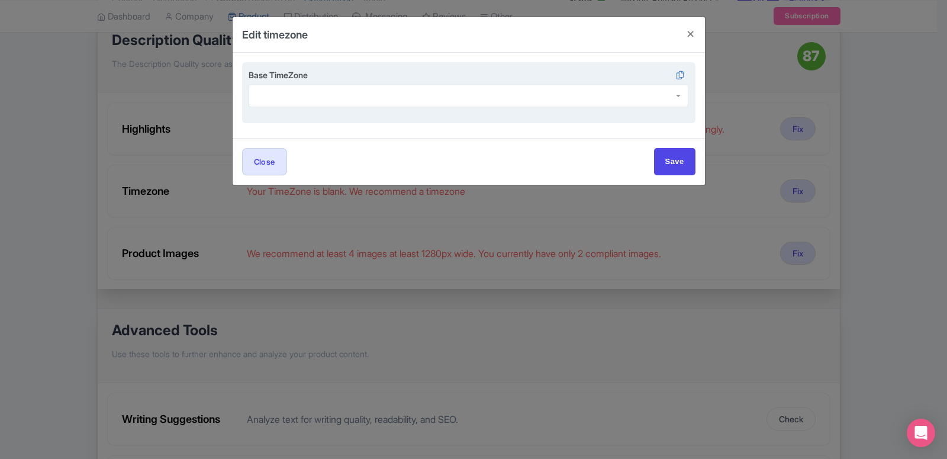
click at [323, 101] on div at bounding box center [469, 96] width 440 height 22
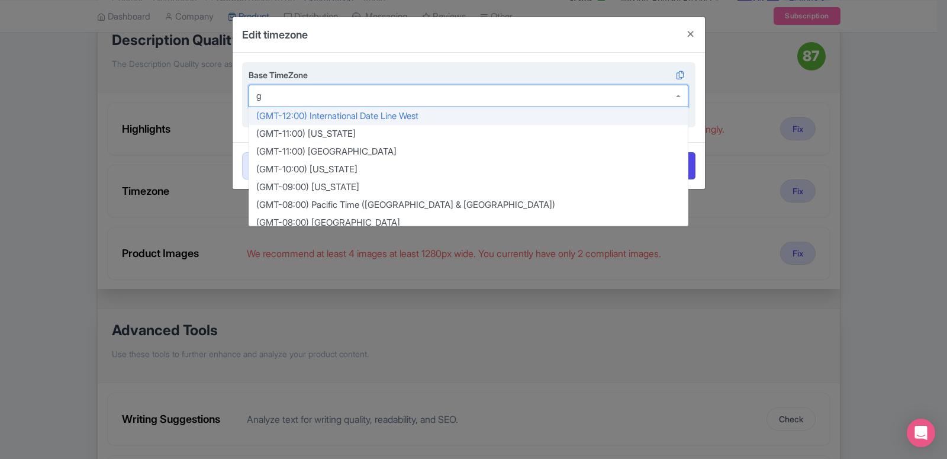
scroll to position [2510, 0]
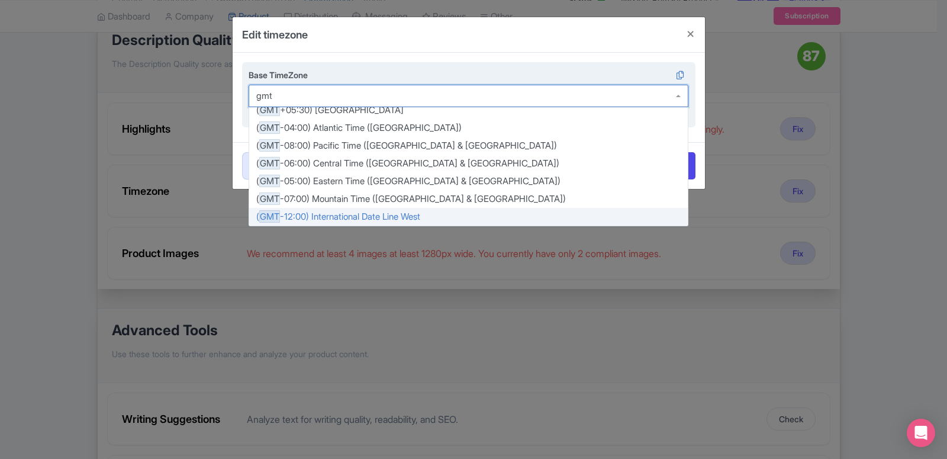
type input "gmt 4"
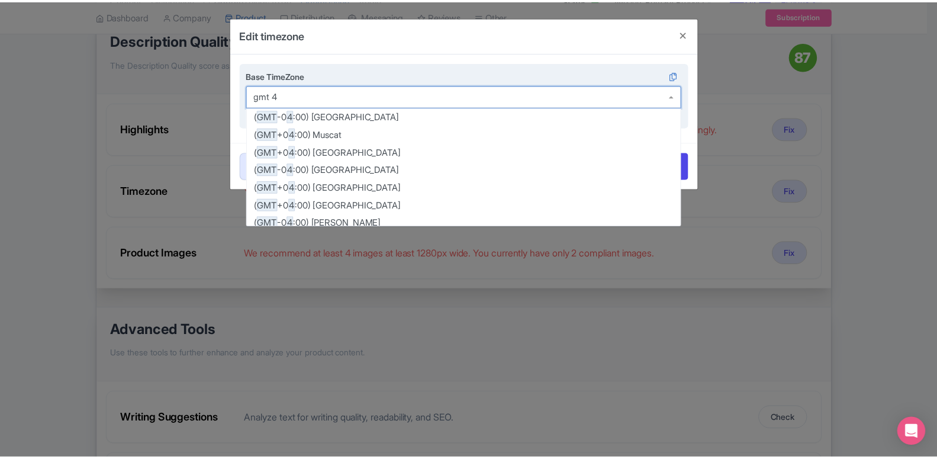
scroll to position [135, 0]
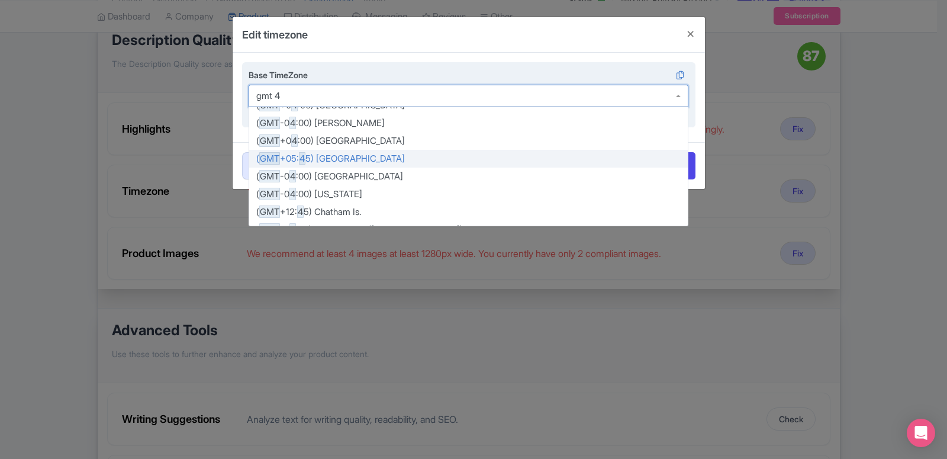
click at [389, 147] on form "Base TimeZone ( GMT +0 4 :00) [GEOGRAPHIC_DATA] ( GMT +0 4 :30) [GEOGRAPHIC_DAT…" at bounding box center [469, 121] width 472 height 136
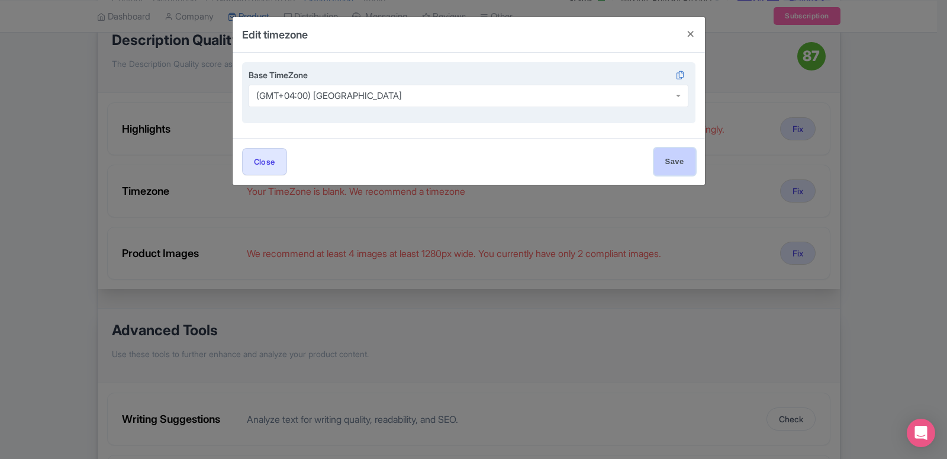
click at [690, 157] on input "Save" at bounding box center [674, 161] width 41 height 27
type input "Save"
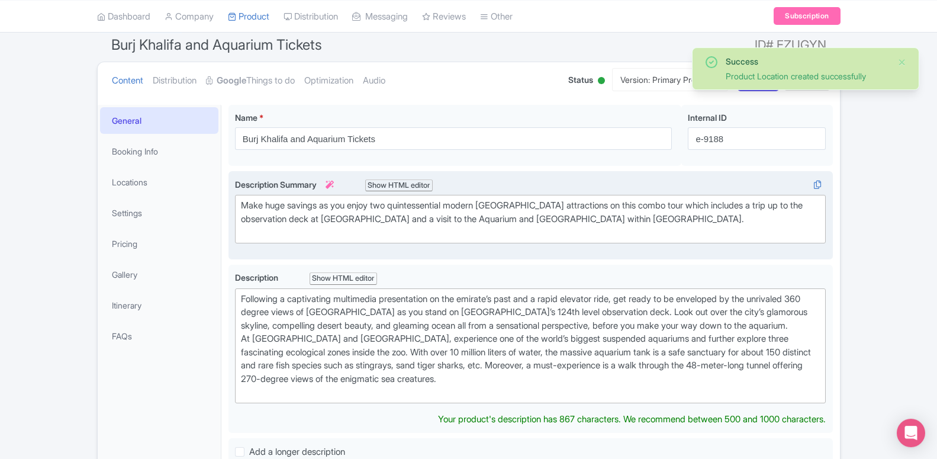
scroll to position [60, 0]
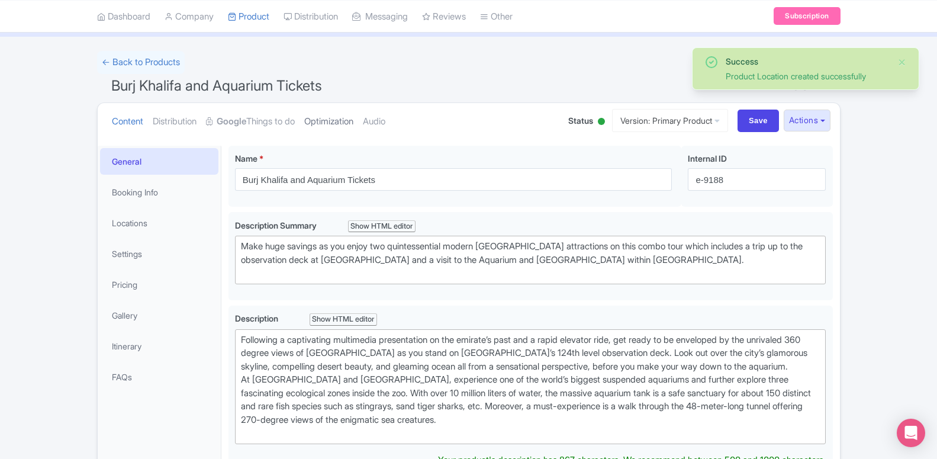
click at [342, 125] on link "Optimization" at bounding box center [328, 121] width 49 height 37
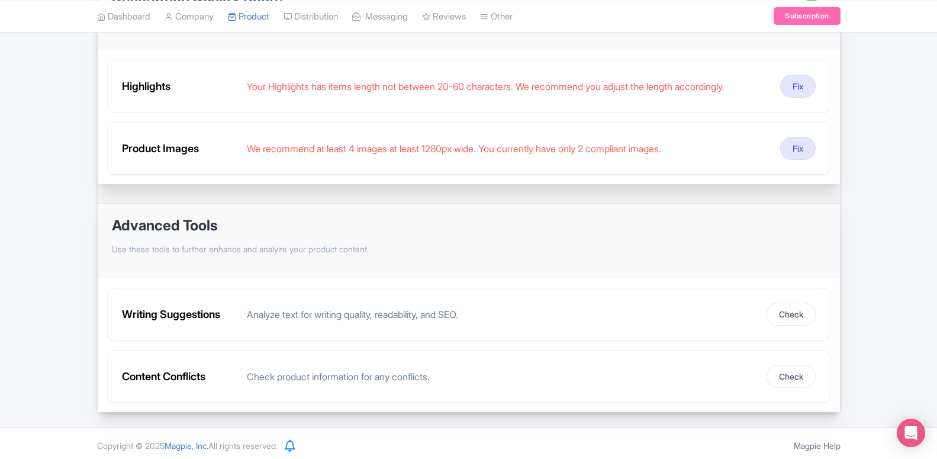
scroll to position [228, 0]
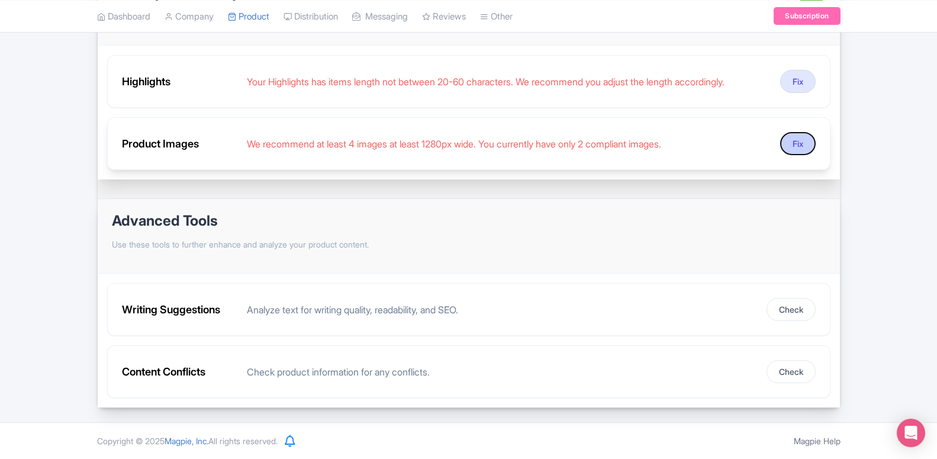
click at [803, 146] on button "Fix" at bounding box center [798, 143] width 36 height 23
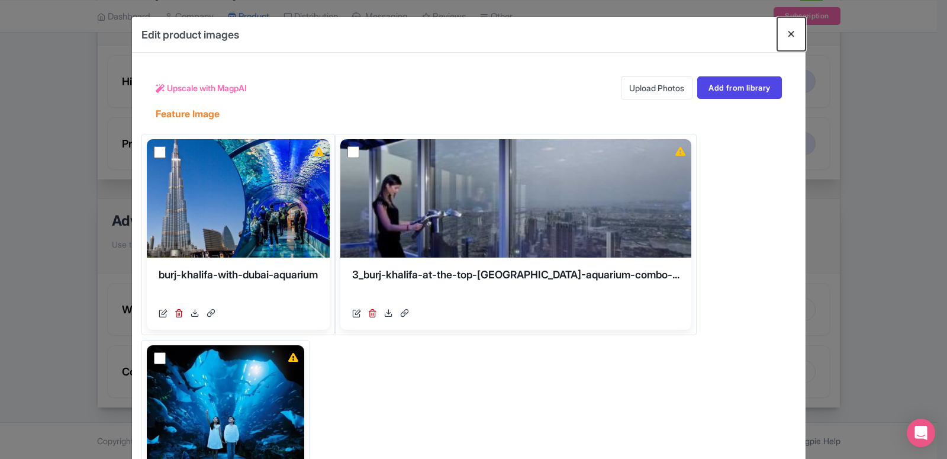
click at [788, 34] on button "Close" at bounding box center [791, 34] width 28 height 34
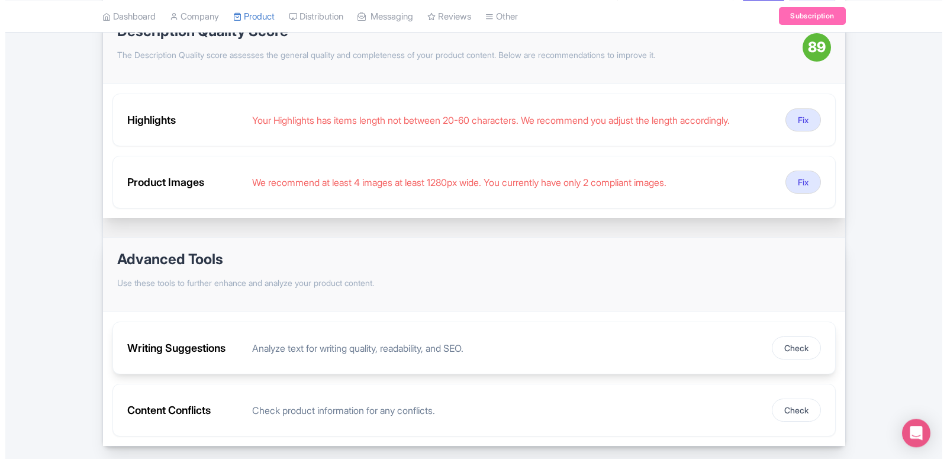
scroll to position [168, 0]
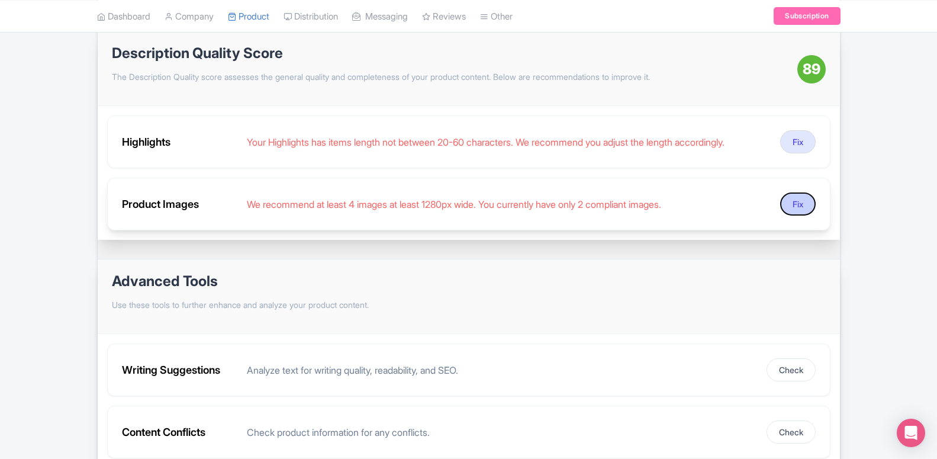
click at [809, 205] on button "Fix" at bounding box center [798, 203] width 36 height 23
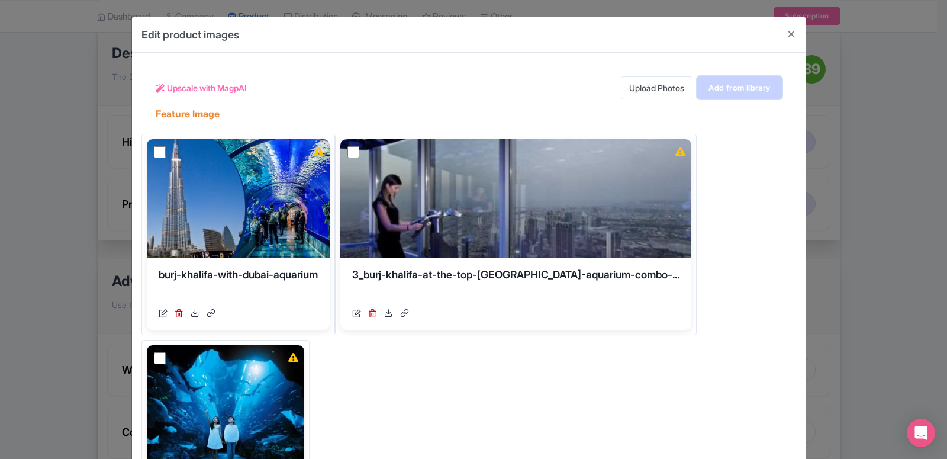
click at [762, 94] on link "Add from library" at bounding box center [739, 87] width 84 height 22
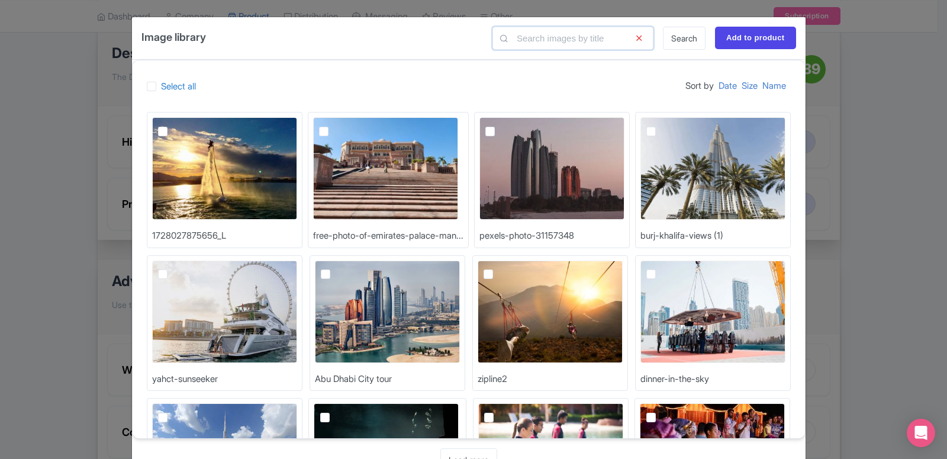
click at [597, 36] on input "text" at bounding box center [572, 38] width 161 height 23
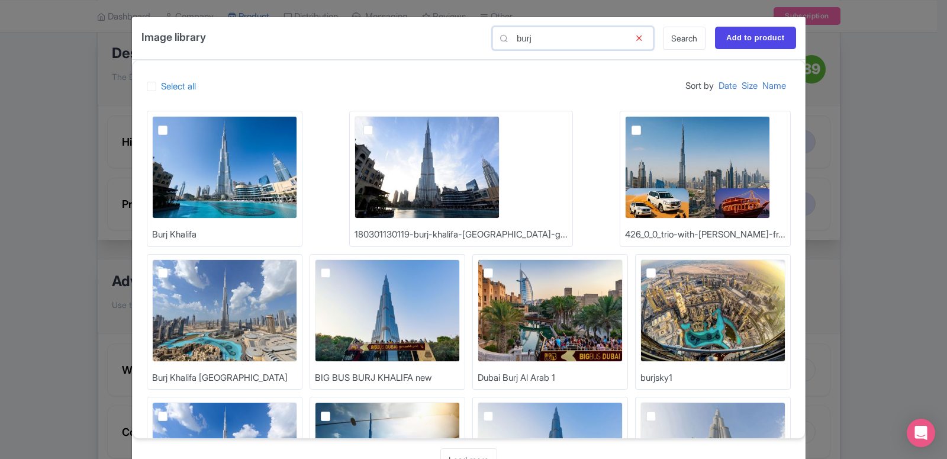
scroll to position [0, 0]
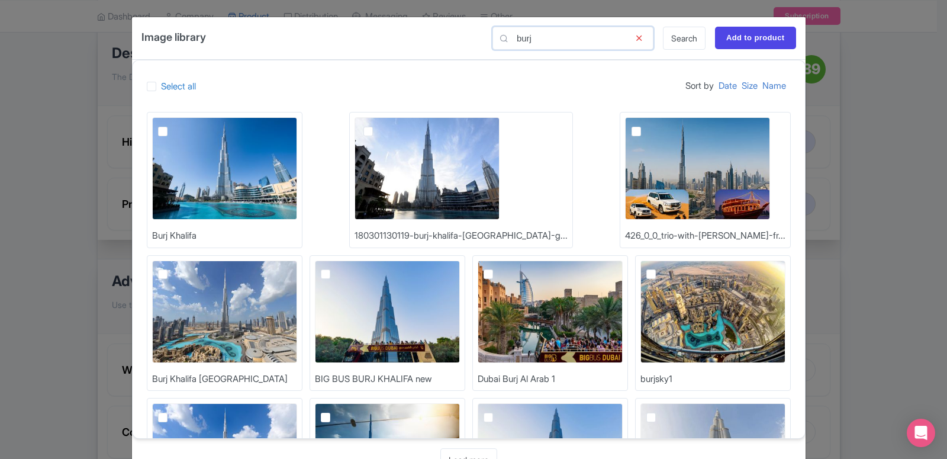
type input "burj"
click at [172, 124] on label at bounding box center [172, 124] width 0 height 0
click at [172, 125] on input "checkbox" at bounding box center [176, 121] width 8 height 8
checkbox input "true"
click at [172, 268] on label at bounding box center [172, 268] width 0 height 0
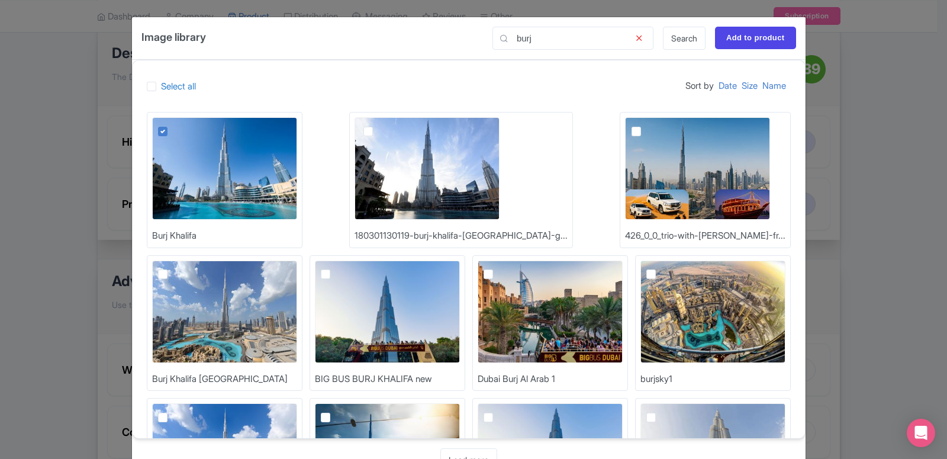
click at [180, 260] on input "checkbox" at bounding box center [176, 264] width 8 height 8
checkbox input "true"
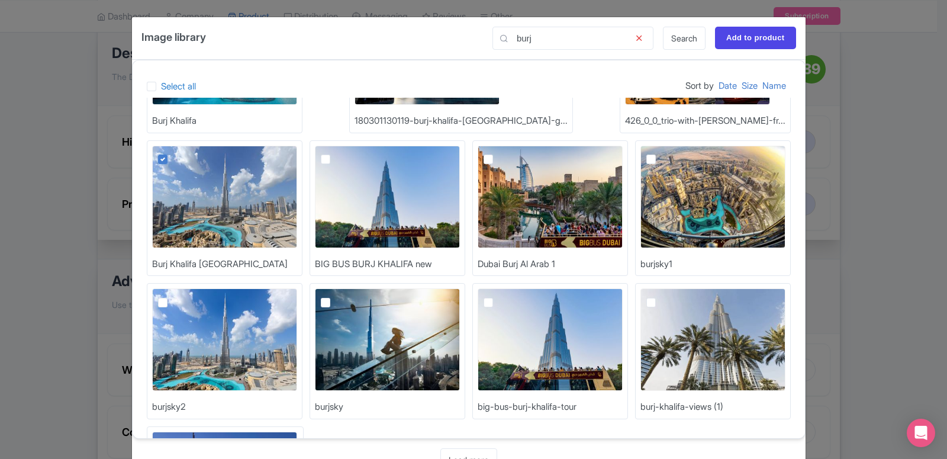
scroll to position [37, 0]
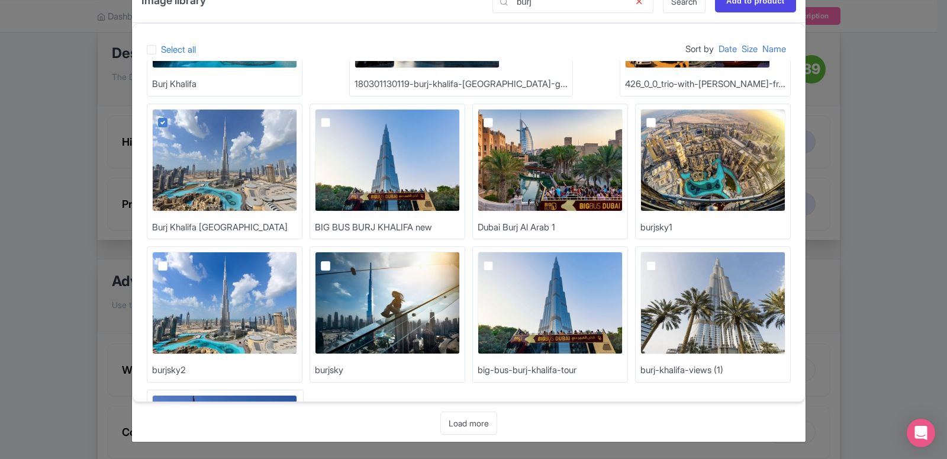
click at [859, 120] on div "Image library burj Search Add to product Select all Sort by Date Size Name Burj…" at bounding box center [473, 229] width 947 height 459
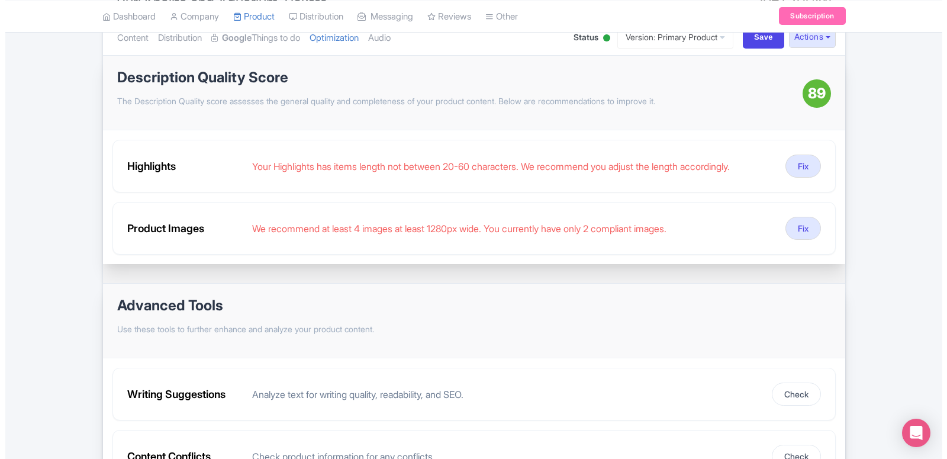
scroll to position [108, 0]
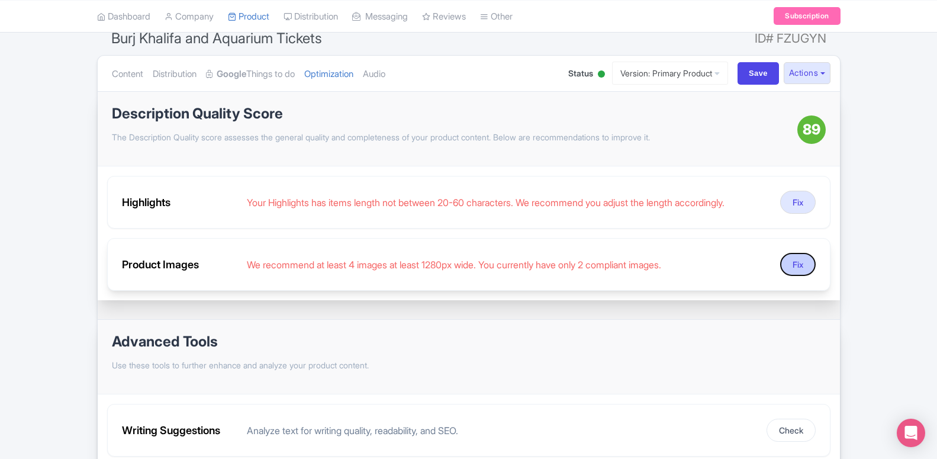
click at [793, 260] on button "Fix" at bounding box center [798, 264] width 36 height 23
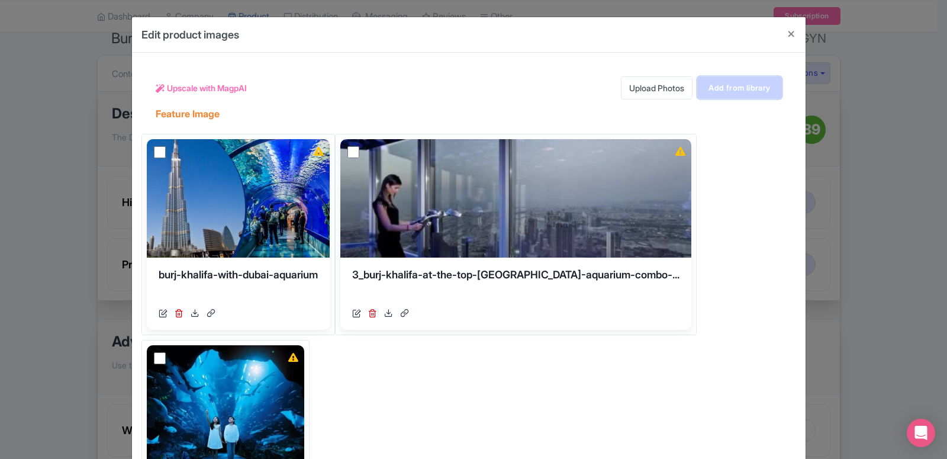
click at [734, 92] on link "Add from library" at bounding box center [739, 87] width 84 height 22
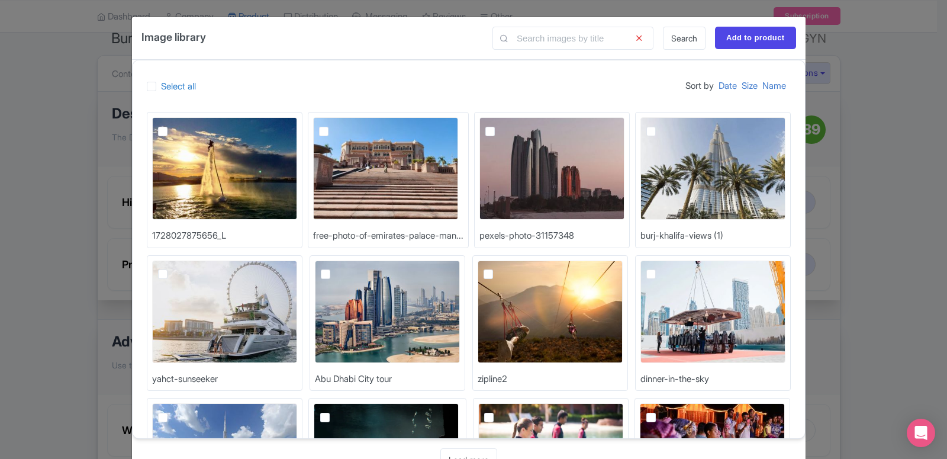
scroll to position [115, 0]
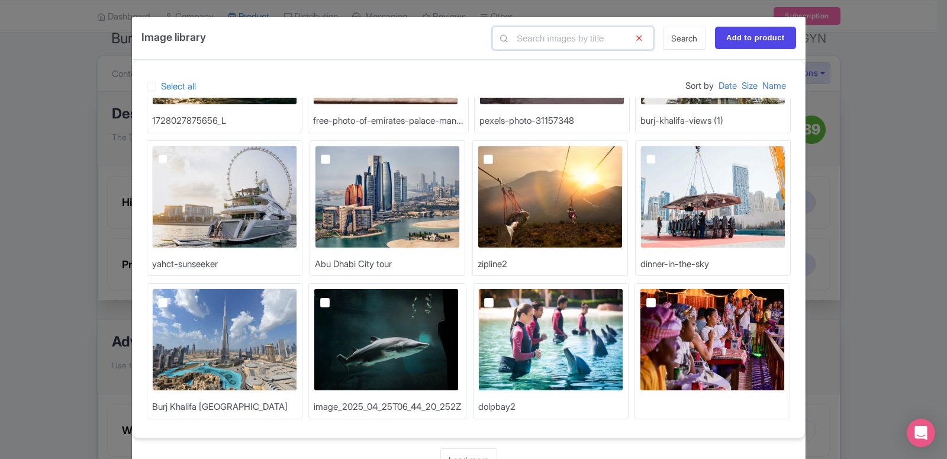
click at [546, 36] on input "text" at bounding box center [572, 38] width 161 height 23
type input "n"
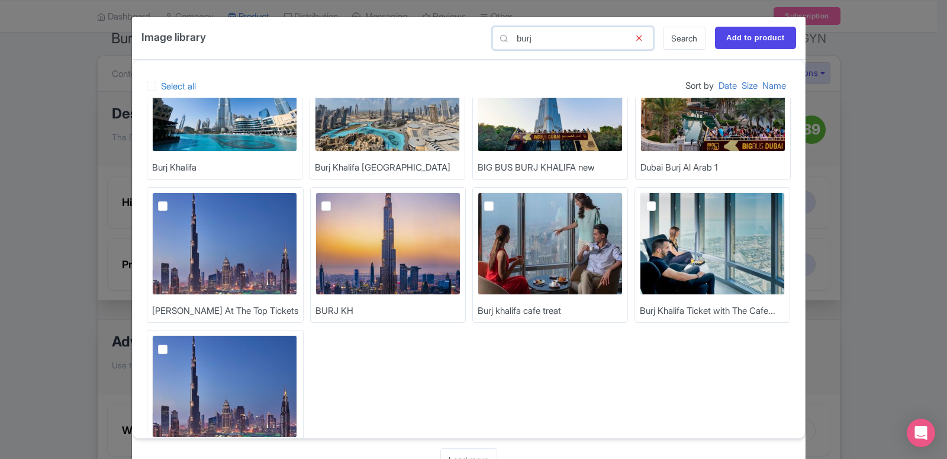
scroll to position [0, 0]
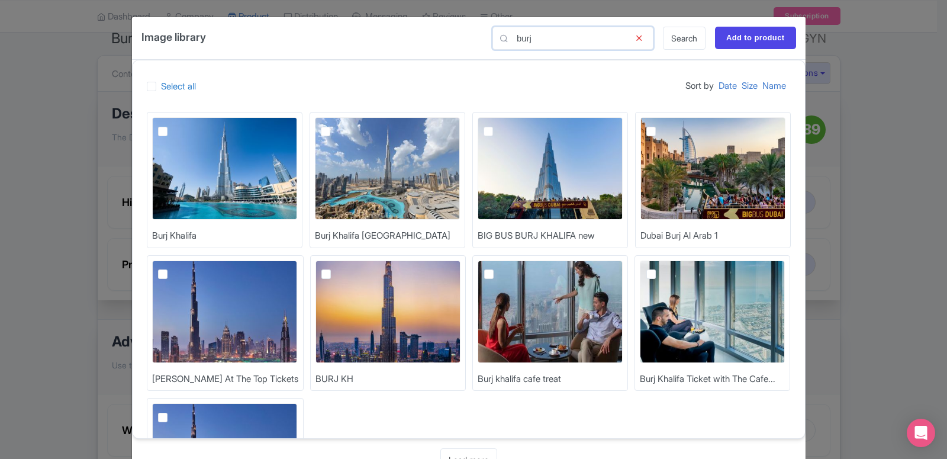
type input "burj"
click at [172, 124] on label at bounding box center [172, 124] width 0 height 0
click at [172, 125] on input "checkbox" at bounding box center [176, 121] width 8 height 8
checkbox input "true"
click at [335, 124] on label at bounding box center [335, 124] width 0 height 0
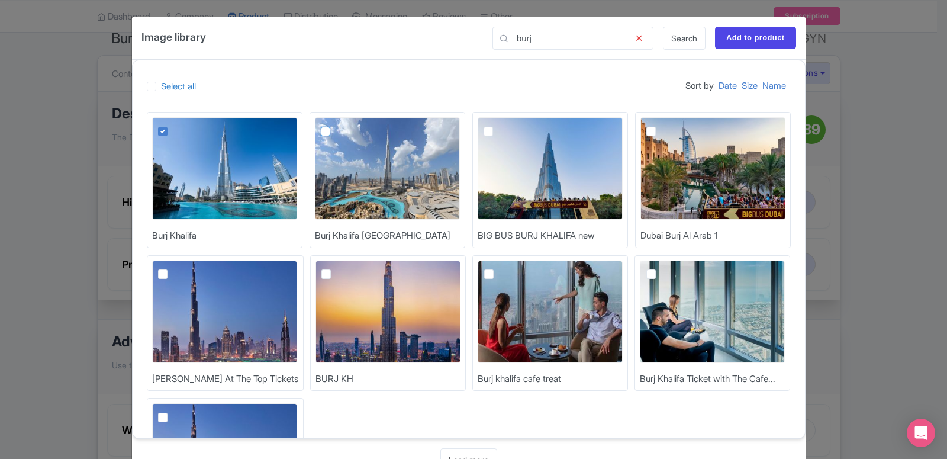
click at [335, 125] on input "checkbox" at bounding box center [339, 121] width 8 height 8
checkbox input "true"
click at [781, 40] on input "Add to product" at bounding box center [755, 38] width 81 height 22
type input "Adding..."
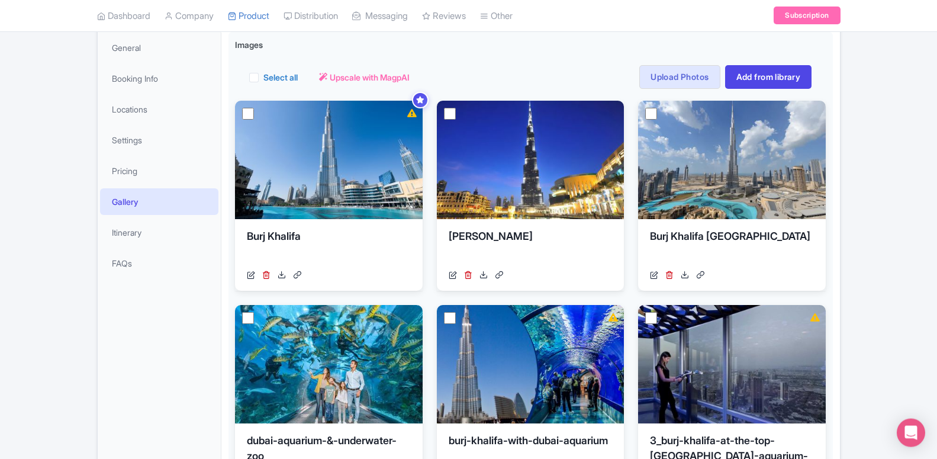
scroll to position [120, 0]
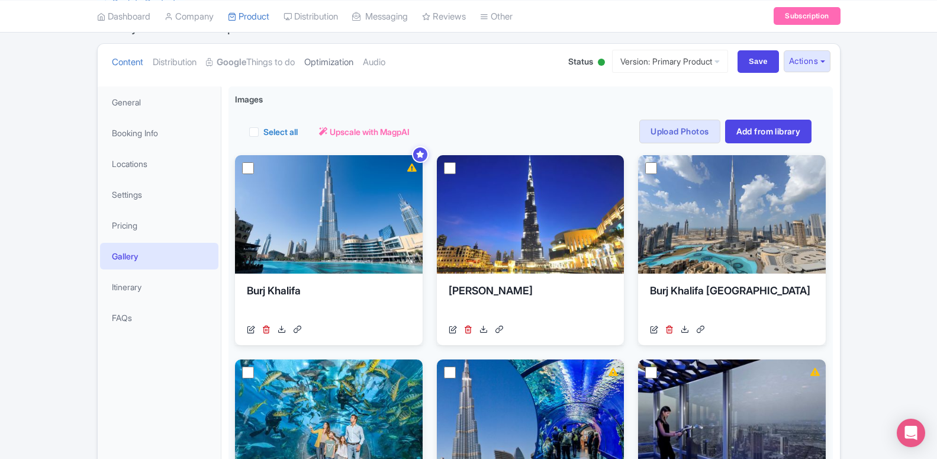
click at [336, 63] on link "Optimization" at bounding box center [328, 62] width 49 height 37
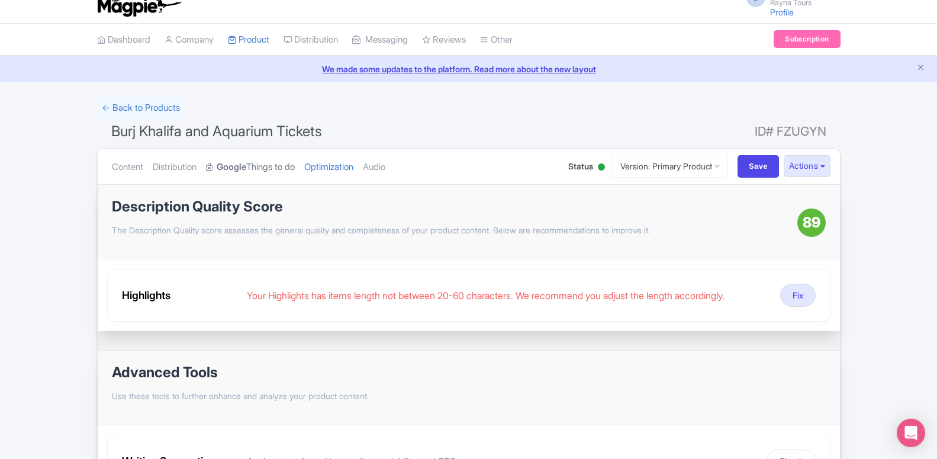
scroll to position [0, 0]
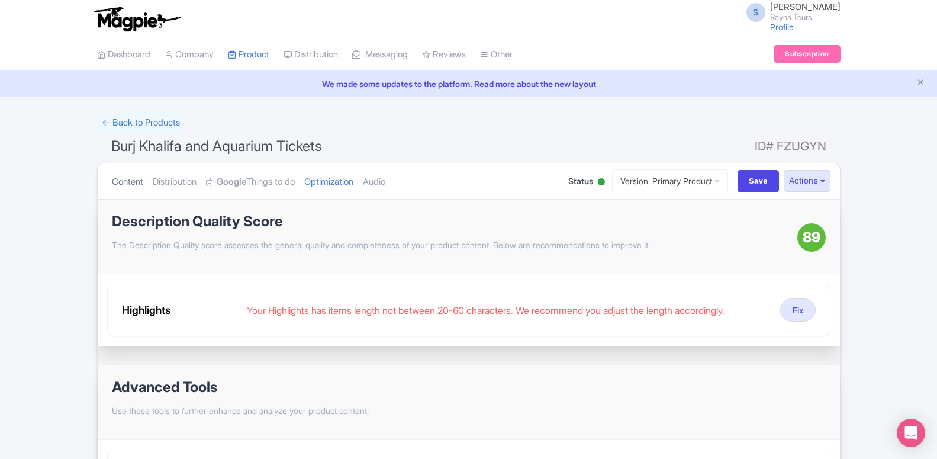
click at [125, 185] on link "Content" at bounding box center [127, 181] width 31 height 37
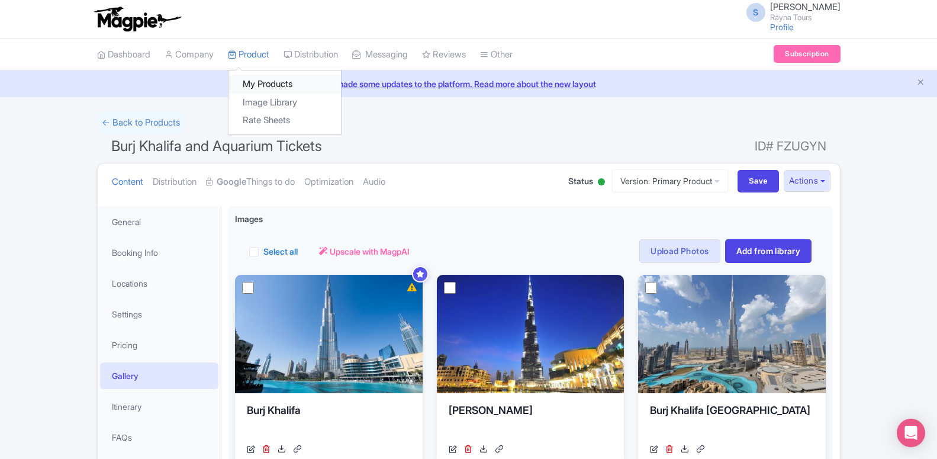
click at [257, 88] on link "My Products" at bounding box center [284, 84] width 112 height 18
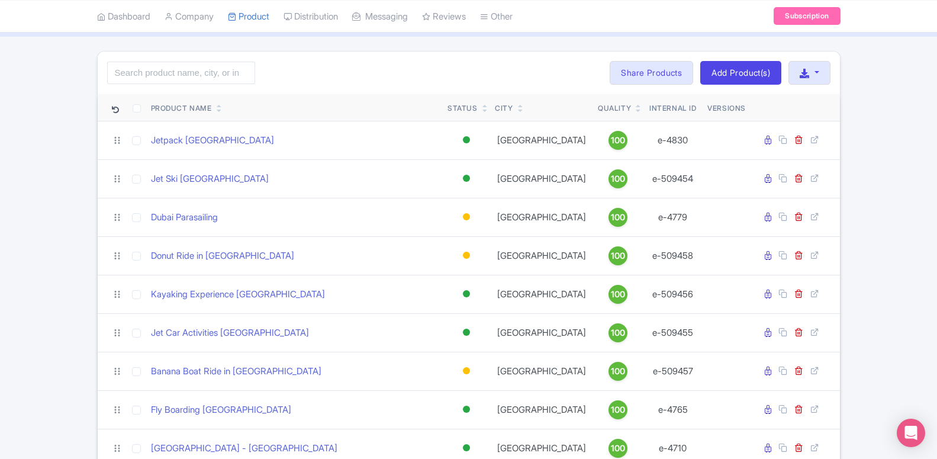
scroll to position [60, 0]
click at [218, 73] on input "search" at bounding box center [181, 73] width 148 height 22
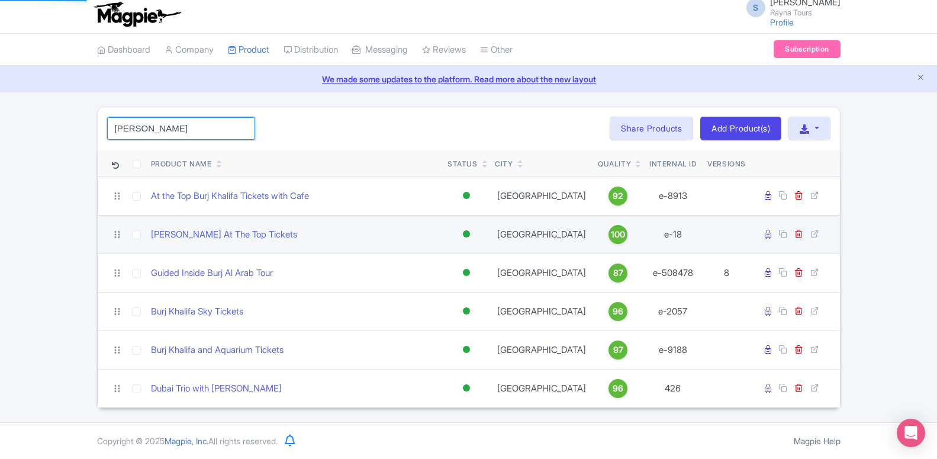
scroll to position [0, 0]
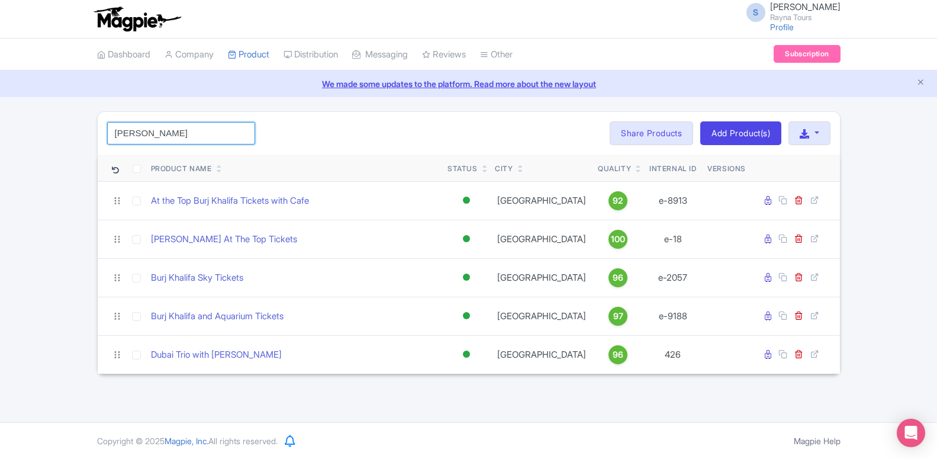
type input "[PERSON_NAME]"
